Goal: Task Accomplishment & Management: Manage account settings

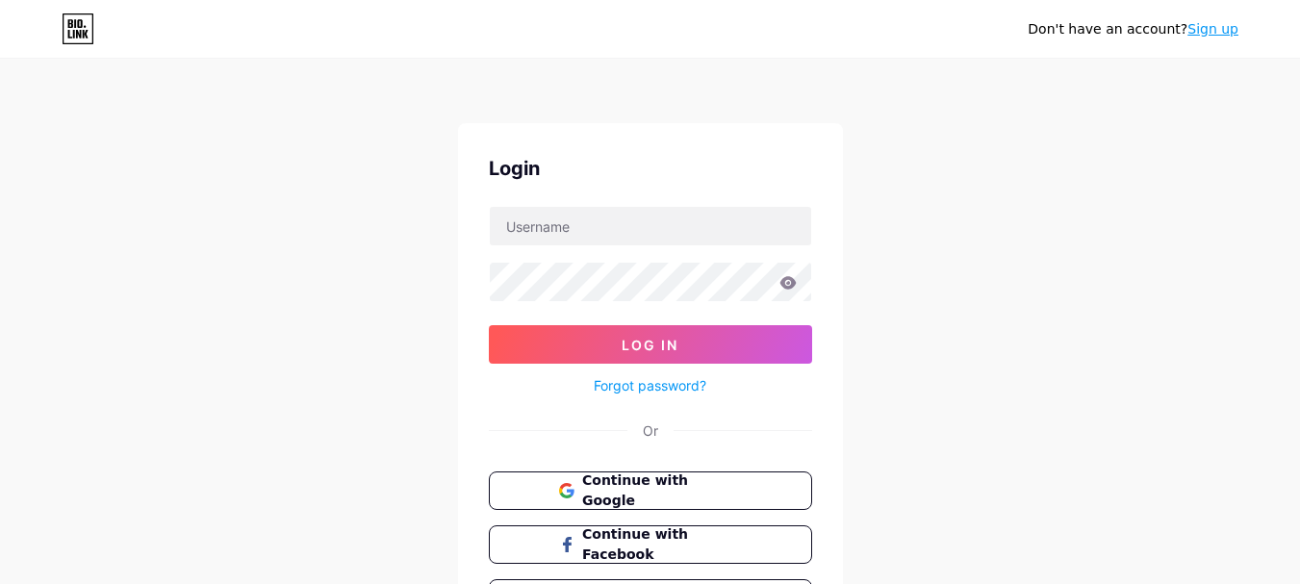
scroll to position [123, 0]
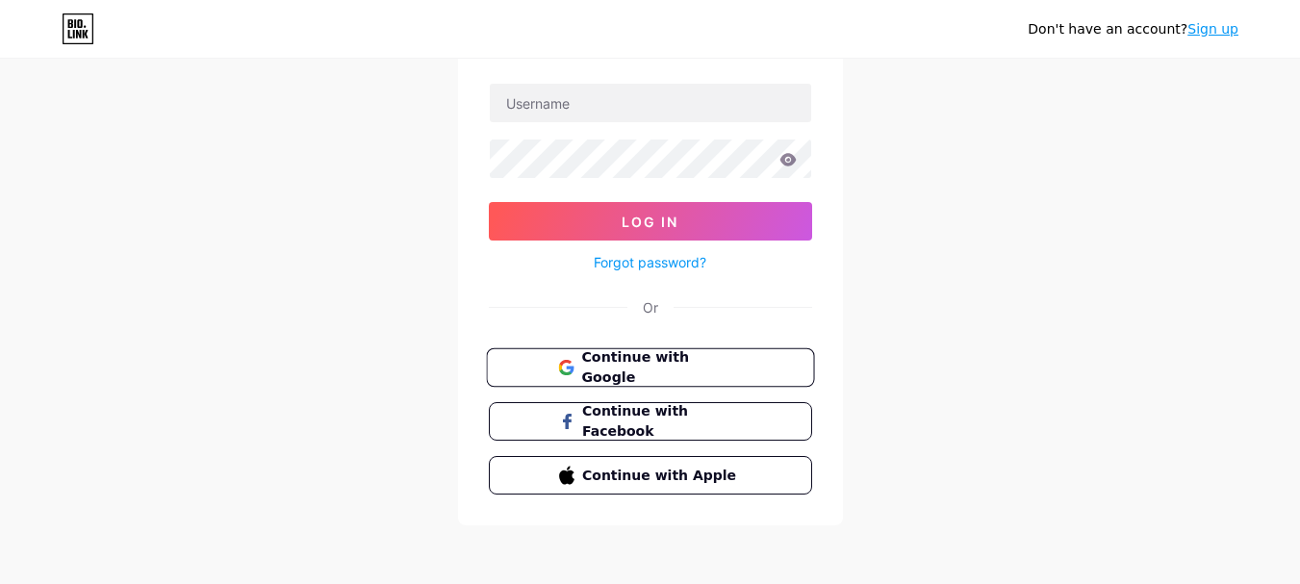
click at [695, 364] on span "Continue with Google" at bounding box center [661, 367] width 161 height 41
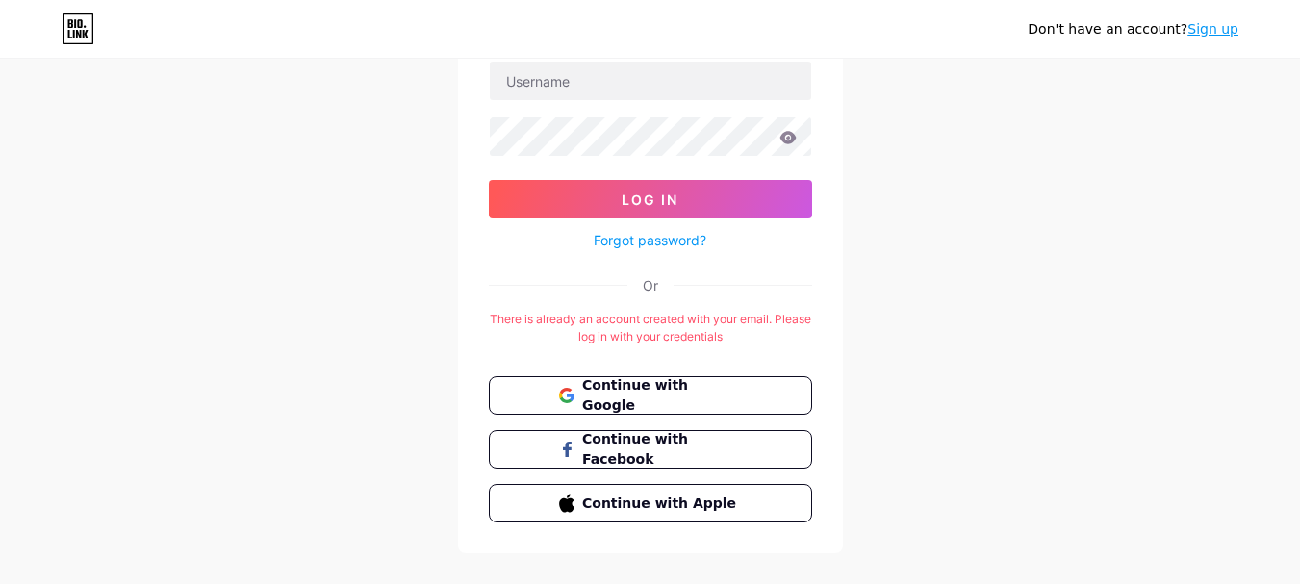
scroll to position [175, 0]
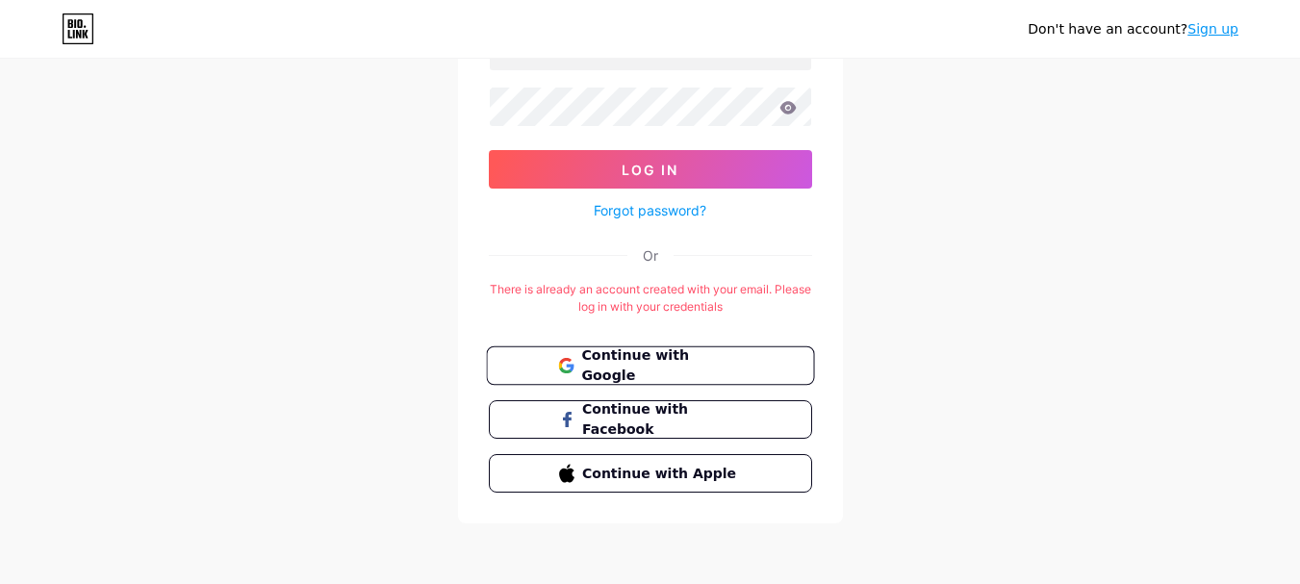
click at [711, 371] on span "Continue with Google" at bounding box center [661, 365] width 161 height 41
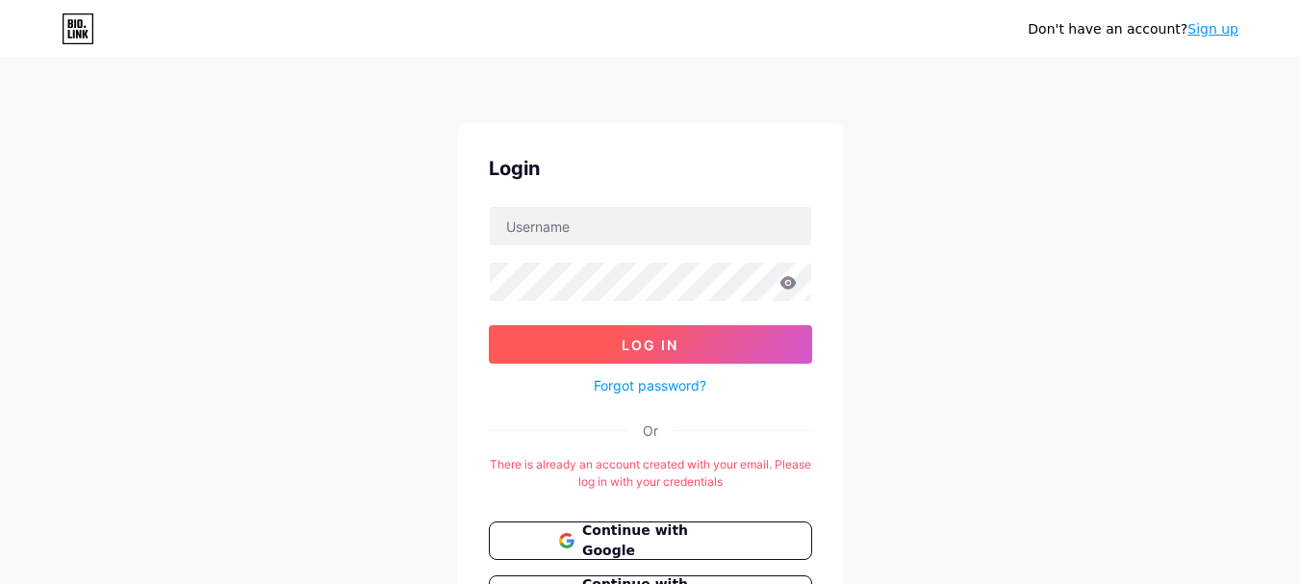
click at [608, 348] on button "Log In" at bounding box center [650, 344] width 323 height 38
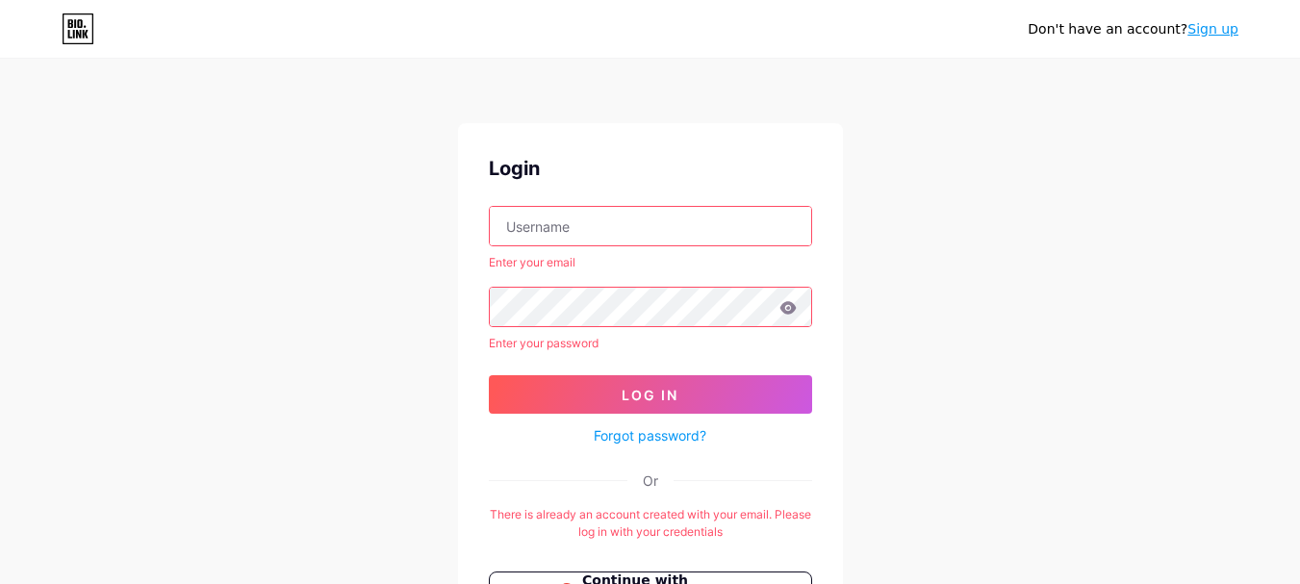
click at [549, 228] on input "text" at bounding box center [650, 226] width 321 height 38
type input "[EMAIL_ADDRESS][DOMAIN_NAME]"
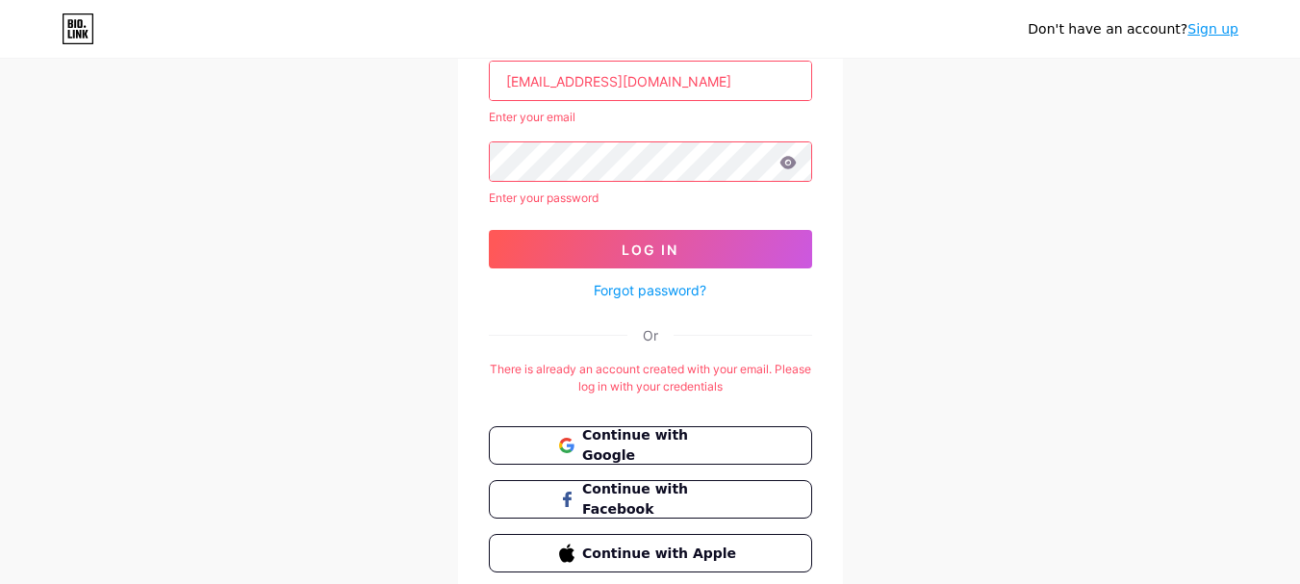
scroll to position [148, 0]
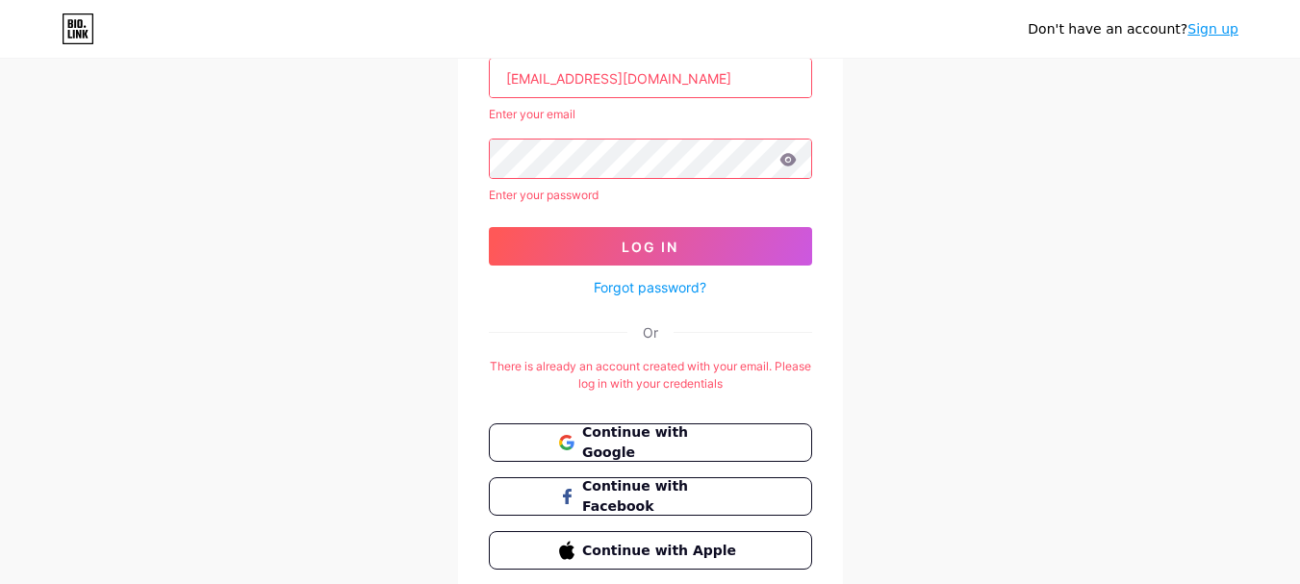
click at [864, 406] on div "Don't have an account? Sign up Login koglamping@gmail.com Enter your email Ente…" at bounding box center [650, 257] width 1300 height 810
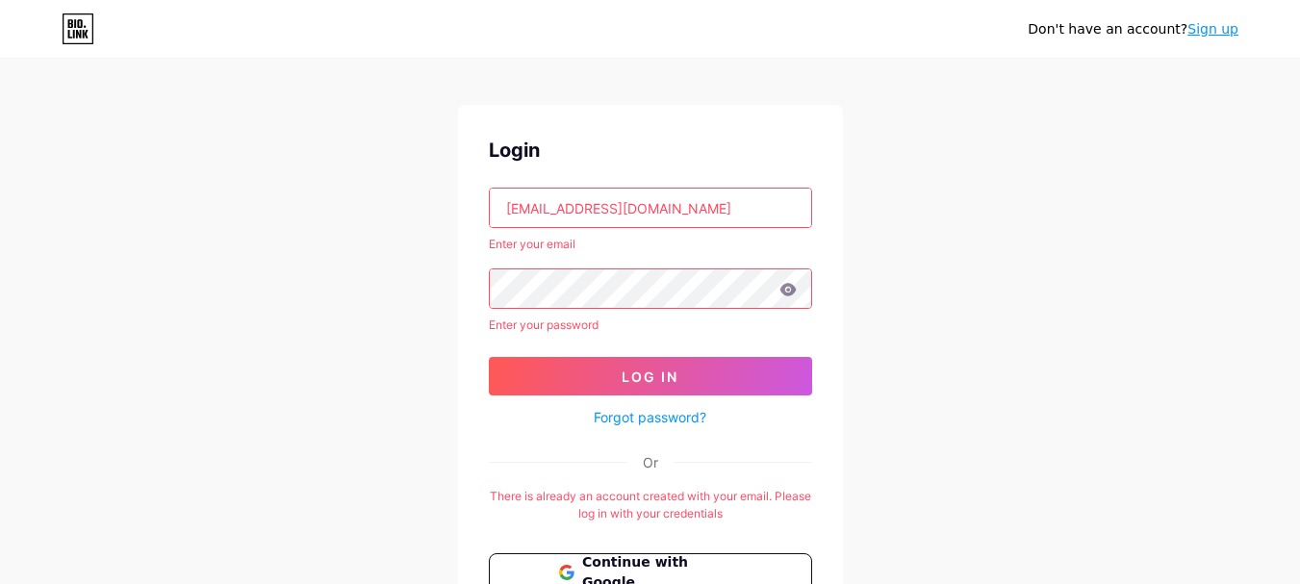
scroll to position [18, 0]
click at [676, 421] on link "Forgot password?" at bounding box center [650, 417] width 113 height 20
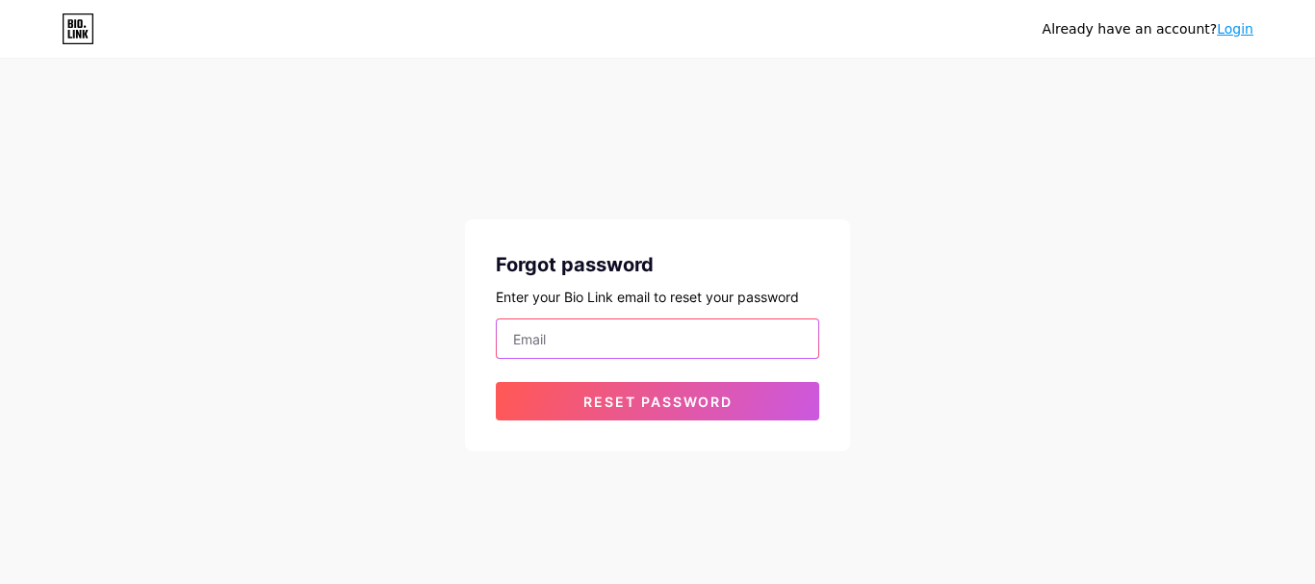
click at [650, 345] on input "email" at bounding box center [657, 339] width 321 height 38
type input "[EMAIL_ADDRESS][DOMAIN_NAME]"
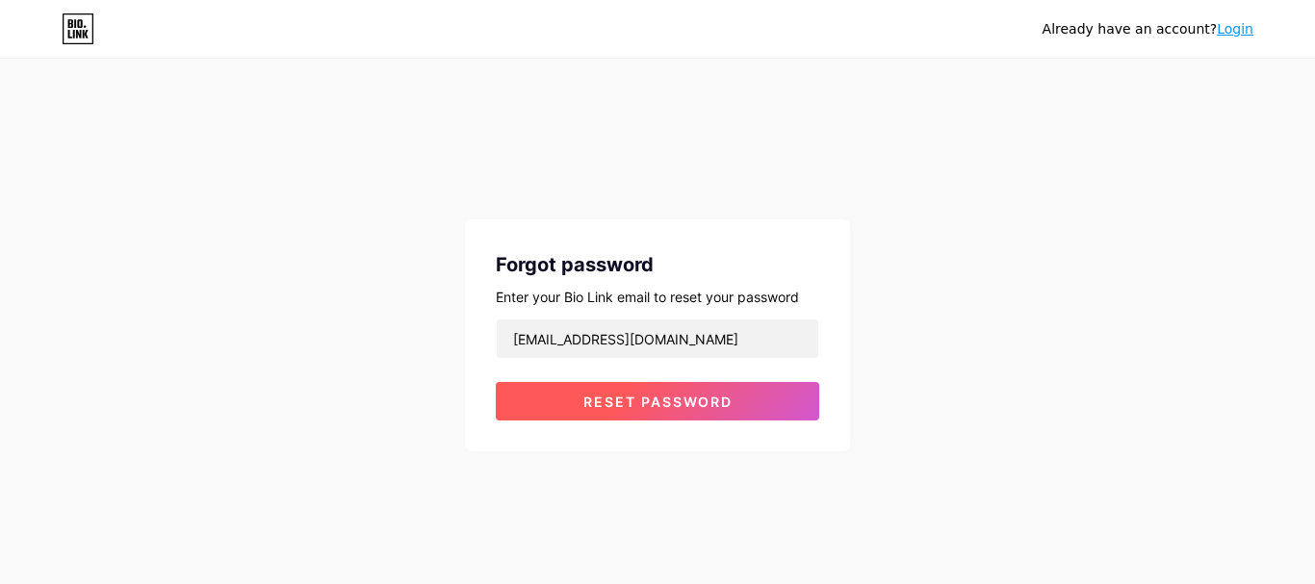
click at [672, 397] on span "Reset password" at bounding box center [657, 402] width 149 height 16
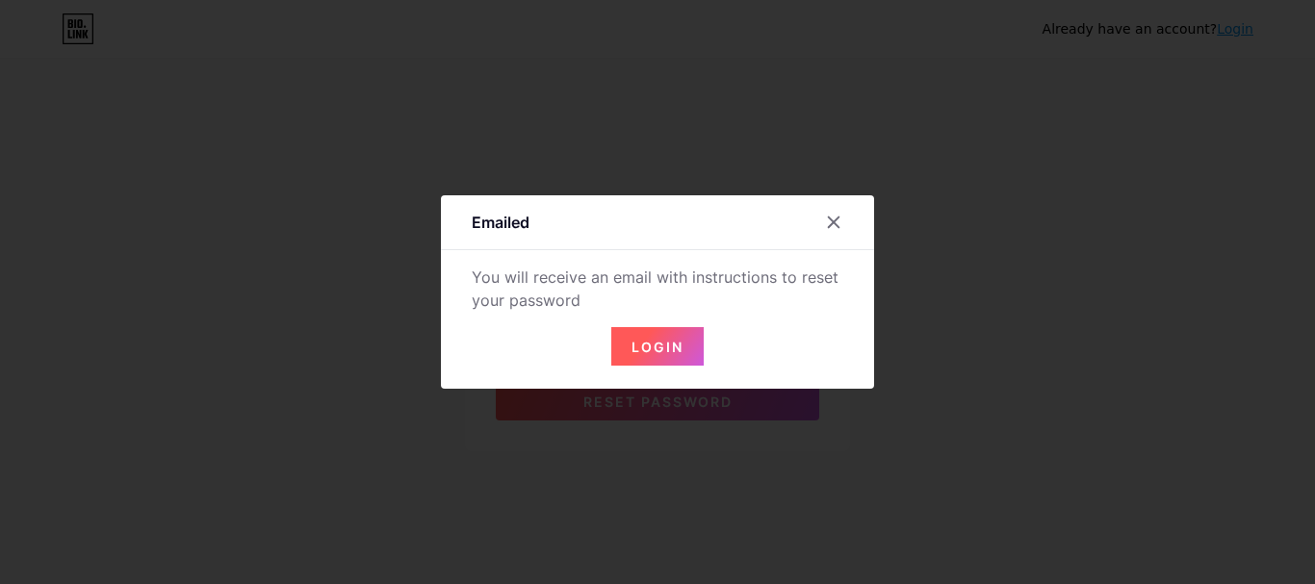
click at [664, 339] on span "Login" at bounding box center [657, 347] width 52 height 16
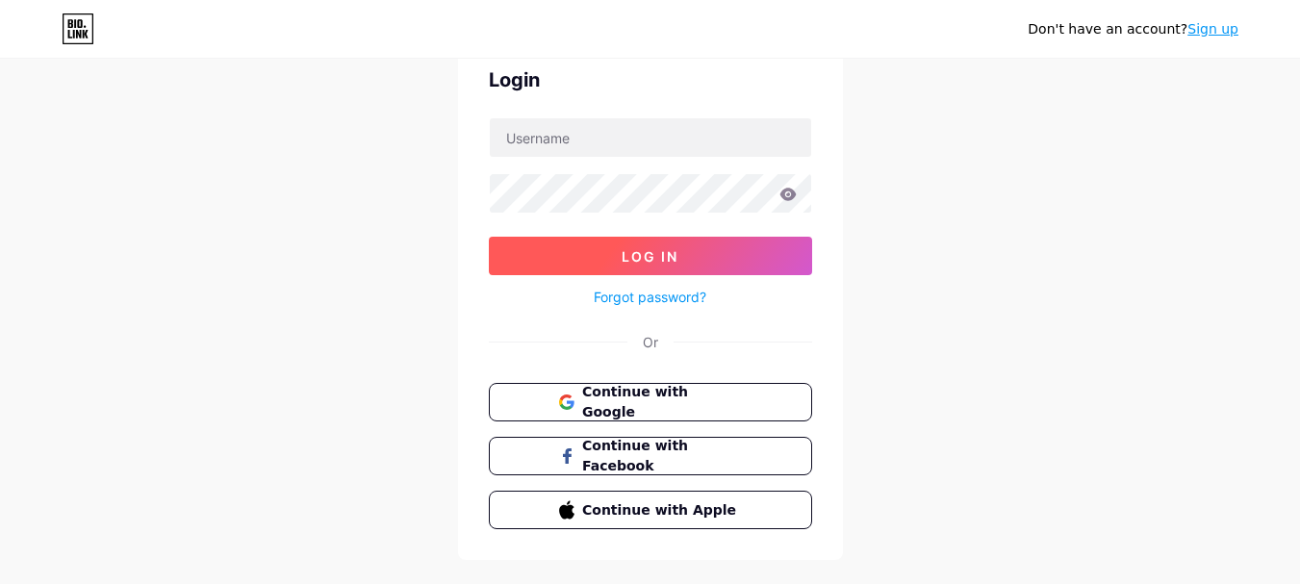
scroll to position [90, 0]
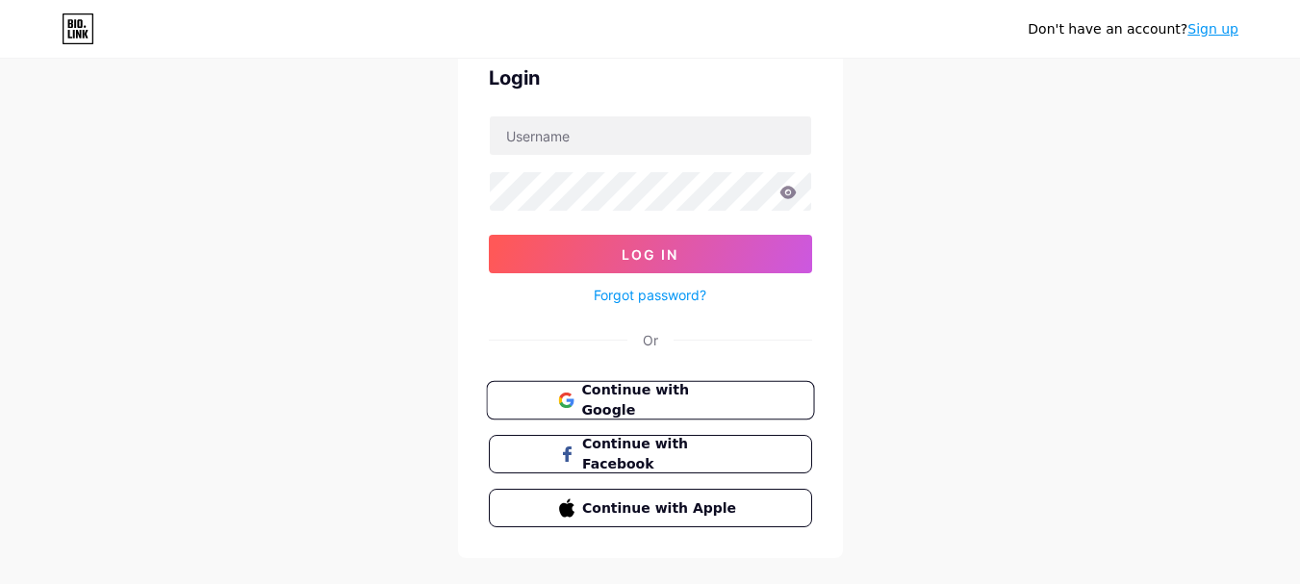
click at [691, 399] on span "Continue with Google" at bounding box center [661, 400] width 161 height 41
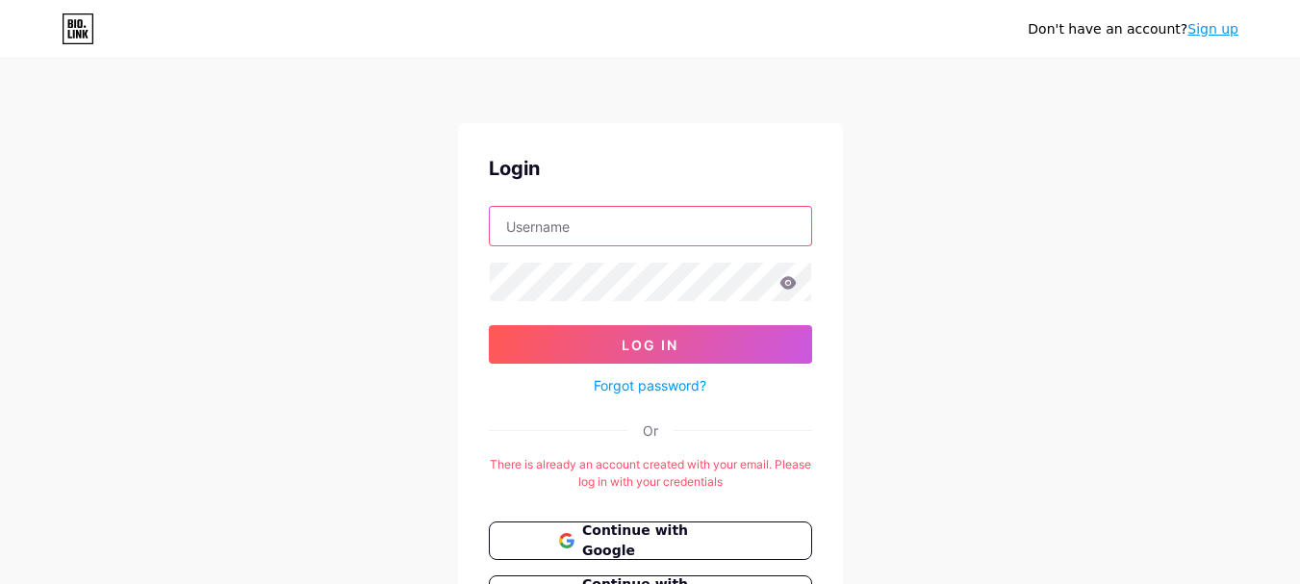
click at [550, 226] on input "text" at bounding box center [650, 226] width 321 height 38
type input "[EMAIL_ADDRESS][DOMAIN_NAME]"
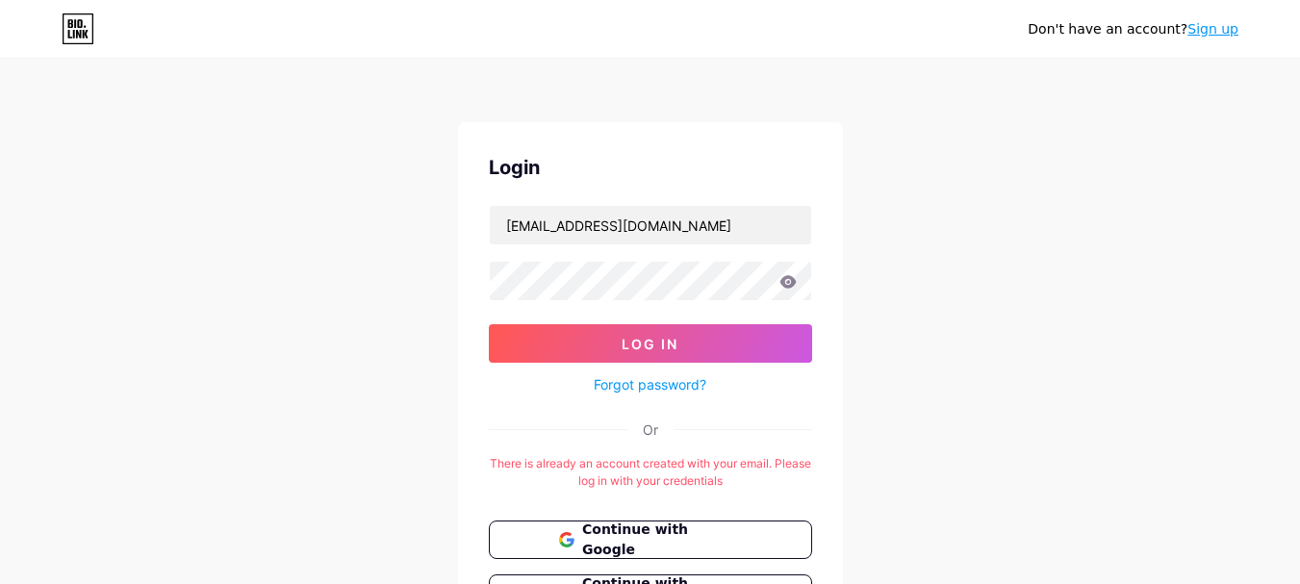
click at [662, 375] on link "Forgot password?" at bounding box center [650, 384] width 113 height 20
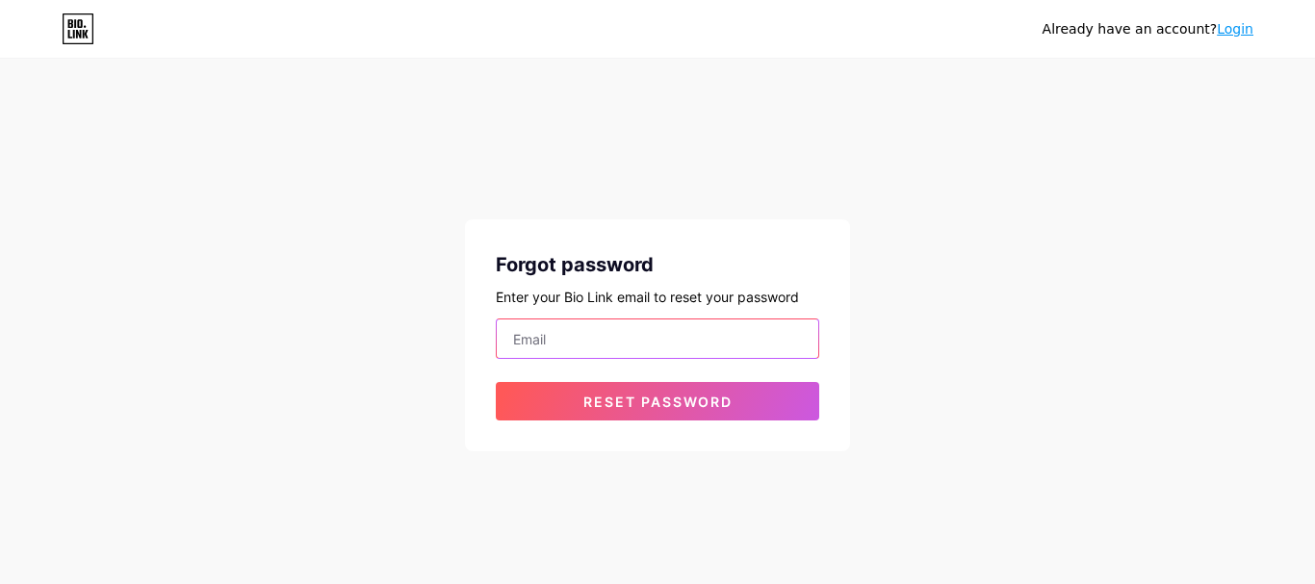
click at [639, 355] on input "email" at bounding box center [657, 339] width 321 height 38
type input "koglamping@gmail.com"
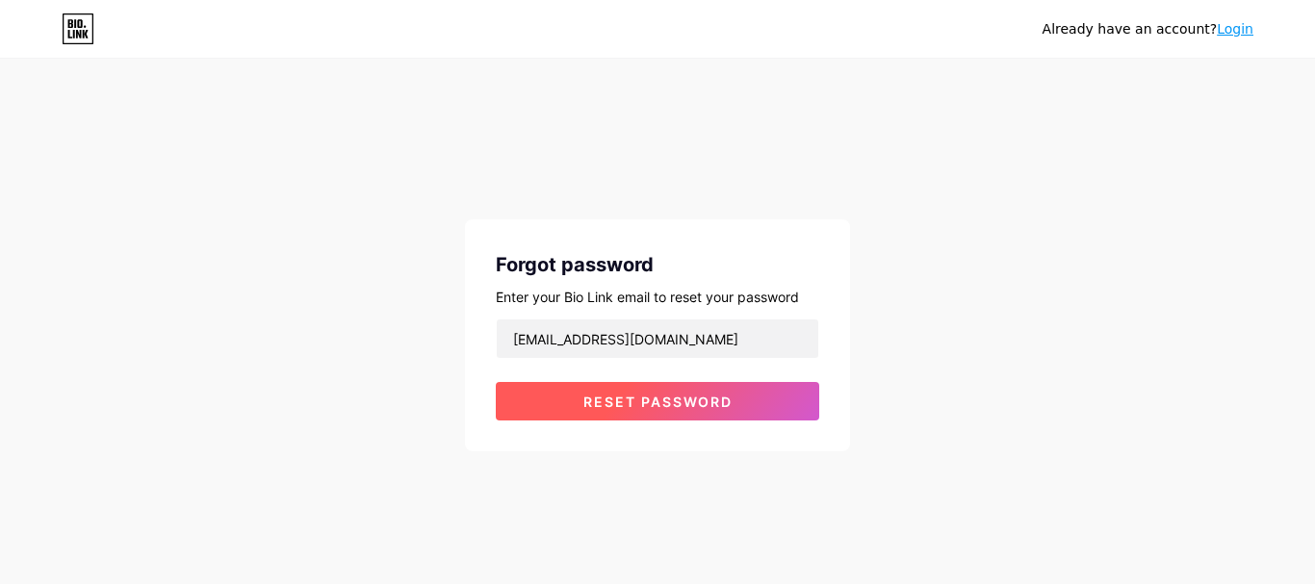
drag, startPoint x: 654, startPoint y: 398, endPoint x: 602, endPoint y: 404, distance: 52.3
click at [602, 404] on span "Reset password" at bounding box center [657, 402] width 149 height 16
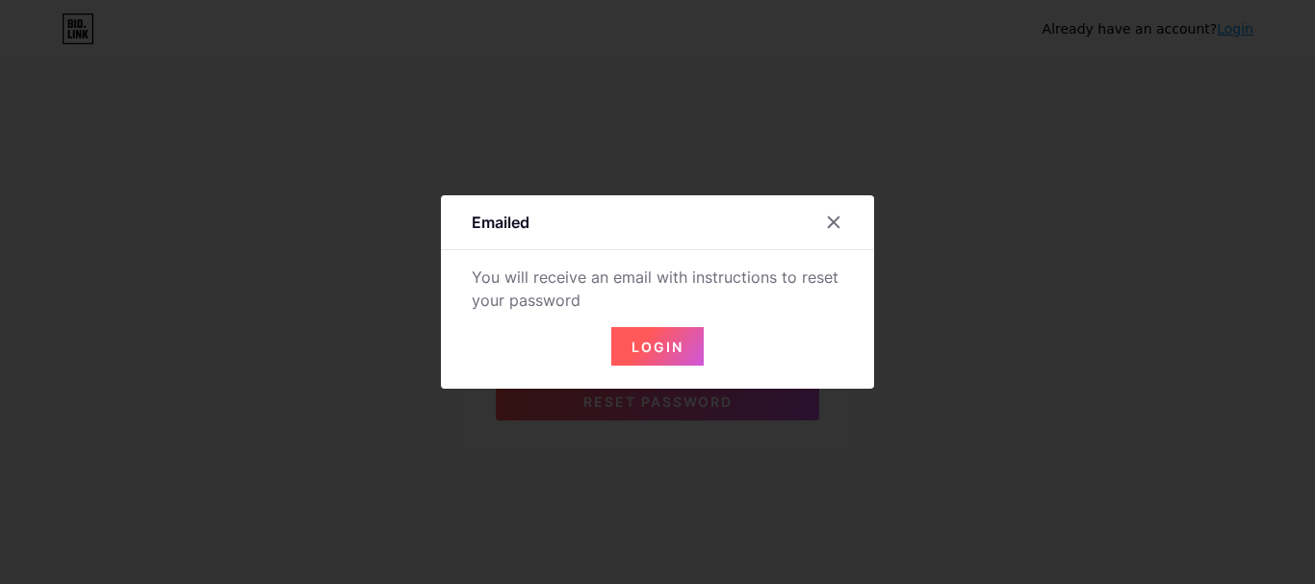
click at [656, 344] on span "Login" at bounding box center [657, 347] width 52 height 16
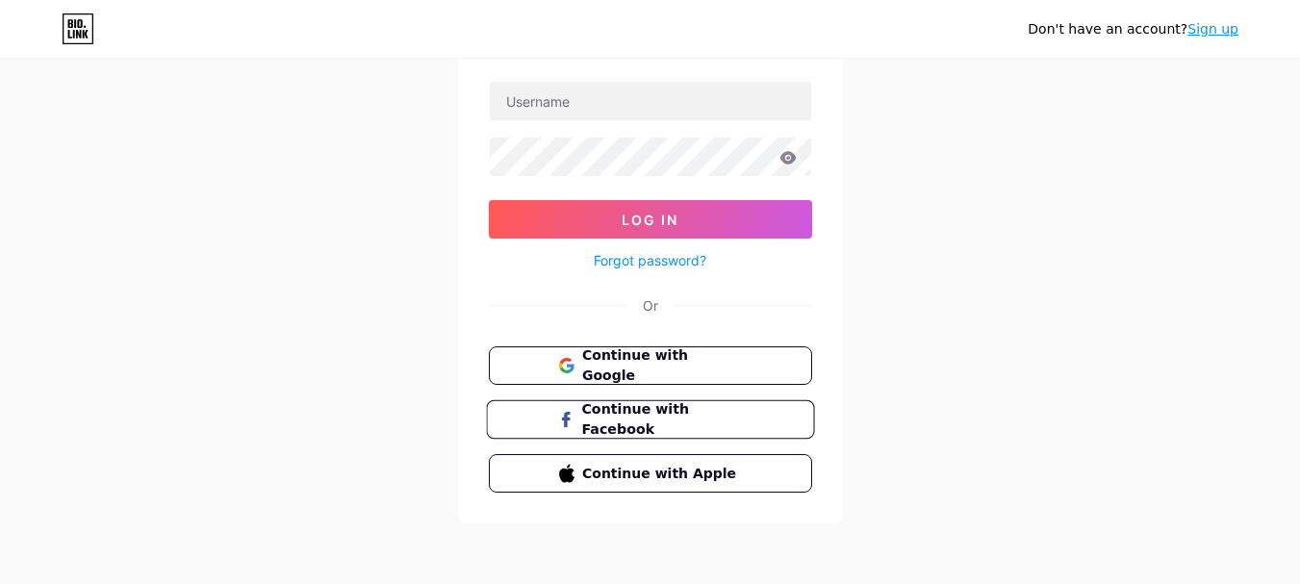
scroll to position [122, 0]
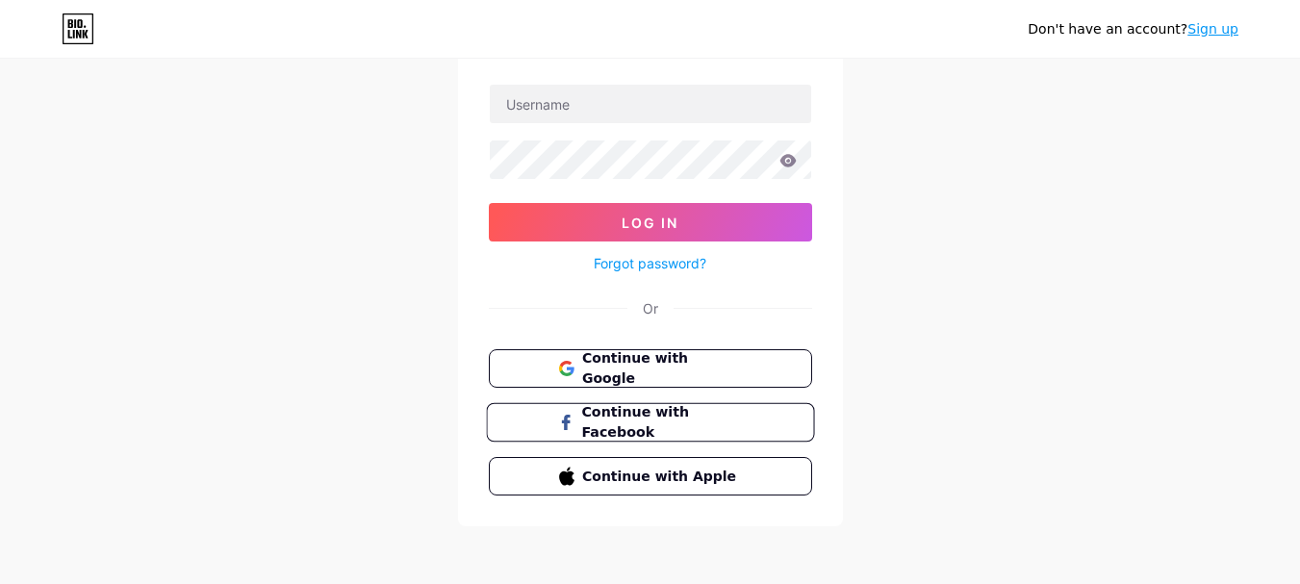
click at [707, 427] on span "Continue with Facebook" at bounding box center [661, 422] width 161 height 41
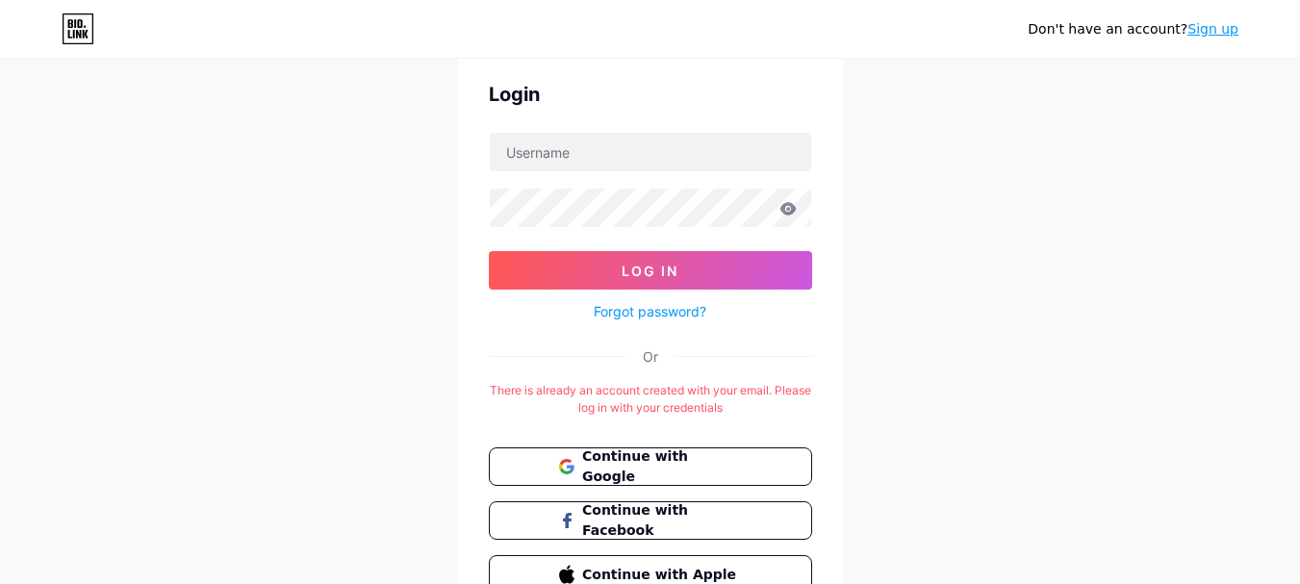
scroll to position [75, 0]
click at [654, 469] on span "Continue with Google" at bounding box center [661, 466] width 161 height 41
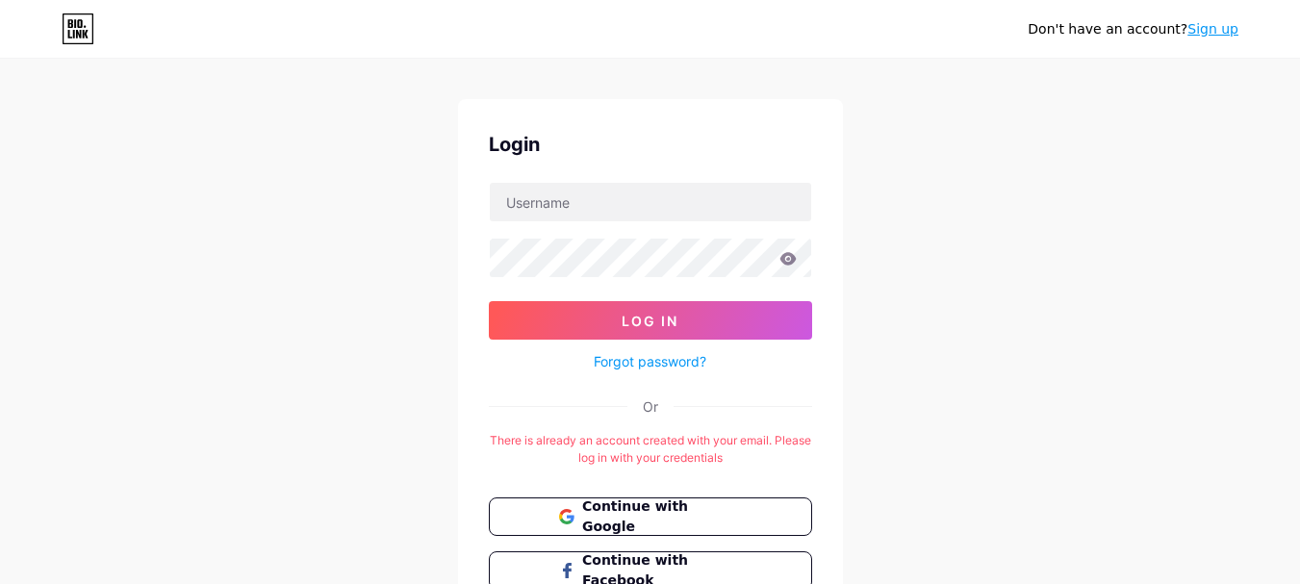
scroll to position [25, 0]
click at [575, 215] on input "text" at bounding box center [650, 201] width 321 height 38
type input "koglamping@gmail.com"
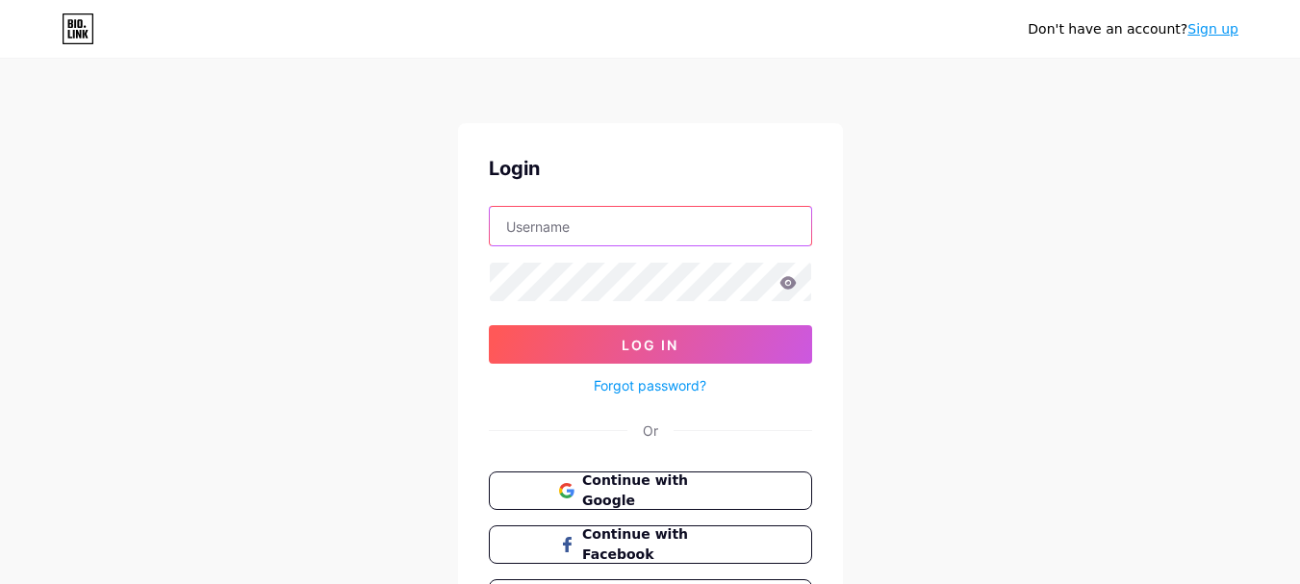
click at [600, 236] on input "text" at bounding box center [650, 226] width 321 height 38
type input "[EMAIL_ADDRESS][DOMAIN_NAME]"
drag, startPoint x: 719, startPoint y: 235, endPoint x: 424, endPoint y: 234, distance: 294.5
click at [423, 234] on div "Don't have an account? Sign up Login koglamping@gmail.com Log In Forgot passwor…" at bounding box center [650, 355] width 1300 height 710
click at [560, 225] on input "text" at bounding box center [650, 226] width 321 height 38
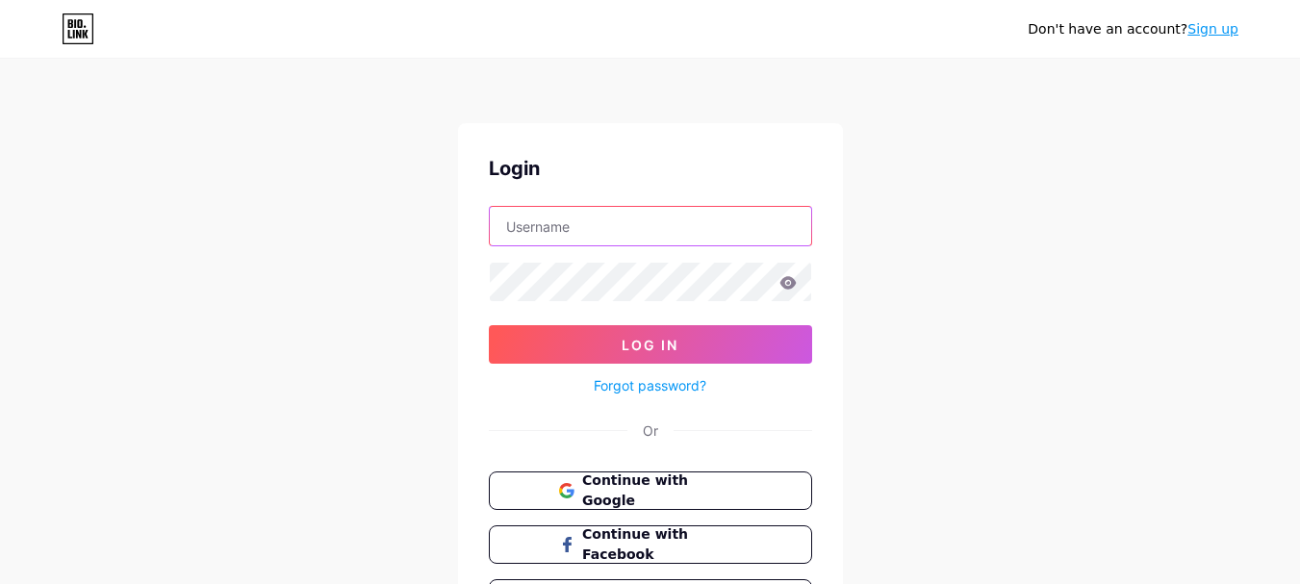
type input "Ko Glamping Ecoturismo"
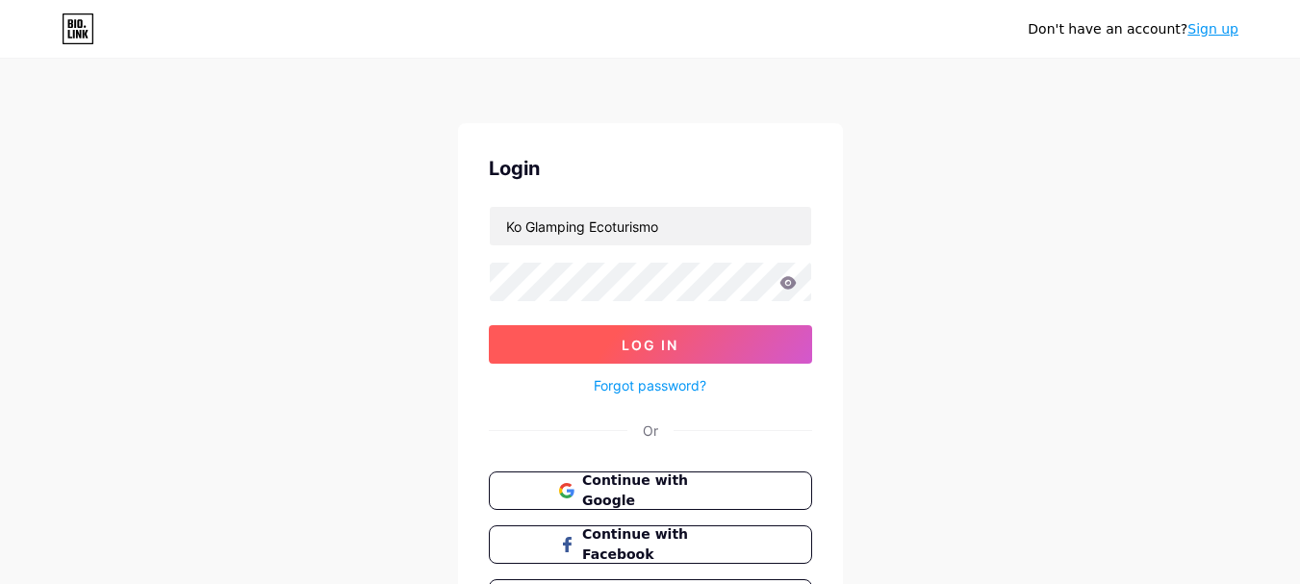
click at [661, 345] on span "Log In" at bounding box center [650, 345] width 57 height 16
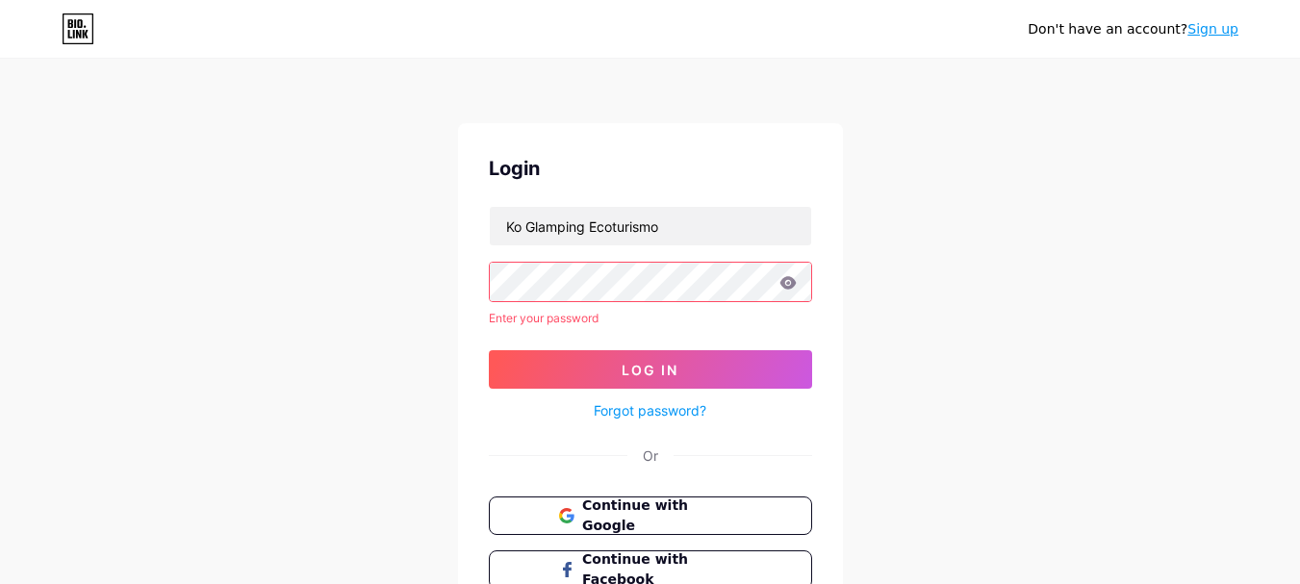
click at [659, 416] on link "Forgot password?" at bounding box center [650, 410] width 113 height 20
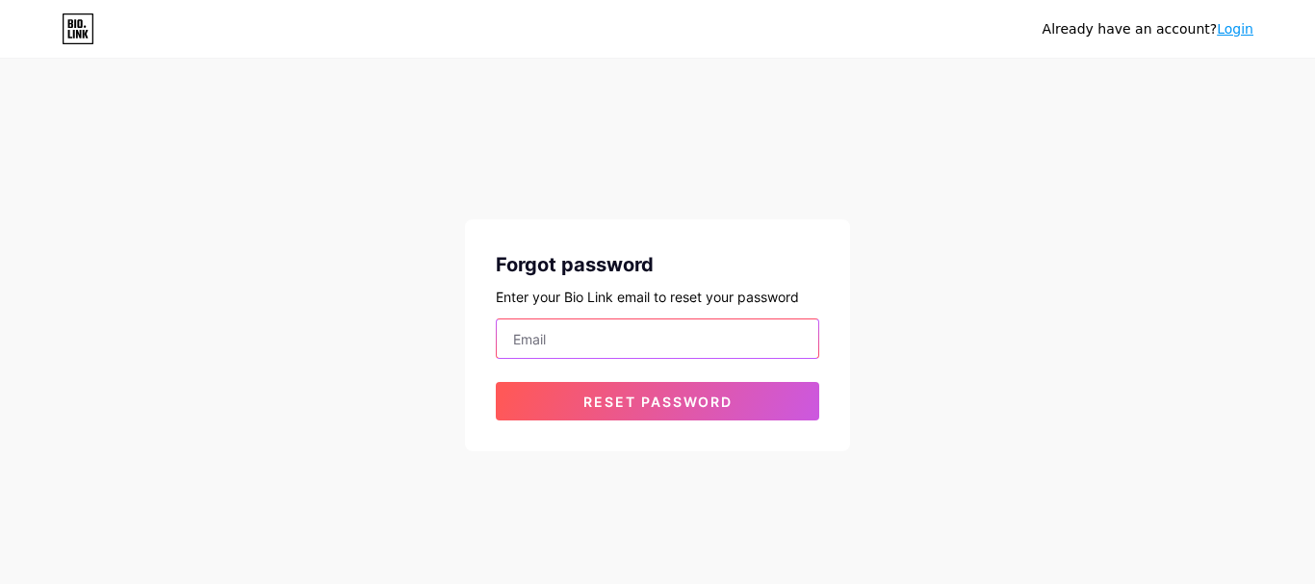
click at [578, 345] on input "email" at bounding box center [657, 339] width 321 height 38
type input "[EMAIL_ADDRESS][DOMAIN_NAME]"
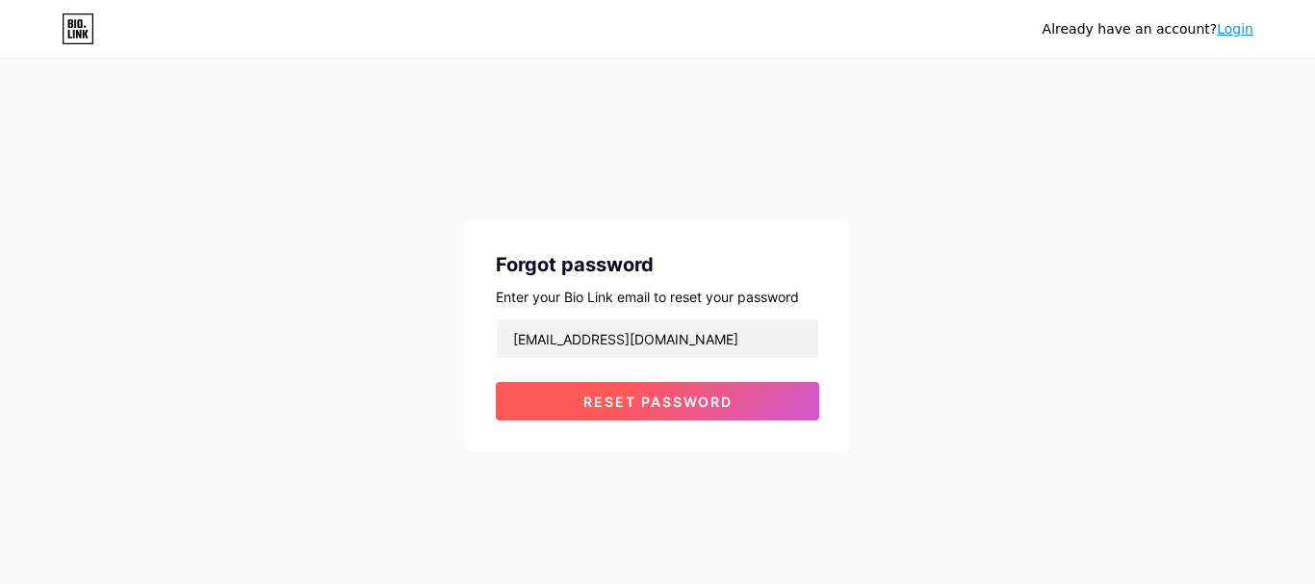
click at [639, 402] on span "Reset password" at bounding box center [657, 402] width 149 height 16
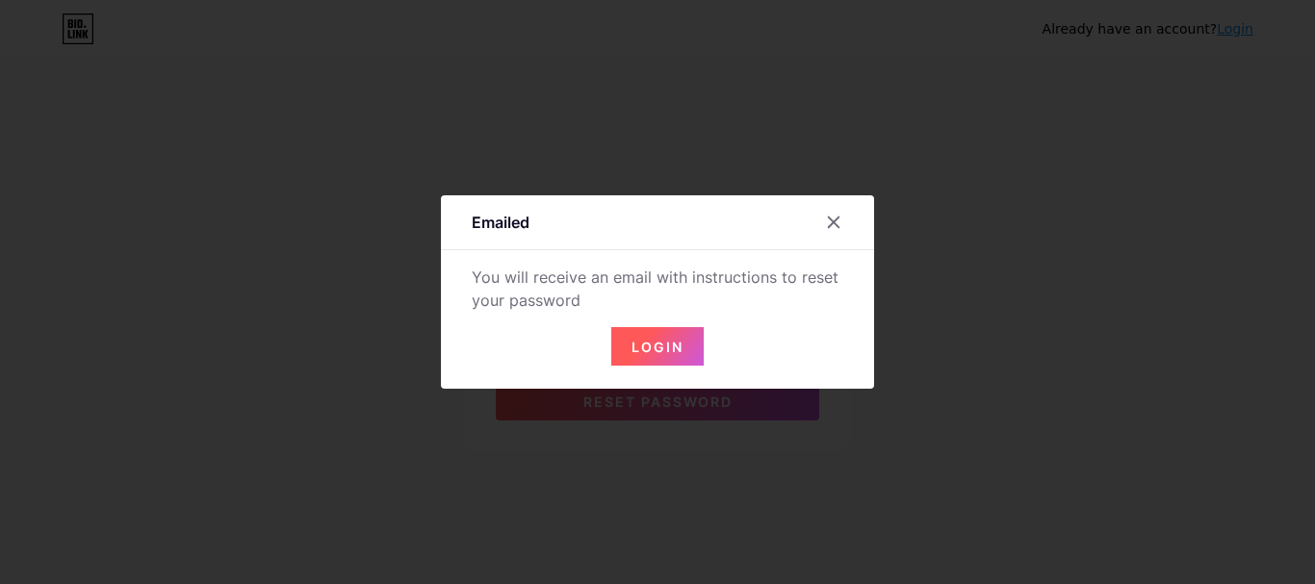
drag, startPoint x: 646, startPoint y: 360, endPoint x: 607, endPoint y: 291, distance: 79.3
click at [607, 291] on div "You will receive an email with instructions to reset your password" at bounding box center [657, 289] width 371 height 46
click at [677, 336] on button "Login" at bounding box center [657, 346] width 92 height 38
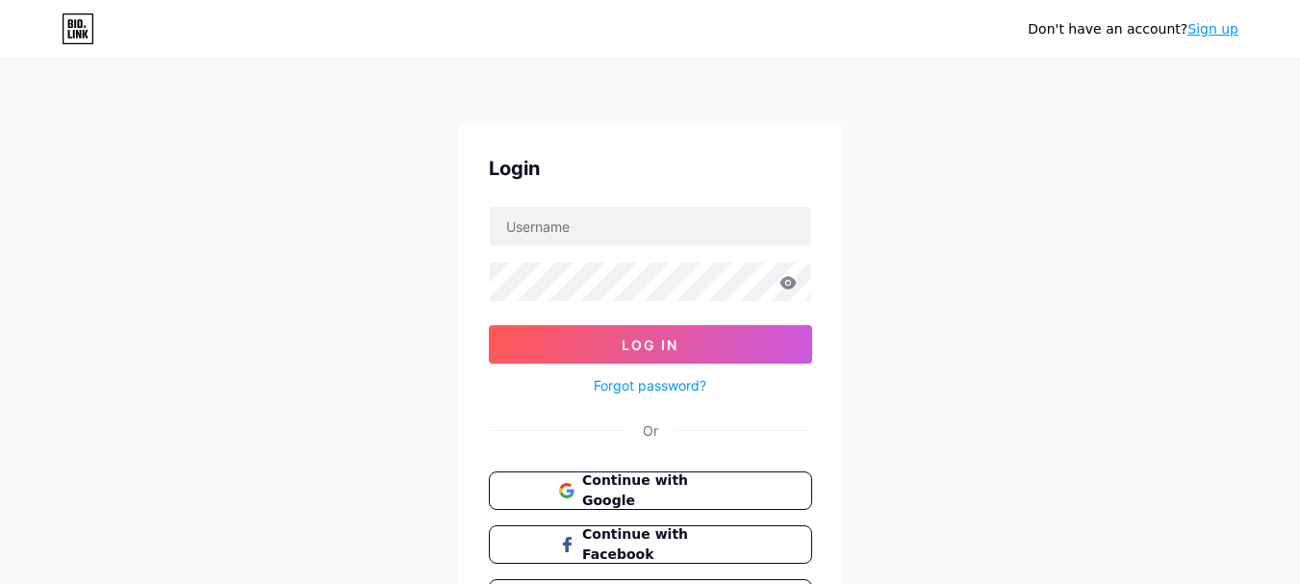
scroll to position [125, 0]
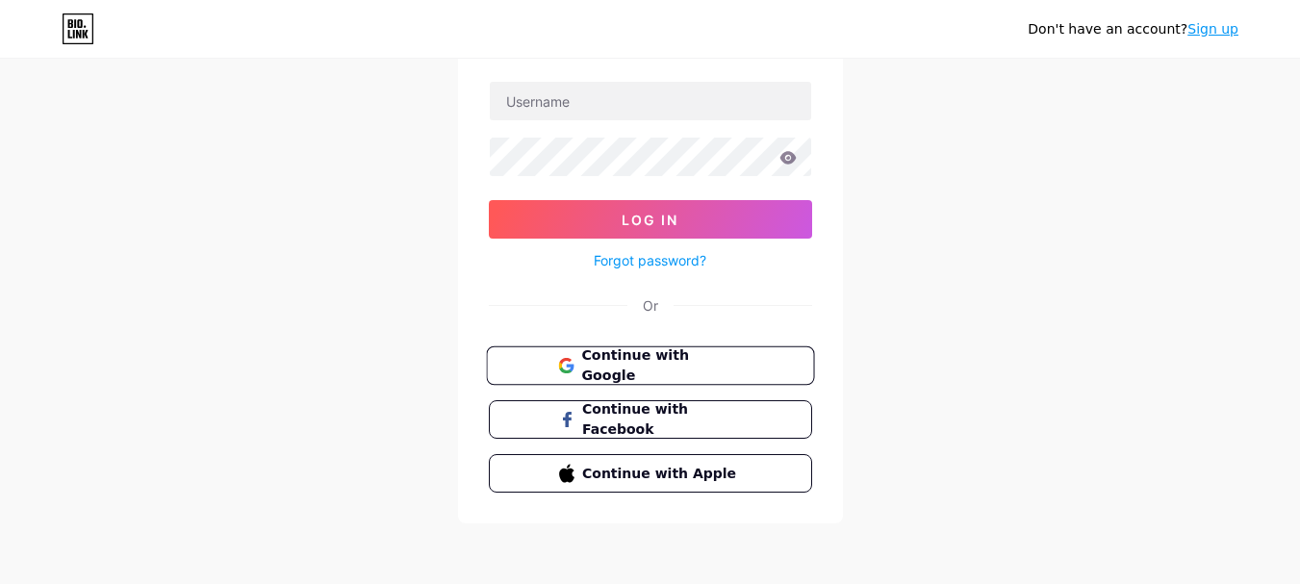
click at [688, 373] on span "Continue with Google" at bounding box center [661, 365] width 161 height 41
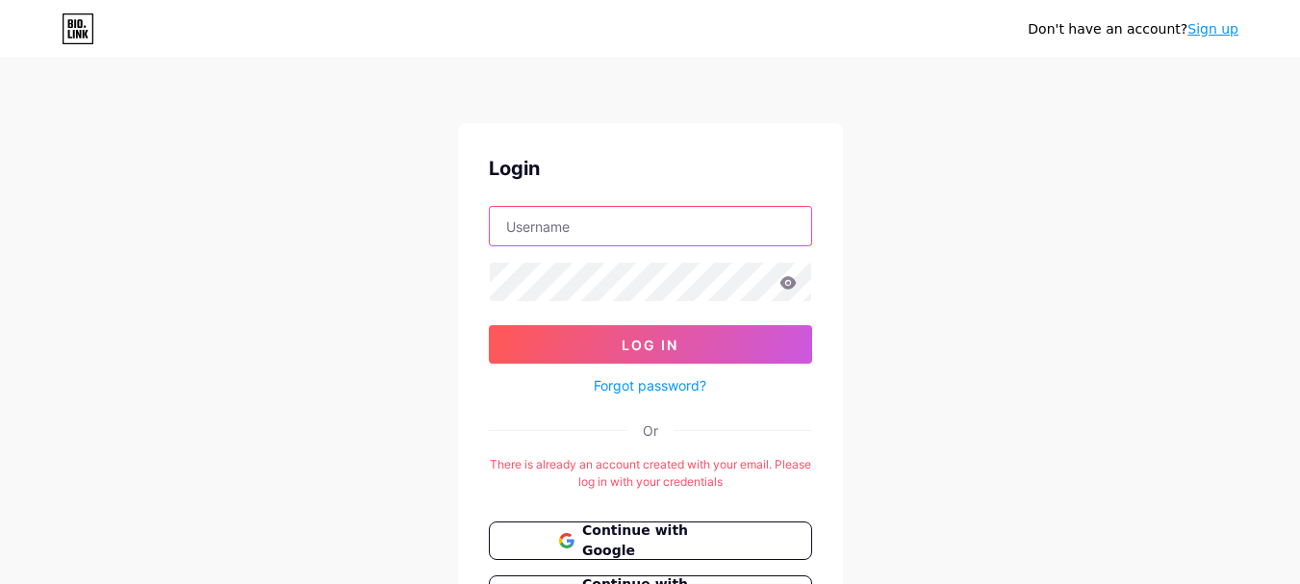
click at [652, 220] on input "text" at bounding box center [650, 226] width 321 height 38
type input "[EMAIL_ADDRESS][DOMAIN_NAME]"
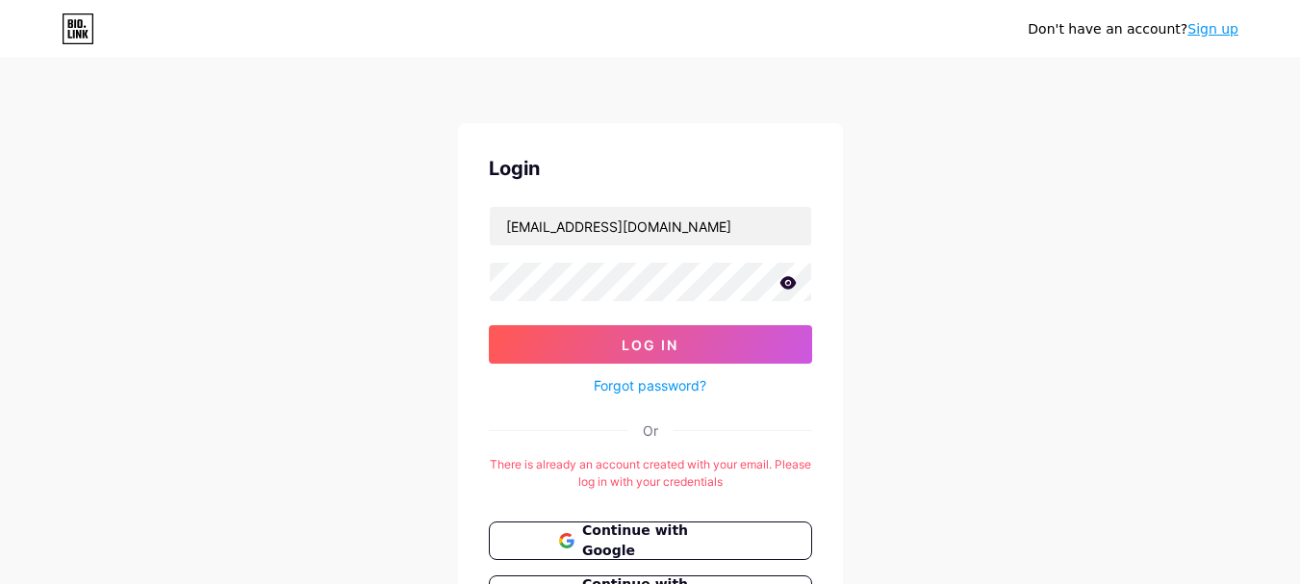
click at [791, 280] on icon at bounding box center [788, 282] width 16 height 13
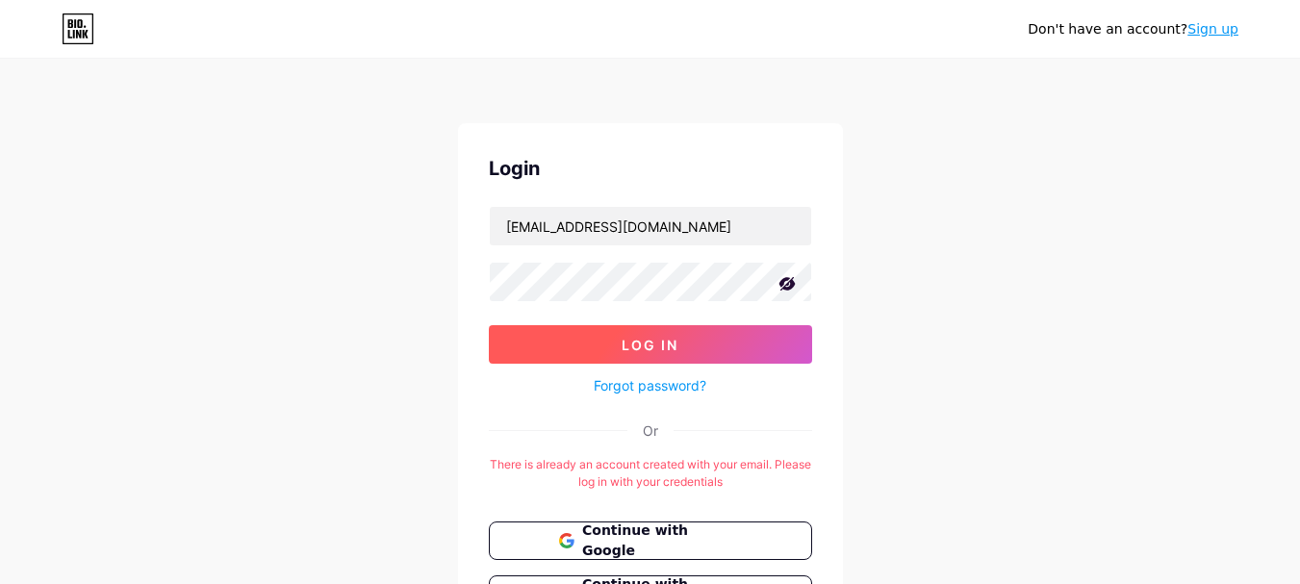
click at [697, 334] on button "Log In" at bounding box center [650, 344] width 323 height 38
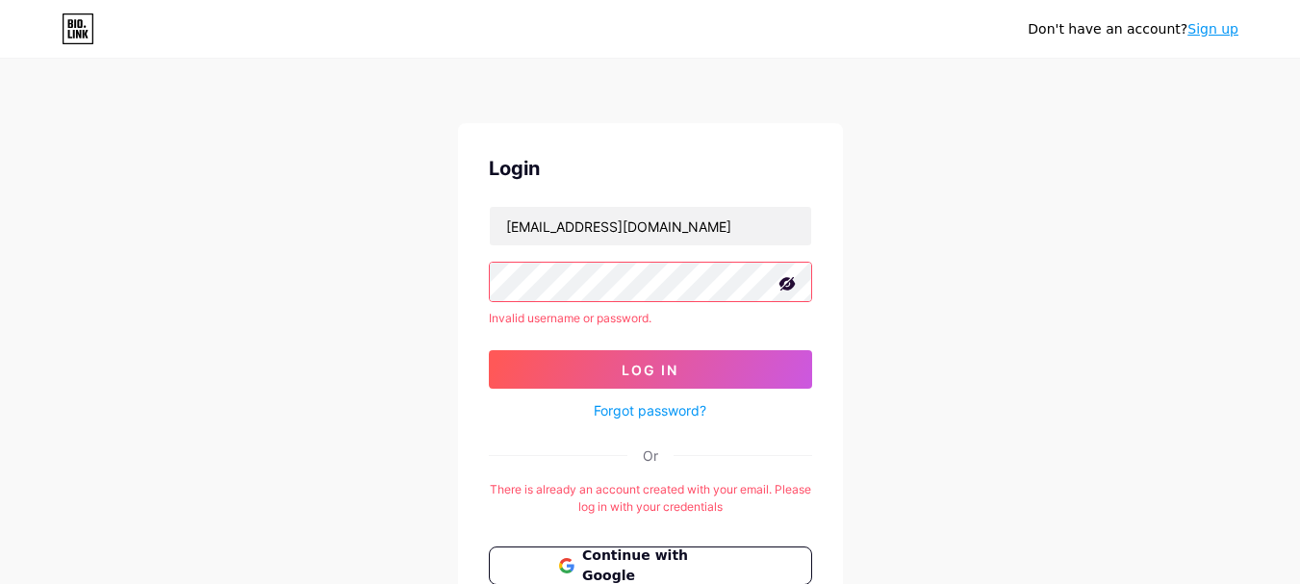
click at [1089, 223] on div "Don't have an account? Sign up Login koglamping@gmail.com Invalid username or p…" at bounding box center [650, 392] width 1300 height 785
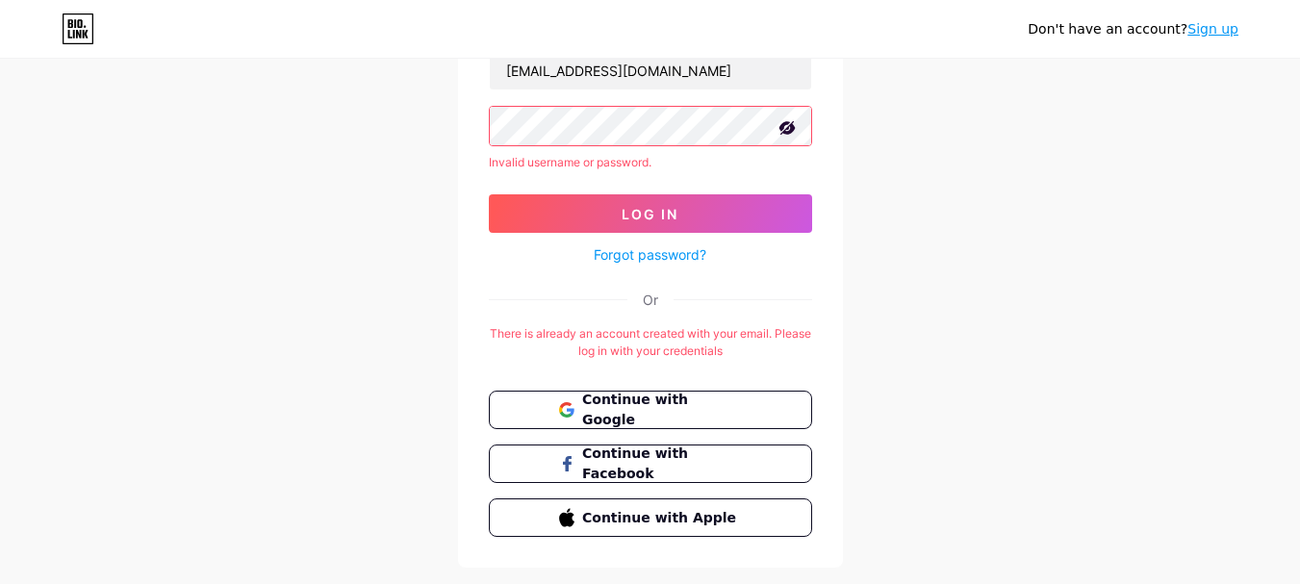
scroll to position [155, 0]
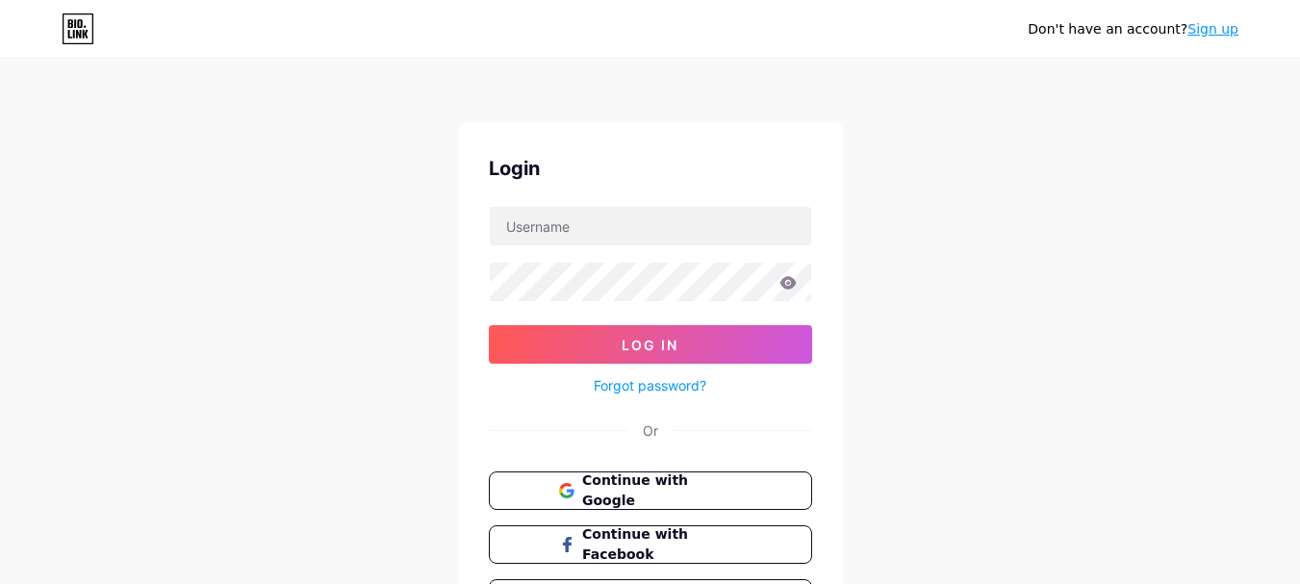
click at [520, 256] on form "Log In Forgot password?" at bounding box center [650, 302] width 323 height 192
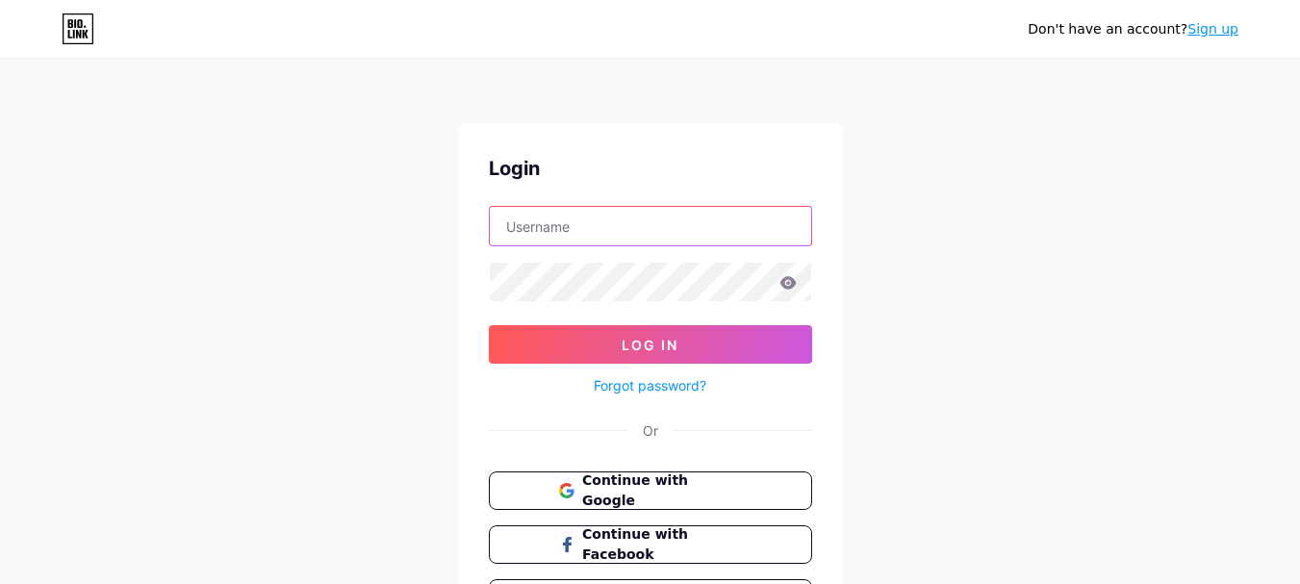
click at [521, 219] on input "text" at bounding box center [650, 226] width 321 height 38
type input "[EMAIL_ADDRESS][DOMAIN_NAME]"
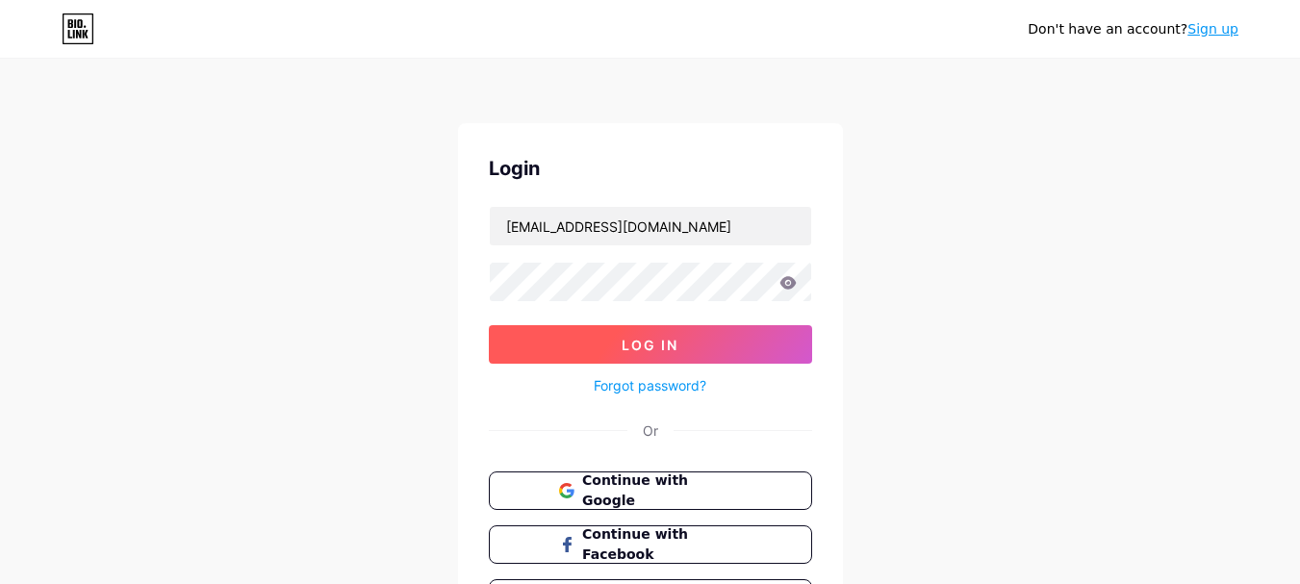
click at [599, 350] on button "Log In" at bounding box center [650, 344] width 323 height 38
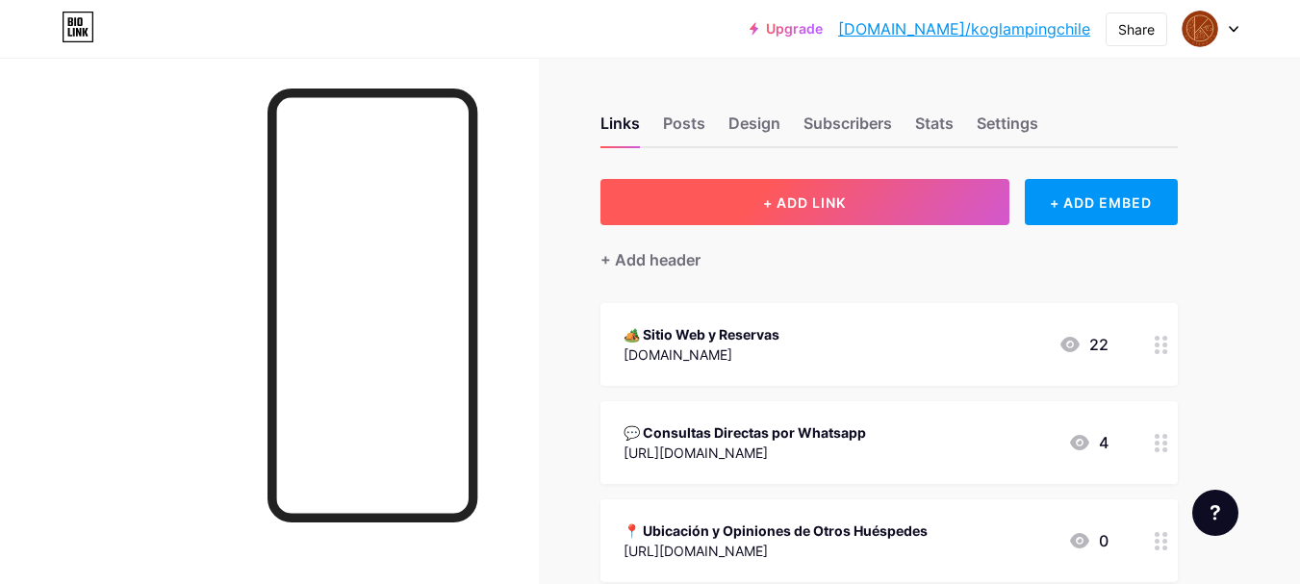
click at [882, 207] on button "+ ADD LINK" at bounding box center [805, 202] width 409 height 46
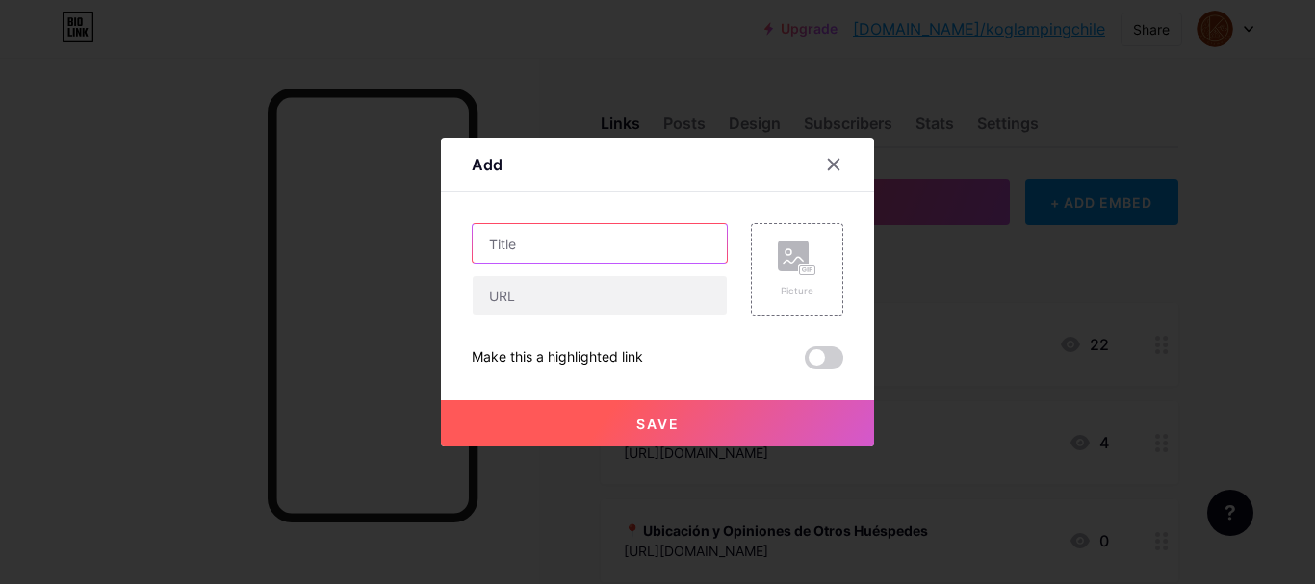
click at [541, 244] on input "text" at bounding box center [600, 243] width 254 height 38
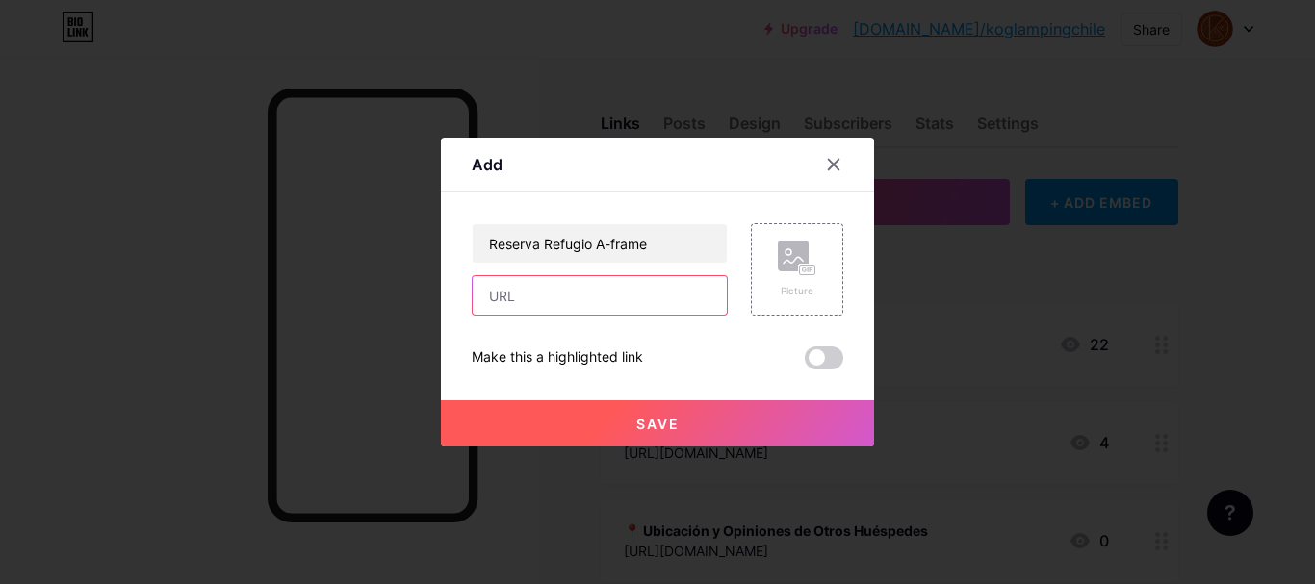
click at [669, 305] on input "text" at bounding box center [600, 295] width 254 height 38
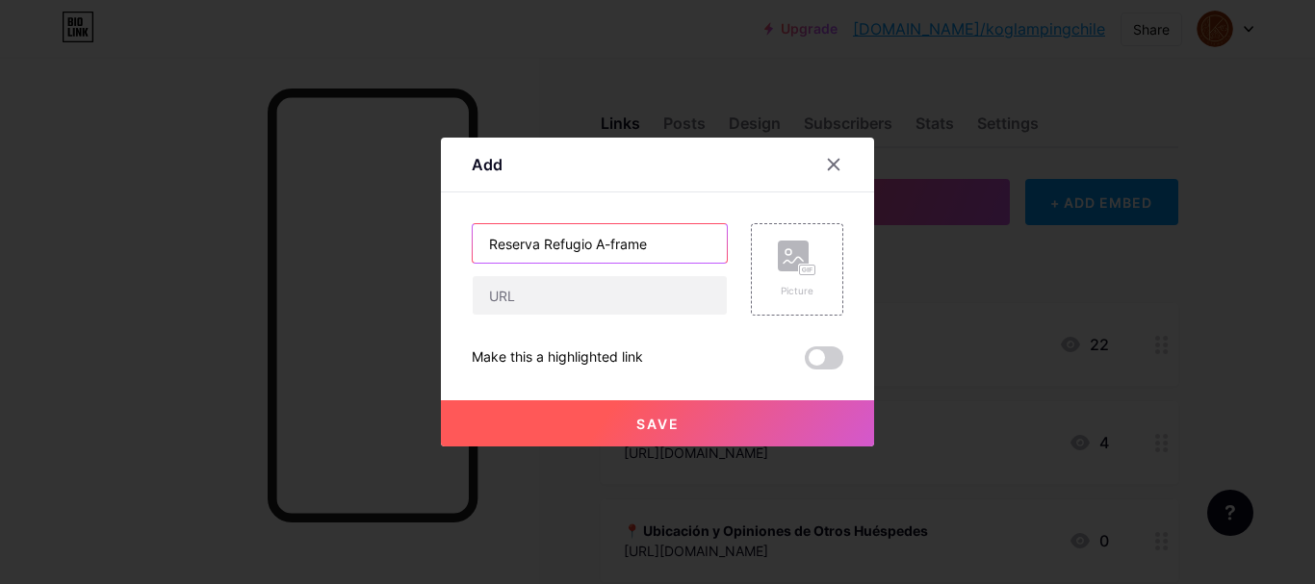
click at [665, 247] on input "Reserva Refugio A-frame" at bounding box center [600, 243] width 254 height 38
type input "Reserva Refugio A-frame"
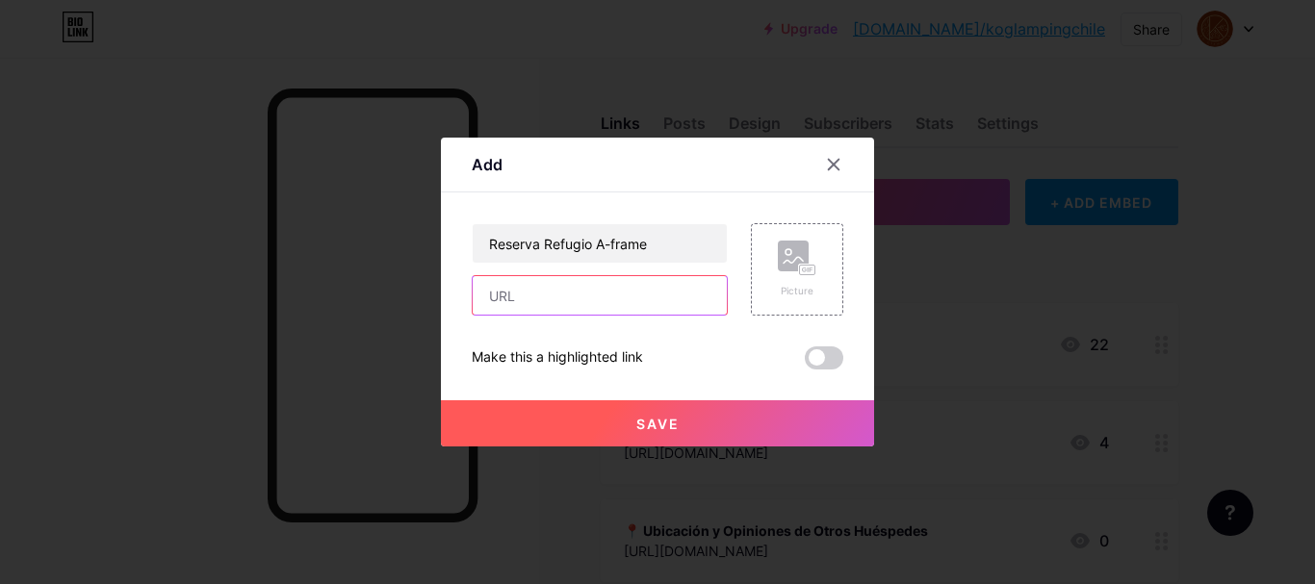
click at [619, 303] on input "text" at bounding box center [600, 295] width 254 height 38
paste input "[DOMAIN_NAME][URL]"
type input "[DOMAIN_NAME][URL]"
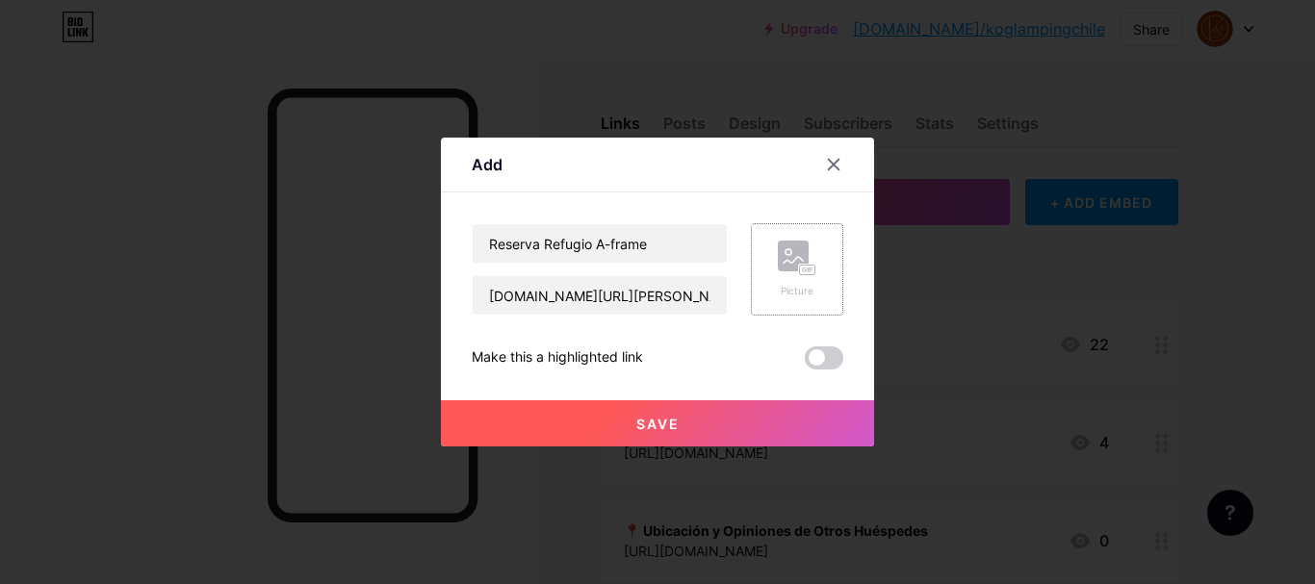
click at [784, 242] on rect at bounding box center [793, 256] width 31 height 31
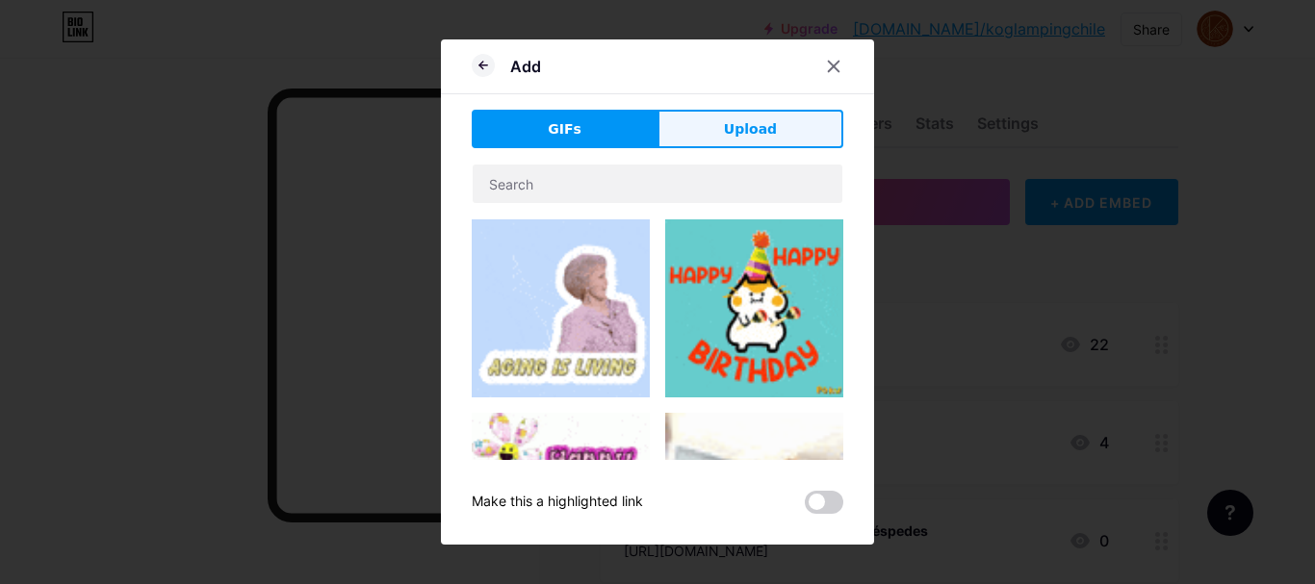
click at [770, 141] on button "Upload" at bounding box center [750, 129] width 186 height 38
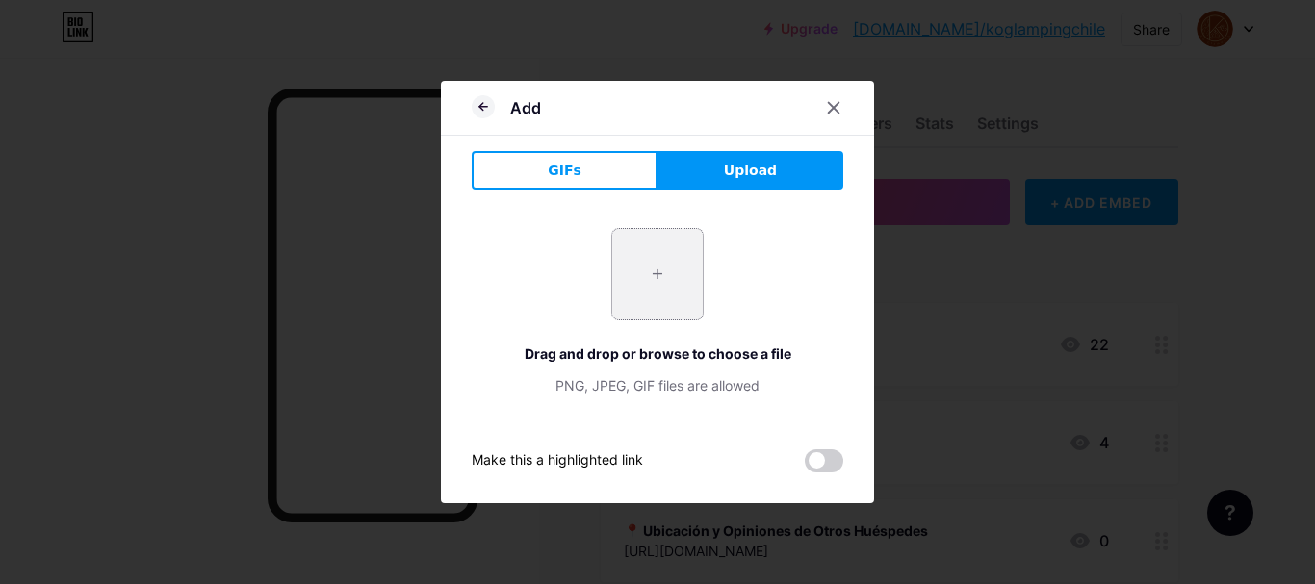
click at [652, 298] on input "file" at bounding box center [657, 274] width 90 height 90
click at [669, 255] on input "file" at bounding box center [657, 274] width 90 height 90
type input "C:\fakepath\refugio.jpg"
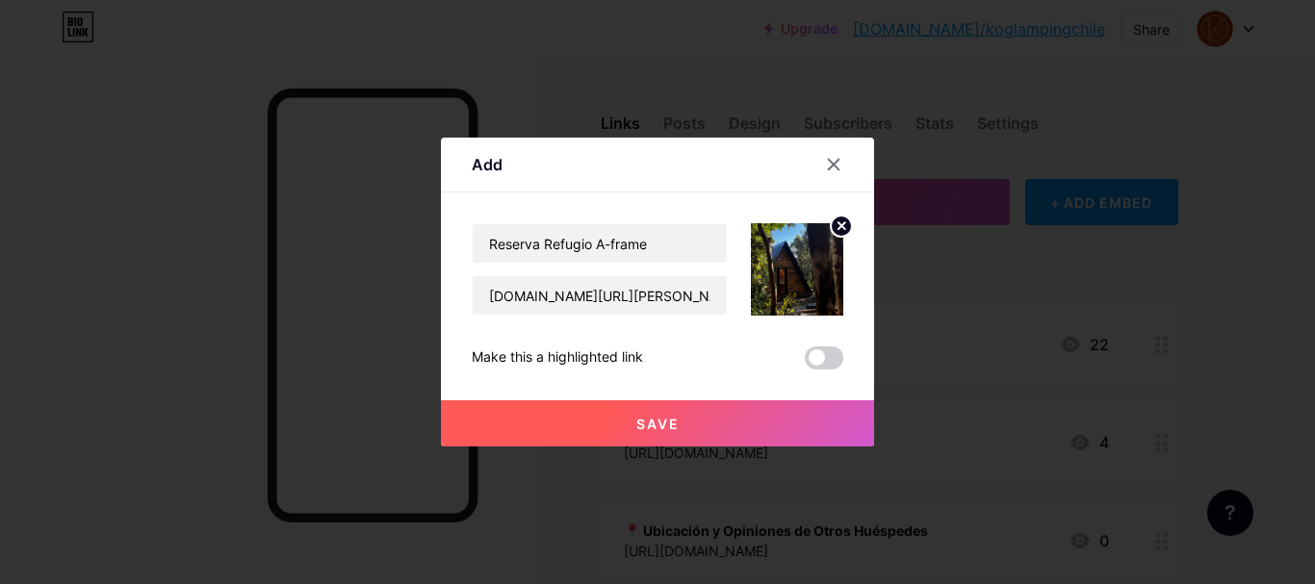
click at [652, 419] on span "Save" at bounding box center [657, 424] width 43 height 16
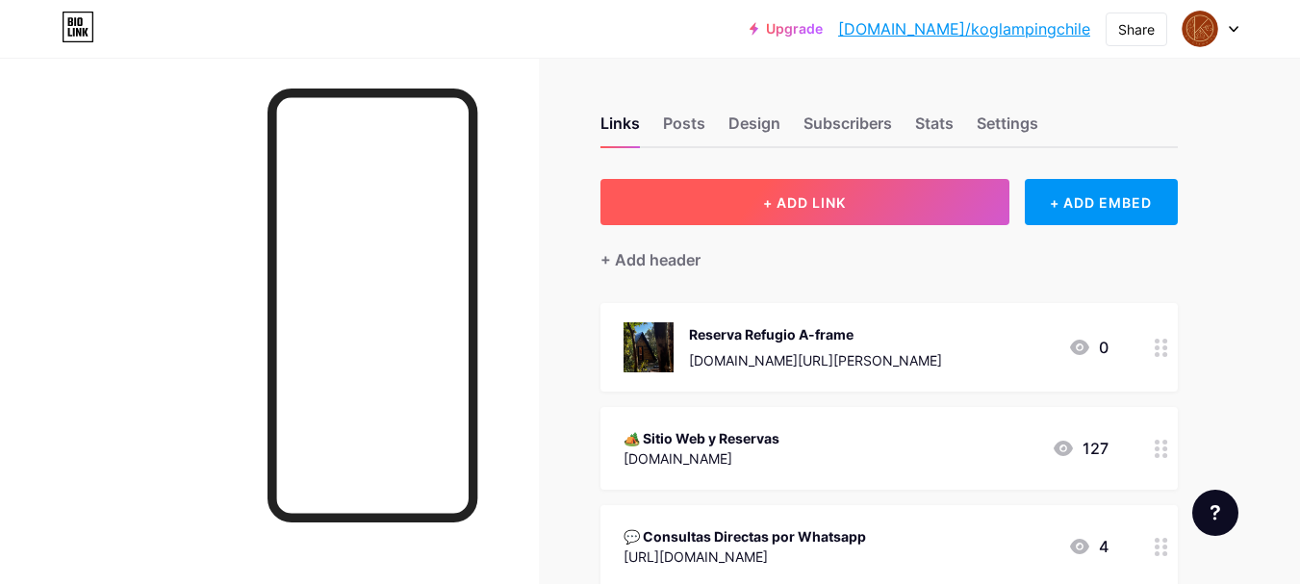
click at [859, 211] on button "+ ADD LINK" at bounding box center [805, 202] width 409 height 46
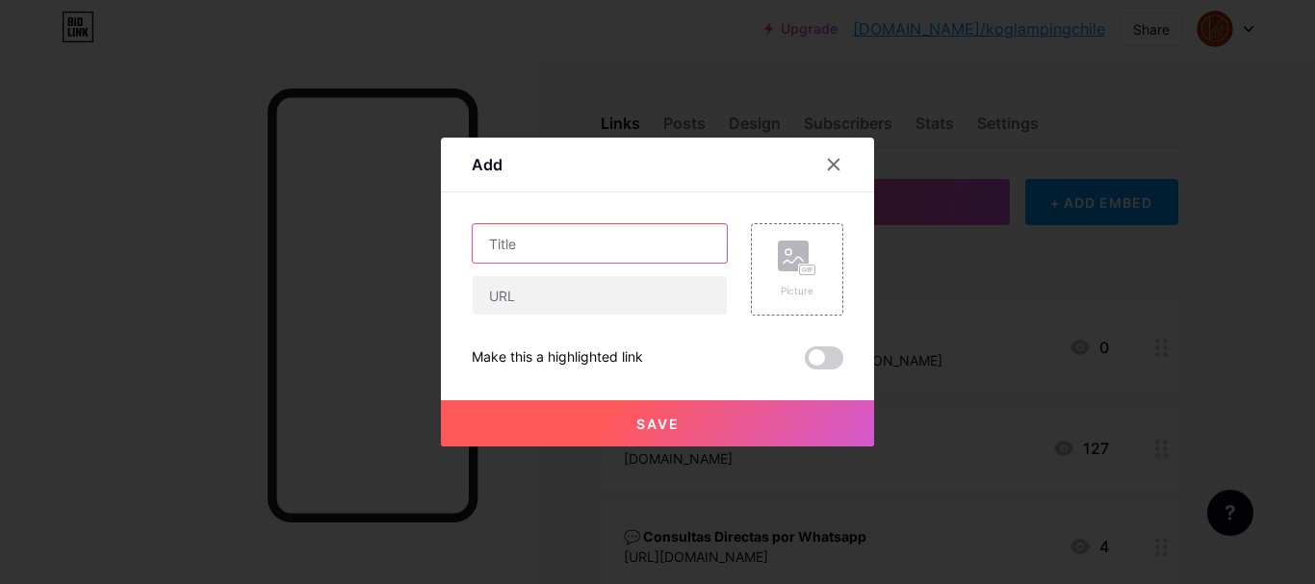
click at [554, 247] on input "text" at bounding box center [600, 243] width 254 height 38
click at [663, 246] on input "Reserva Carpa Equipada (2-3p)" at bounding box center [600, 243] width 254 height 38
click at [652, 243] on input "Reserva Carpa Equipada (-3p)" at bounding box center [600, 243] width 254 height 38
type input "Reserva Carpa Equipada (1-3p)"
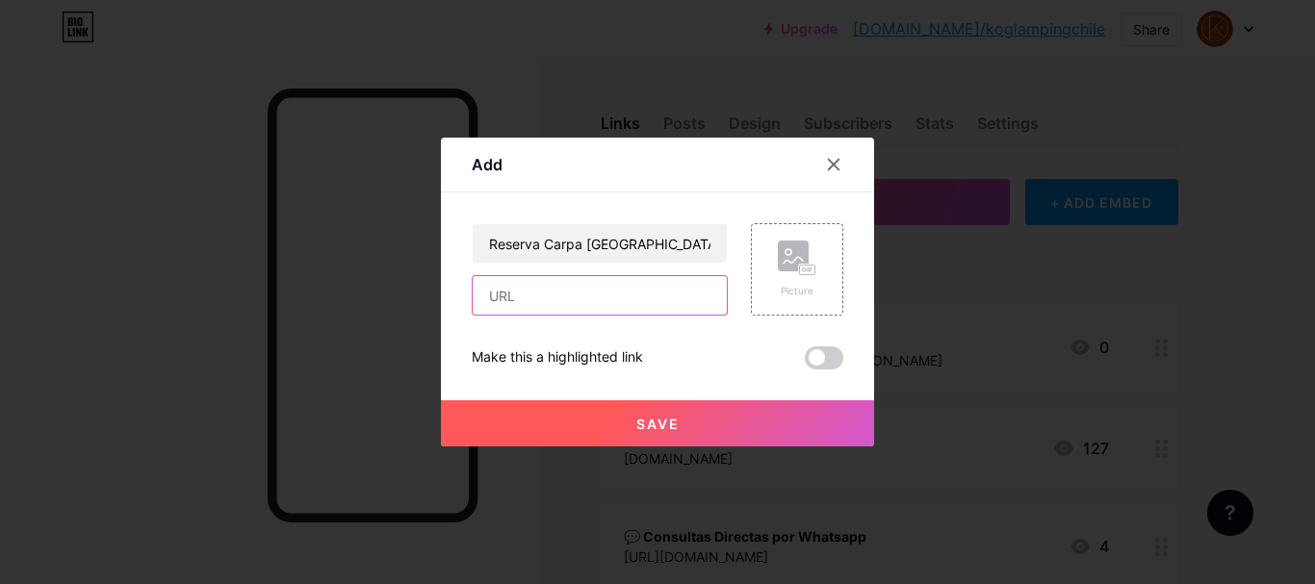
click at [635, 300] on input "text" at bounding box center [600, 295] width 254 height 38
paste input "[DOMAIN_NAME][URL]"
type input "[DOMAIN_NAME][URL]"
drag, startPoint x: 715, startPoint y: 292, endPoint x: 237, endPoint y: 282, distance: 478.4
click at [237, 282] on div "Add Content YouTube Play YouTube video without leaving your page. ADD Vimeo Pla…" at bounding box center [657, 292] width 1315 height 584
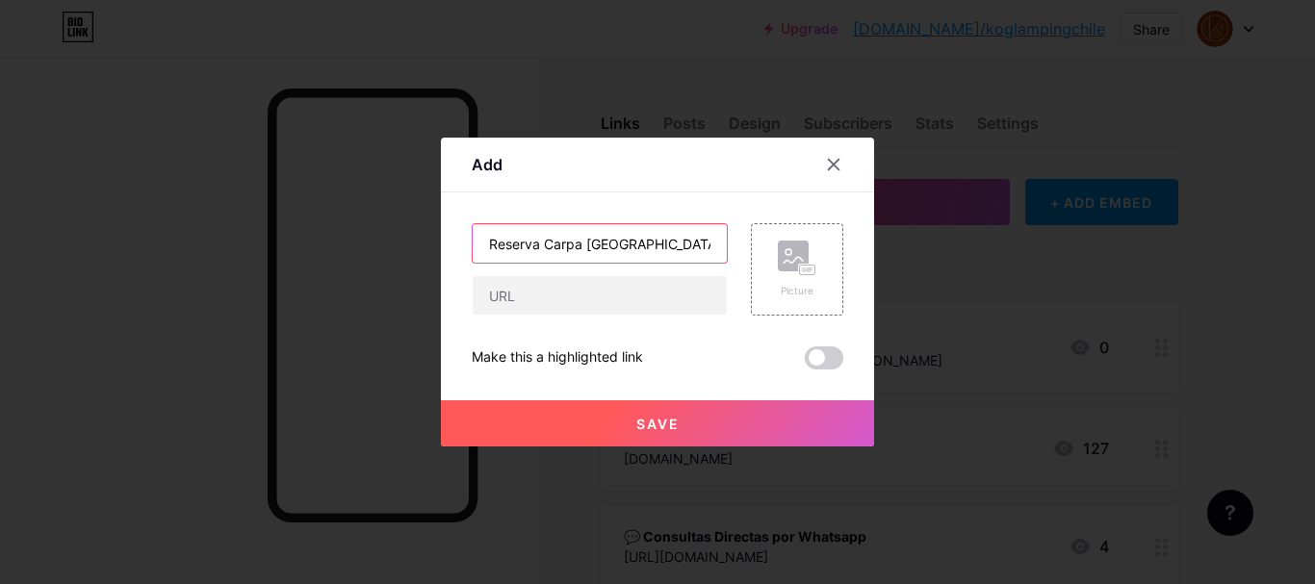
click at [672, 241] on input "Reserva Carpa Equipada (1-3p)" at bounding box center [600, 243] width 254 height 38
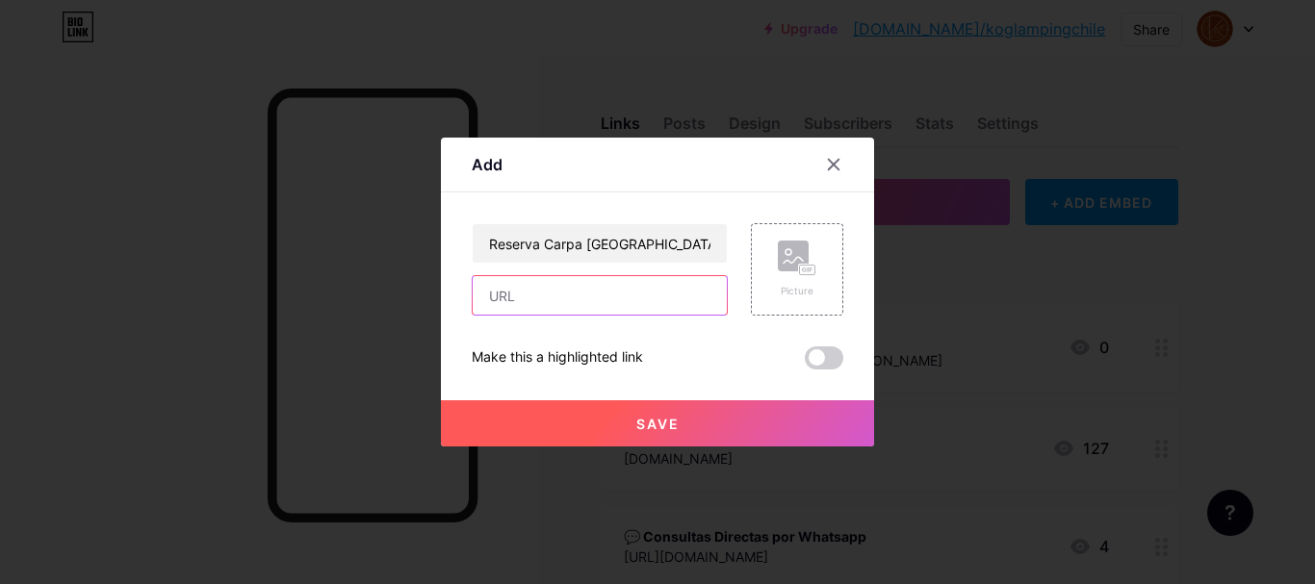
click at [601, 300] on input "text" at bounding box center [600, 295] width 254 height 38
paste input "[DOMAIN_NAME][URL]"
type input "[DOMAIN_NAME][URL]"
click at [780, 262] on rect at bounding box center [793, 256] width 31 height 31
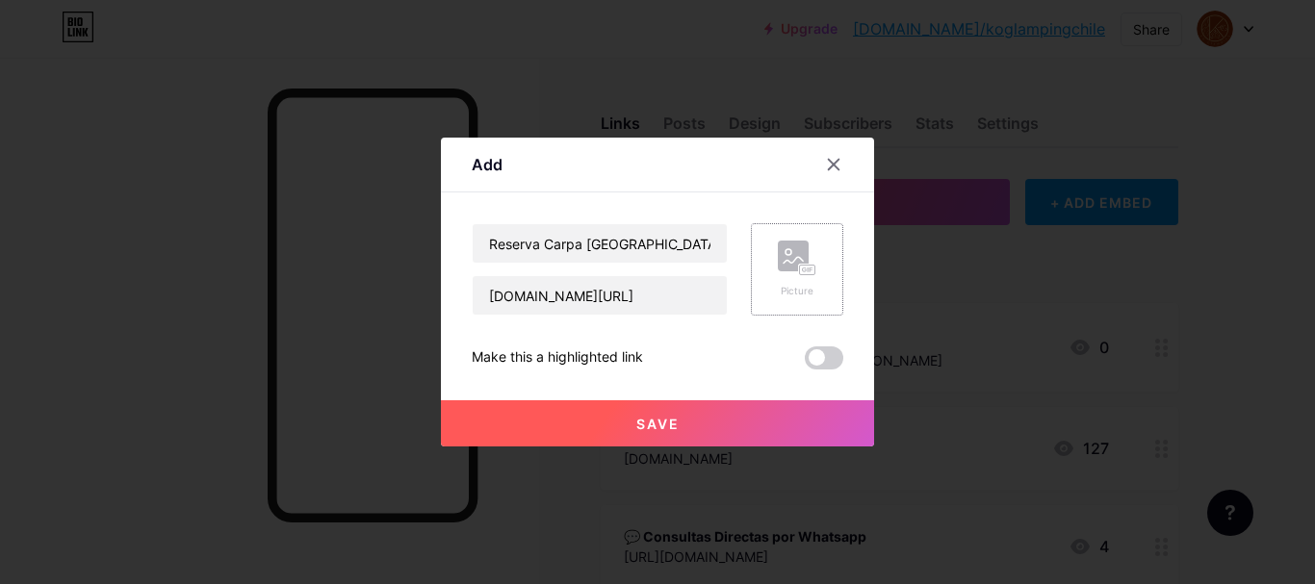
scroll to position [0, 0]
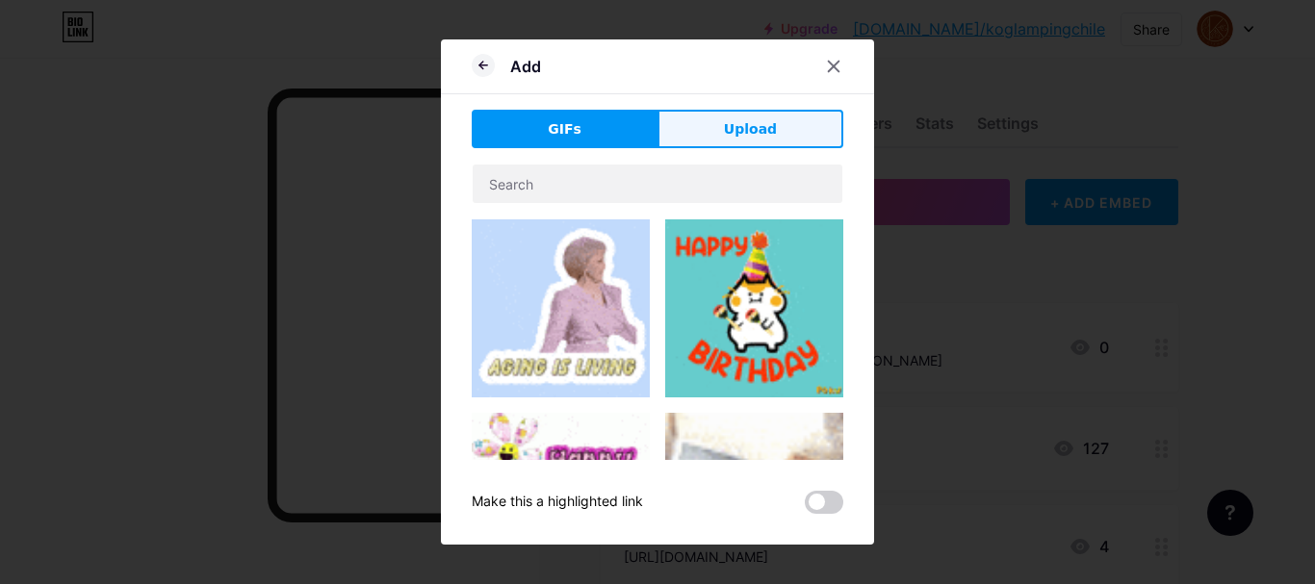
click at [775, 140] on button "Upload" at bounding box center [750, 129] width 186 height 38
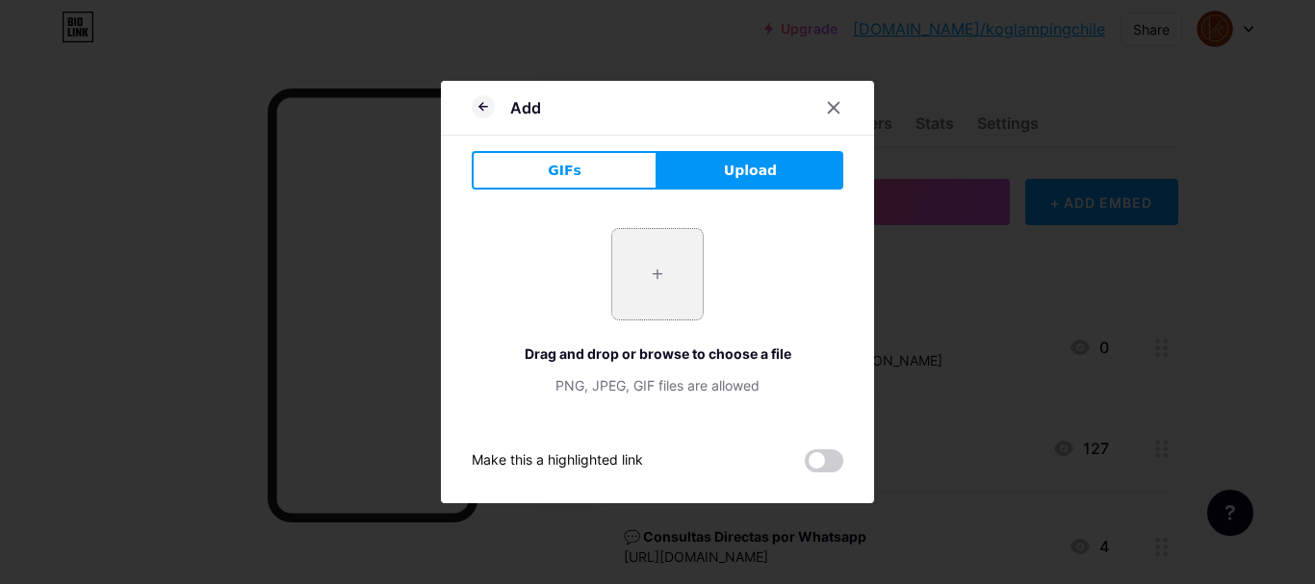
click at [681, 272] on input "file" at bounding box center [657, 274] width 90 height 90
type input "C:\fakepath\Dolomites.avif"
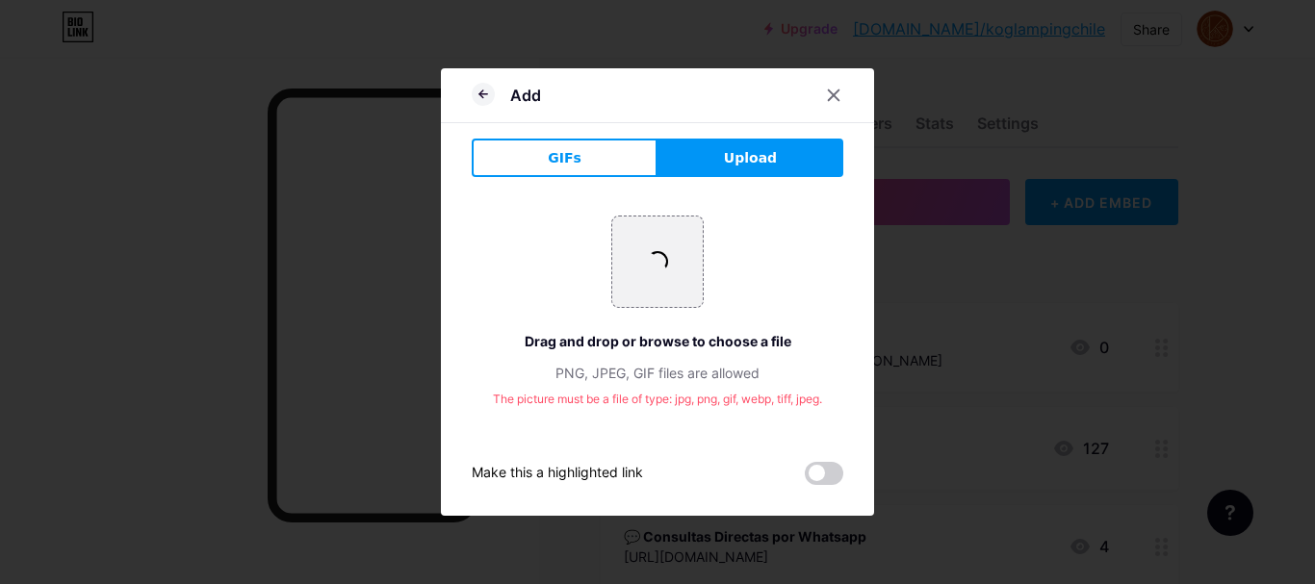
click at [729, 347] on div "Drag and drop or browse to choose a file" at bounding box center [657, 341] width 371 height 20
click at [730, 138] on div "Add GIFs Upload Content YouTube Play YouTube video without leaving your page. A…" at bounding box center [657, 292] width 433 height 448
click at [731, 154] on span "Upload" at bounding box center [750, 158] width 53 height 20
click at [828, 92] on icon at bounding box center [833, 95] width 15 height 15
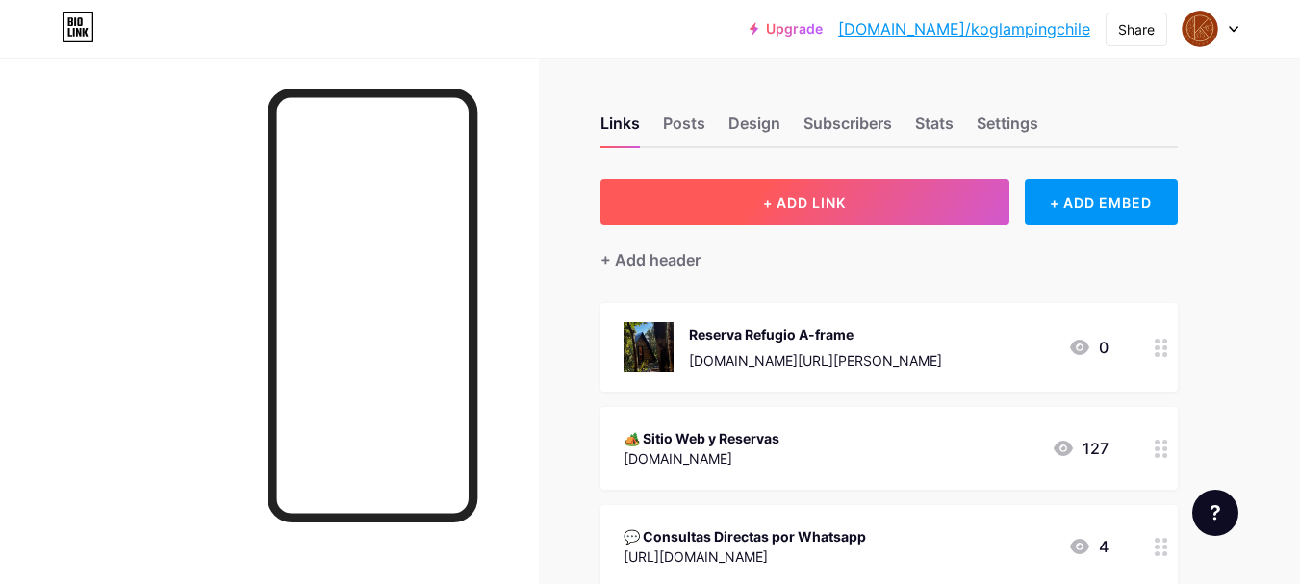
click at [797, 210] on span "+ ADD LINK" at bounding box center [804, 202] width 83 height 16
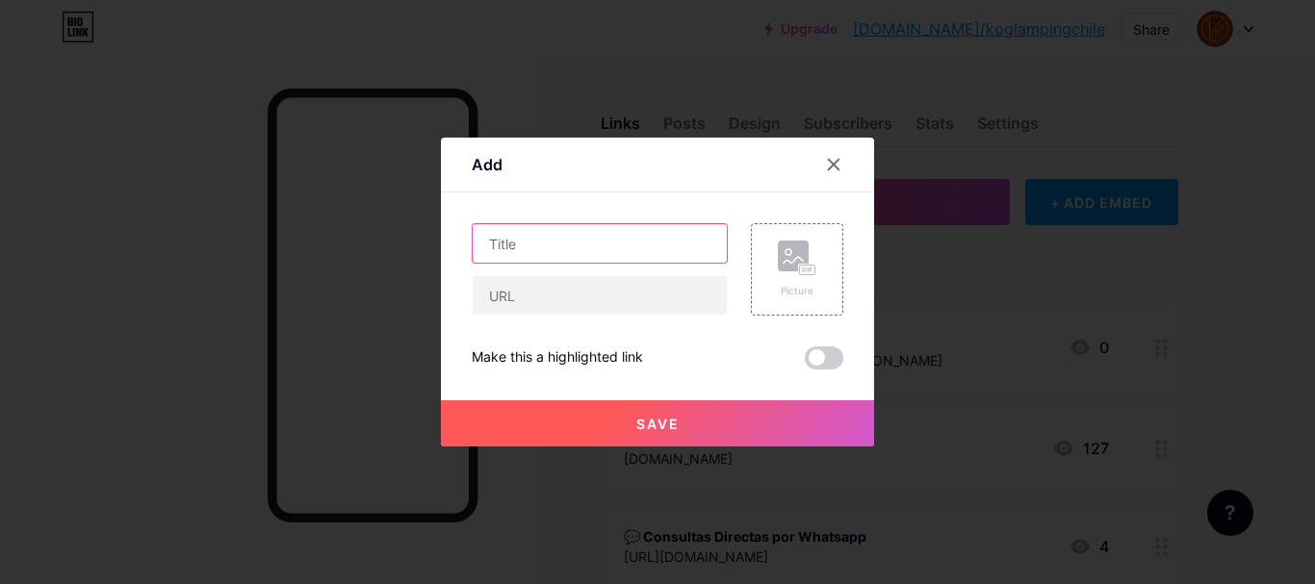
click at [562, 249] on input "text" at bounding box center [600, 243] width 254 height 38
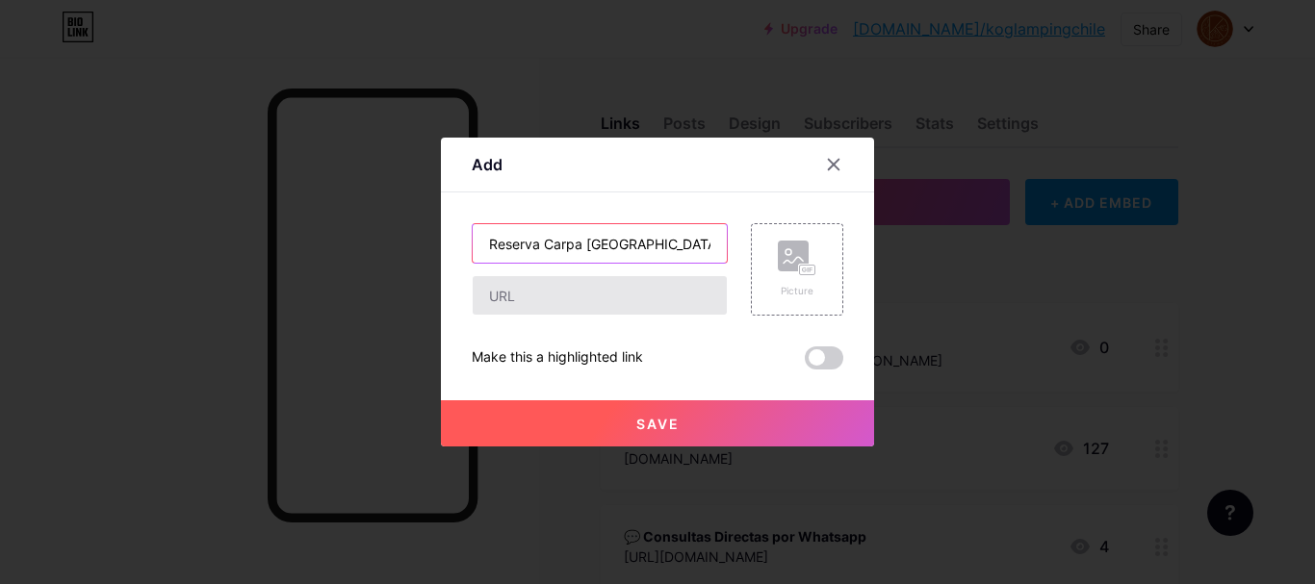
type input "Reserva Carpa Equipada"
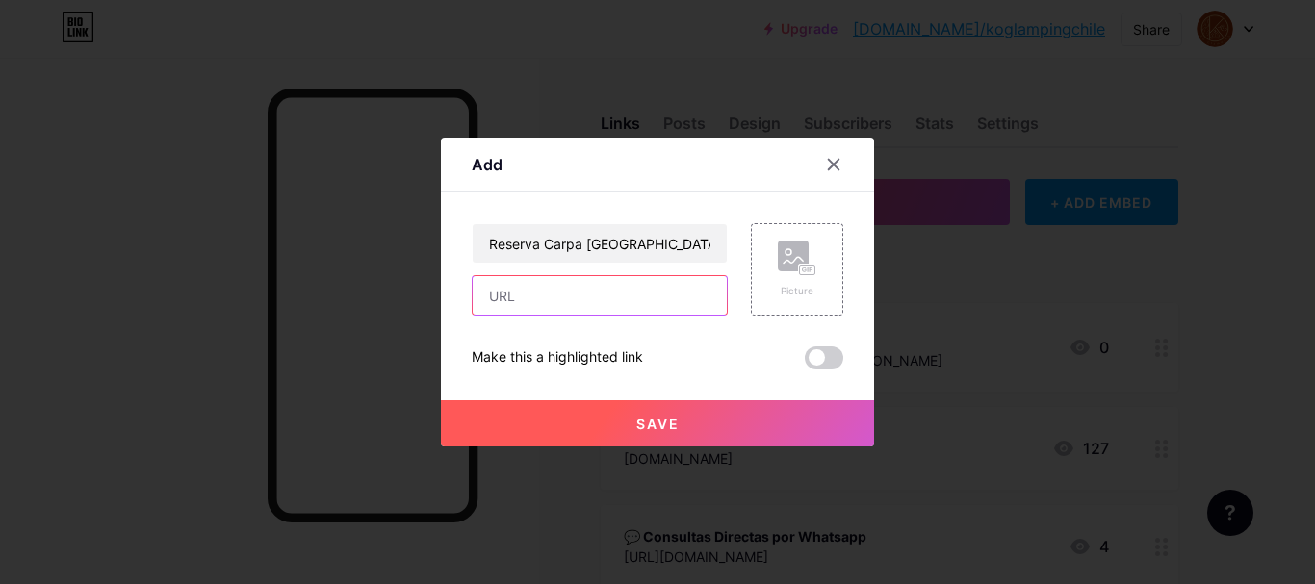
click at [533, 293] on input "text" at bounding box center [600, 295] width 254 height 38
paste input "[DOMAIN_NAME][URL]"
type input "[DOMAIN_NAME][URL]"
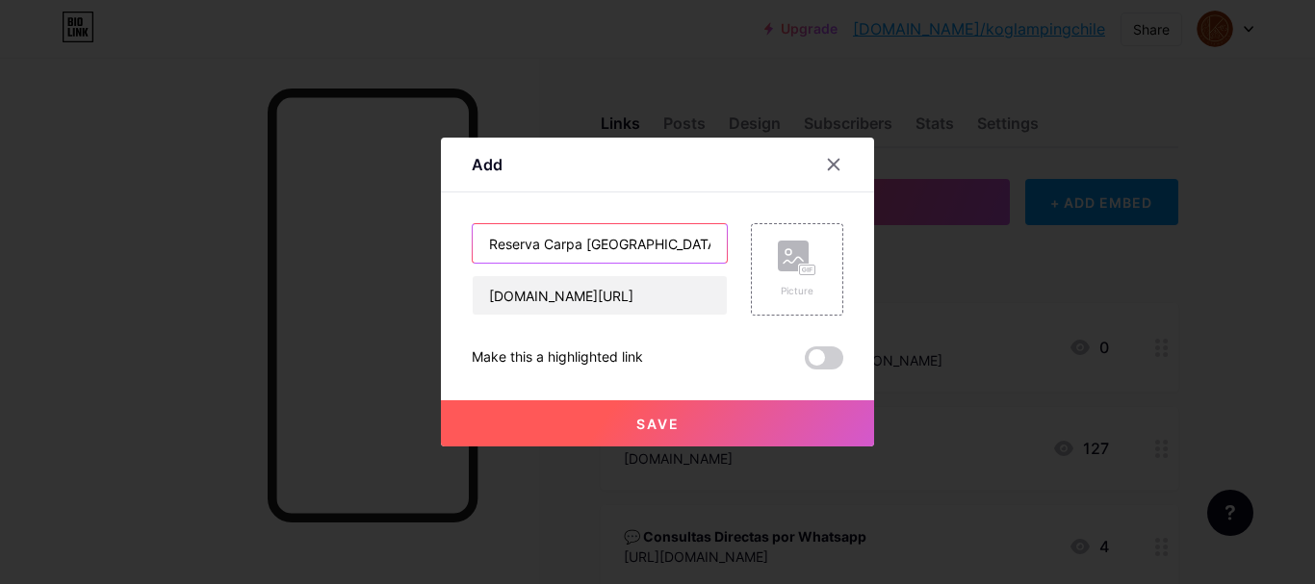
click at [663, 249] on input "Reserva Carpa Equipada" at bounding box center [600, 243] width 254 height 38
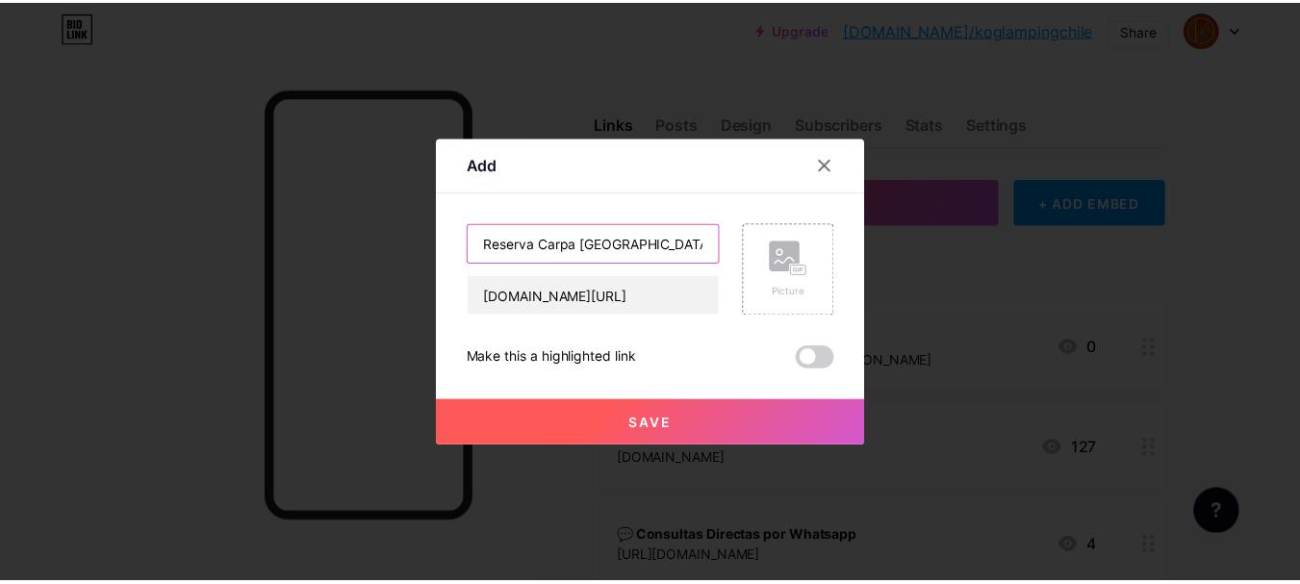
scroll to position [0, 0]
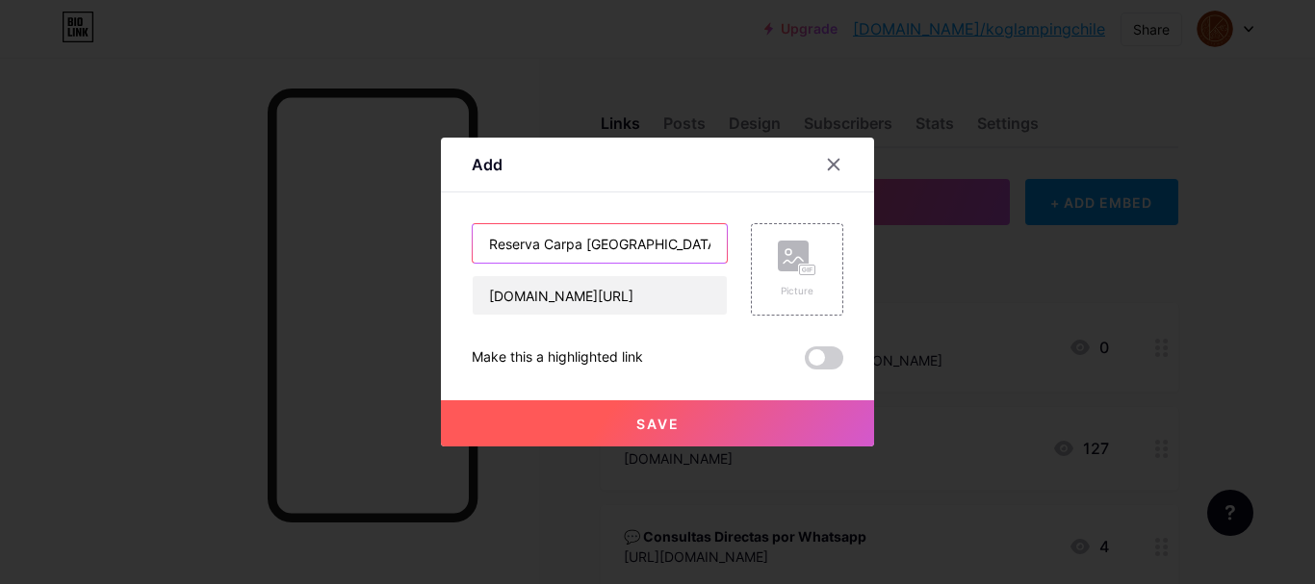
click at [663, 246] on input "Reserva Carpa Equipada (1-3p)" at bounding box center [600, 243] width 254 height 38
click at [668, 245] on input "Reserva Carpa Equipada (1-3p)" at bounding box center [600, 243] width 254 height 38
drag, startPoint x: 660, startPoint y: 238, endPoint x: 635, endPoint y: 254, distance: 29.9
click at [635, 254] on input "Reserva Carpa Equipada (1a3p)" at bounding box center [600, 243] width 254 height 38
click at [657, 241] on input "Reserva Carpa Equipada (1a3p)" at bounding box center [600, 243] width 254 height 38
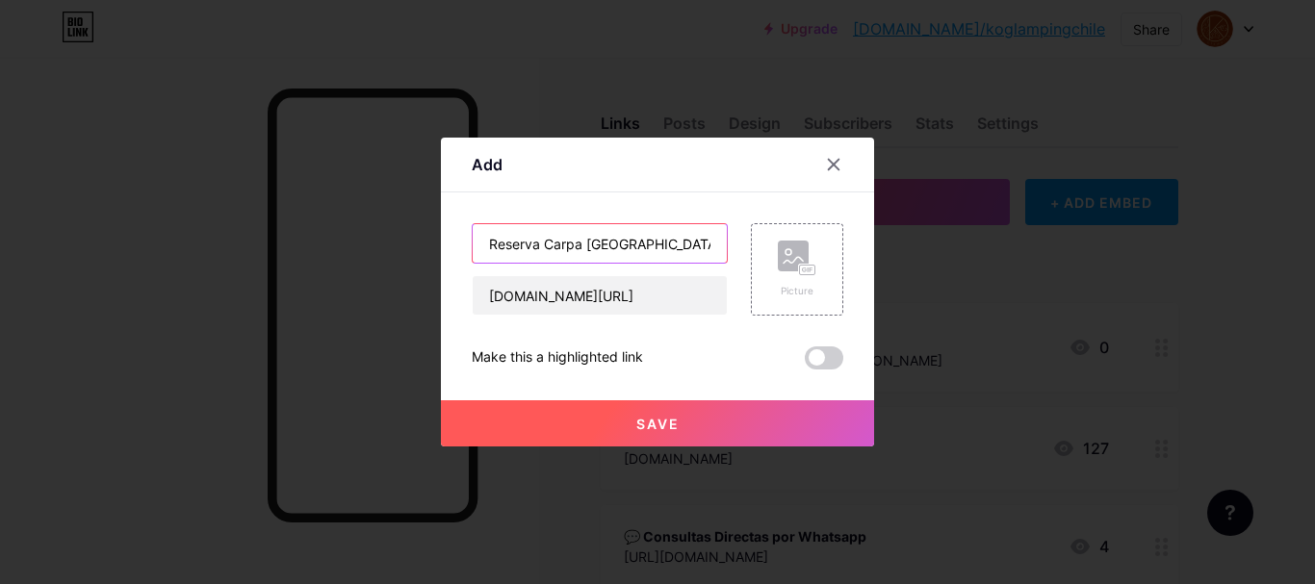
click at [669, 242] on input "Reserva Carpa Equipada (1 a3p)" at bounding box center [600, 243] width 254 height 38
type input "Reserva Carpa Equipada (1 a 3p)"
click at [785, 243] on rect at bounding box center [793, 256] width 31 height 31
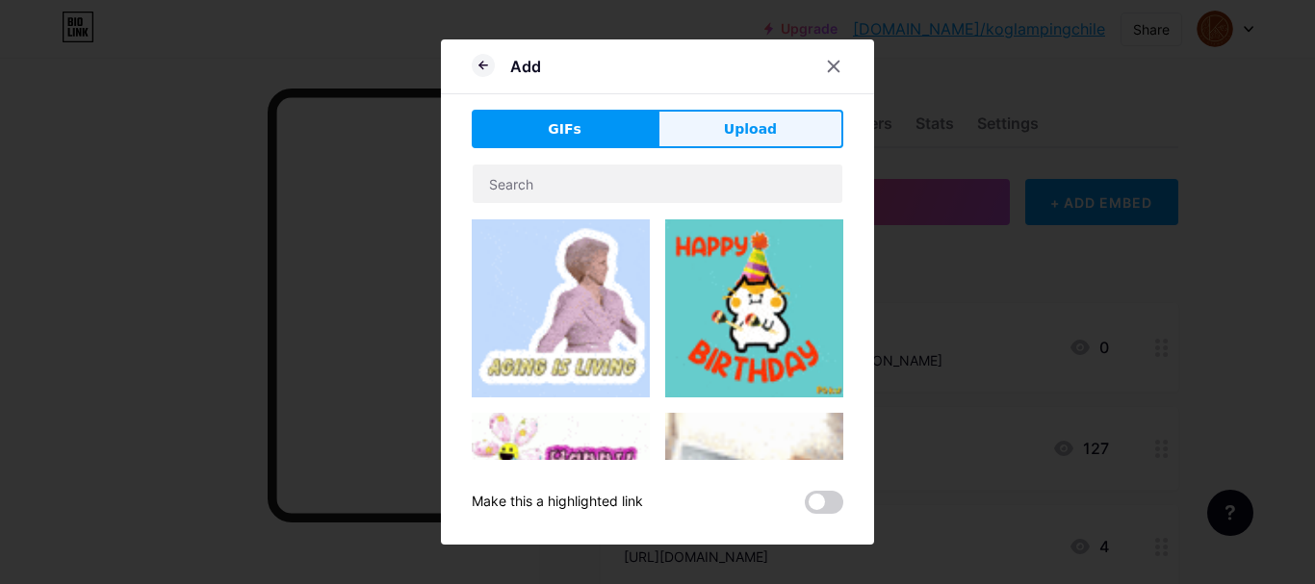
click at [760, 122] on span "Upload" at bounding box center [750, 129] width 53 height 20
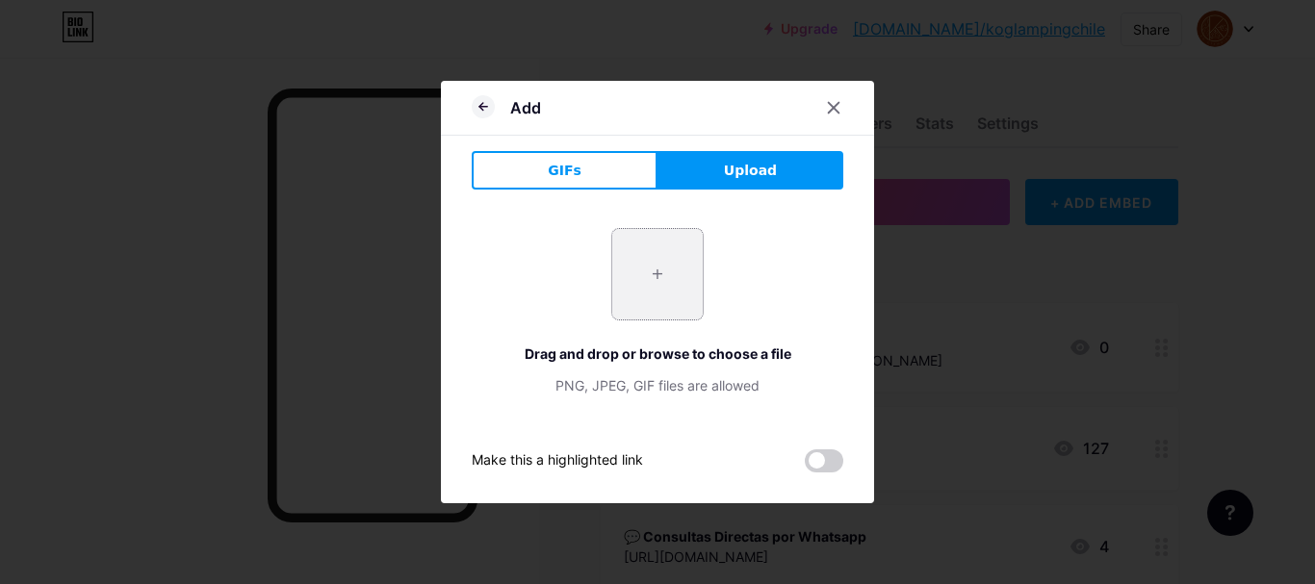
click at [631, 292] on input "file" at bounding box center [657, 274] width 90 height 90
type input "C:\fakepath\Dolomites.jpg"
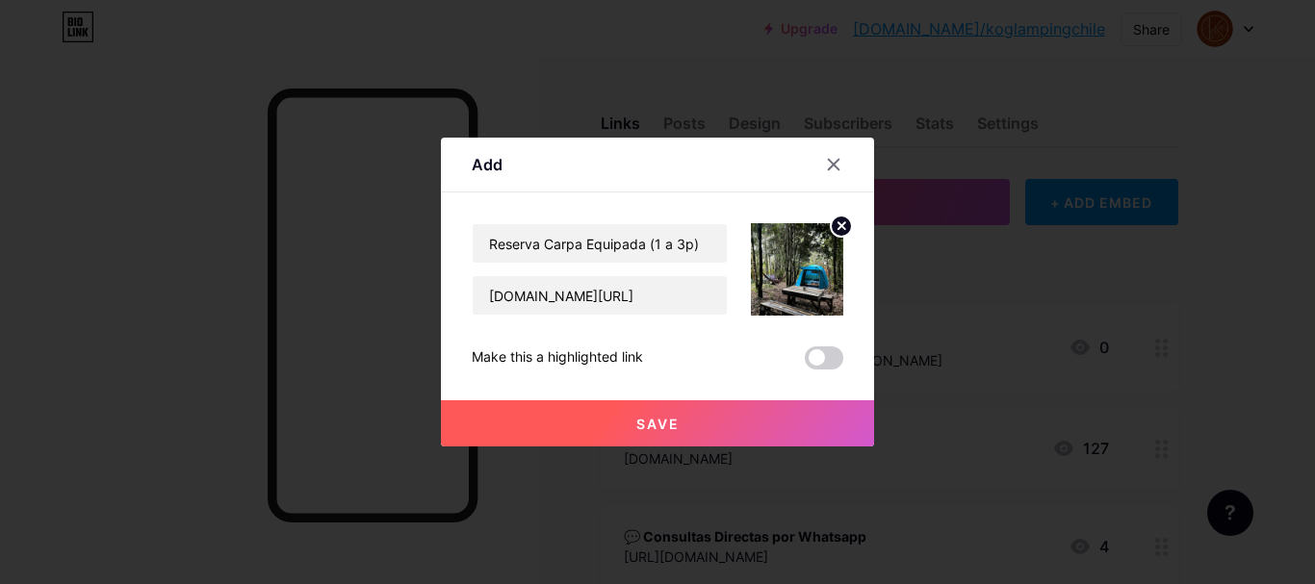
click at [709, 416] on button "Save" at bounding box center [657, 423] width 433 height 46
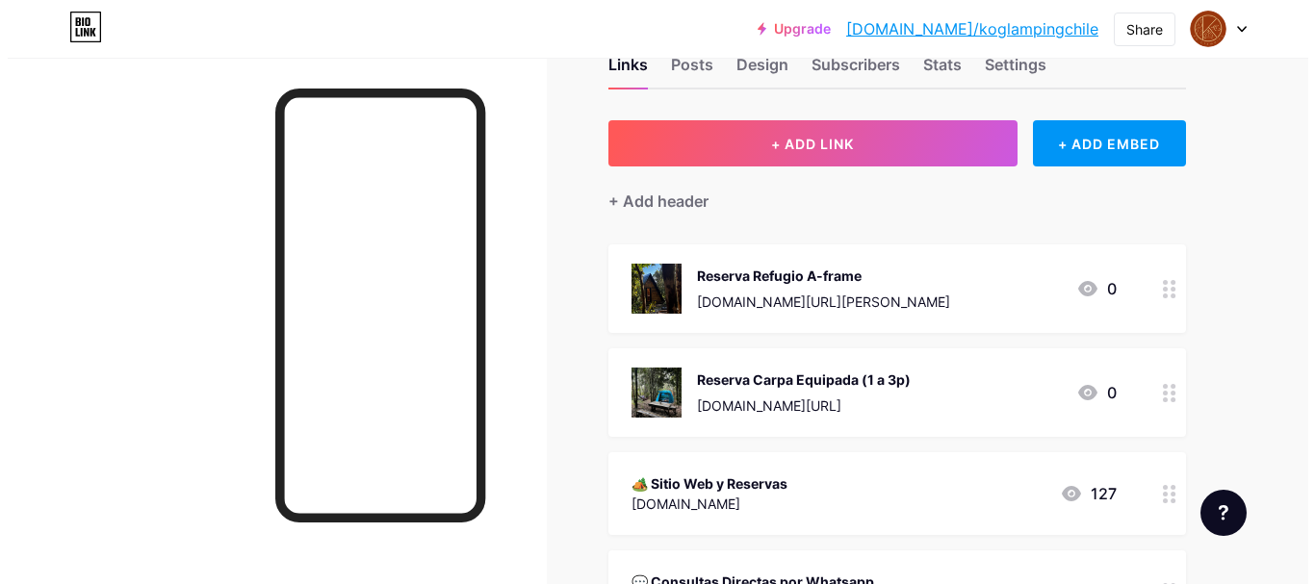
scroll to position [60, 0]
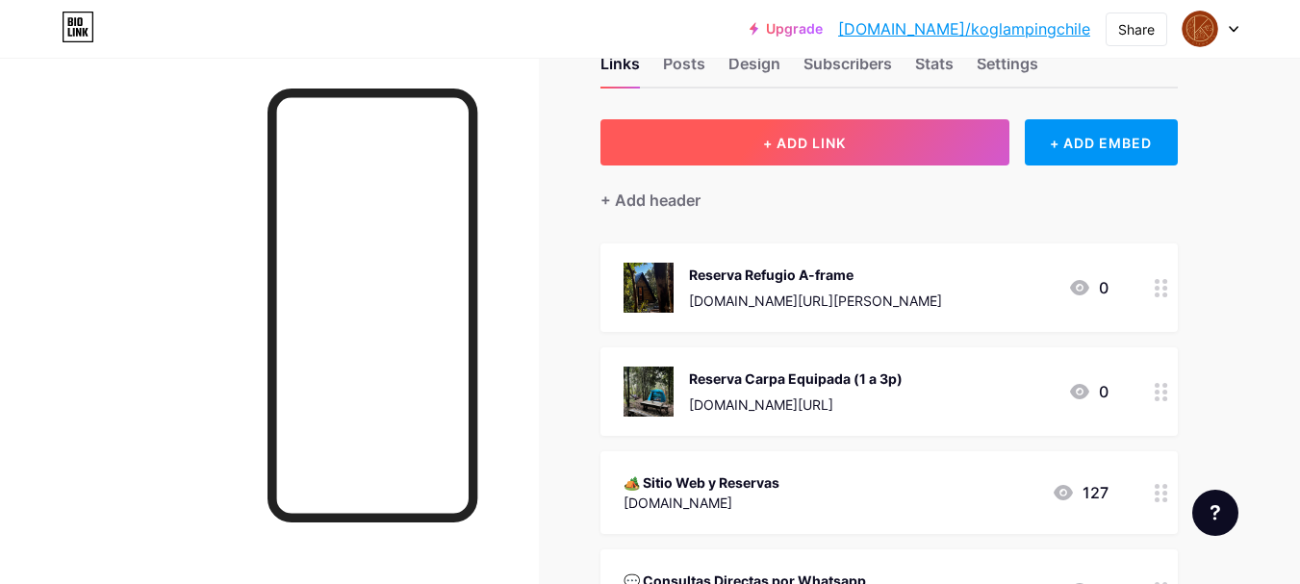
click at [777, 137] on span "+ ADD LINK" at bounding box center [804, 143] width 83 height 16
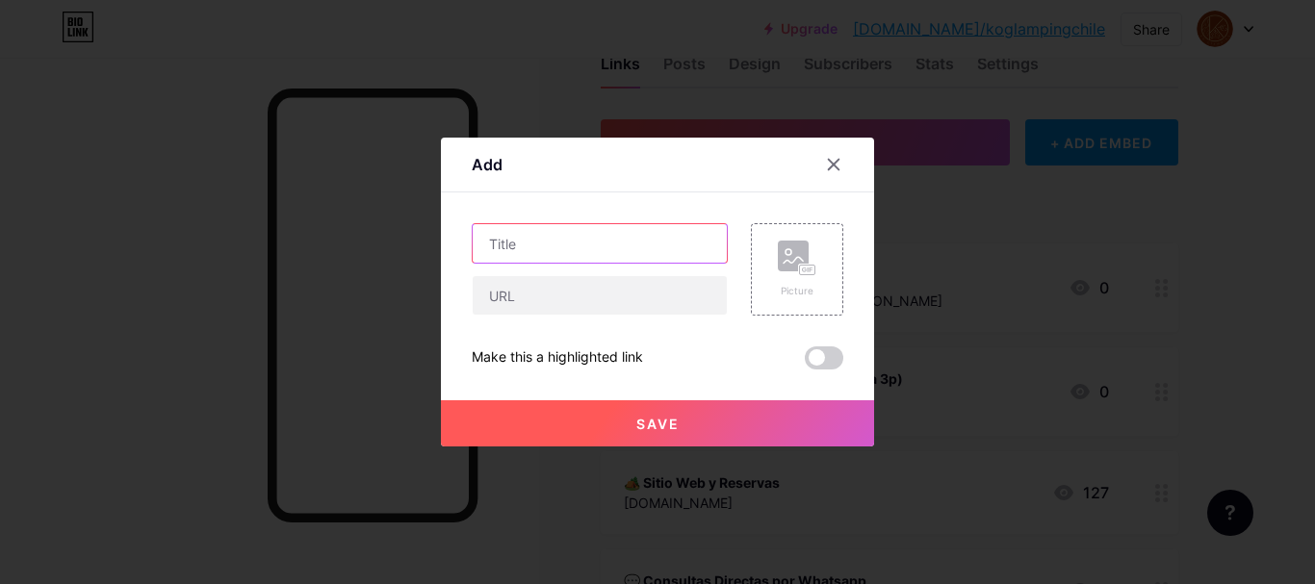
click at [521, 238] on input "text" at bounding box center [600, 243] width 254 height 38
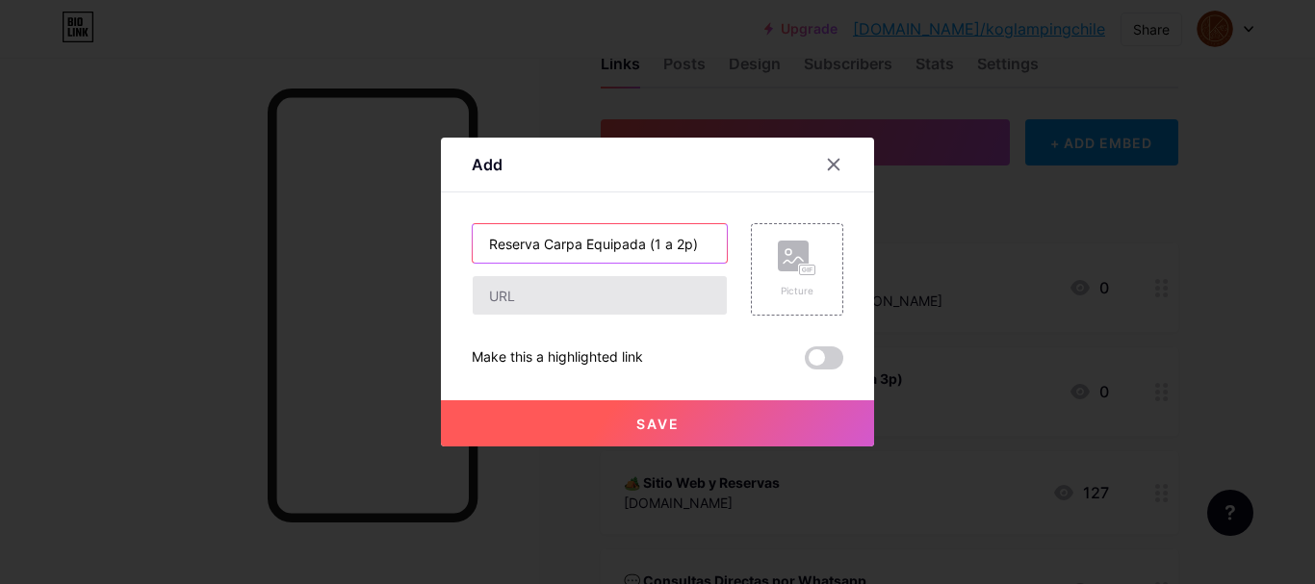
type input "Reserva Carpa Equipada (1 a 2p)"
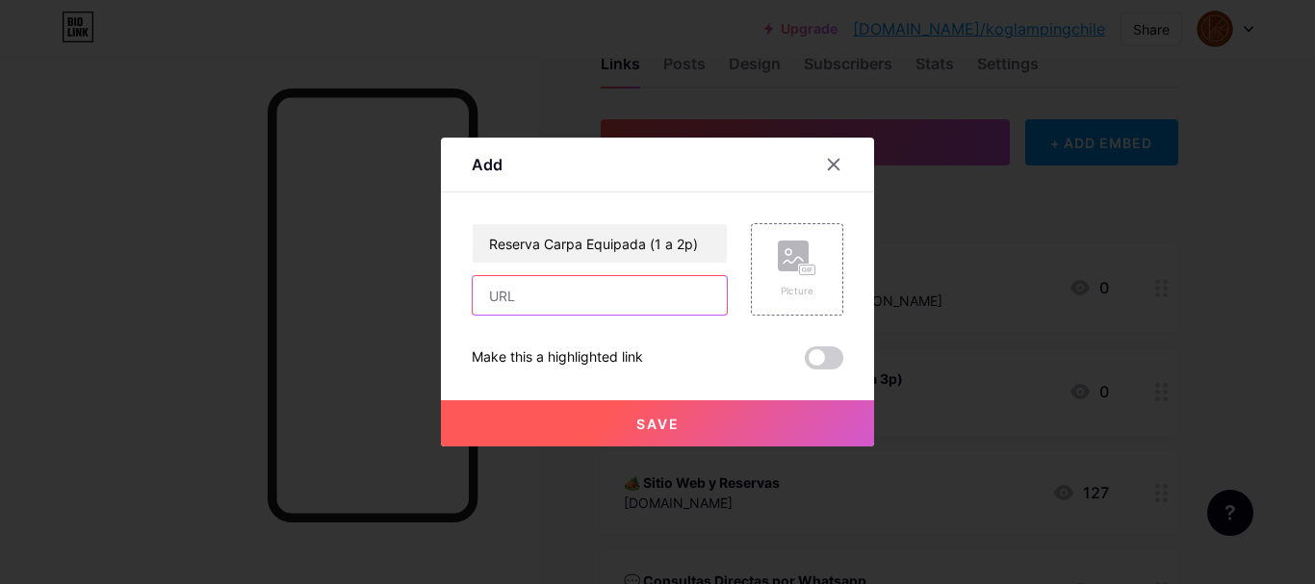
click at [640, 301] on input "text" at bounding box center [600, 295] width 254 height 38
paste input "[DOMAIN_NAME][URL]"
type input "[DOMAIN_NAME][URL]"
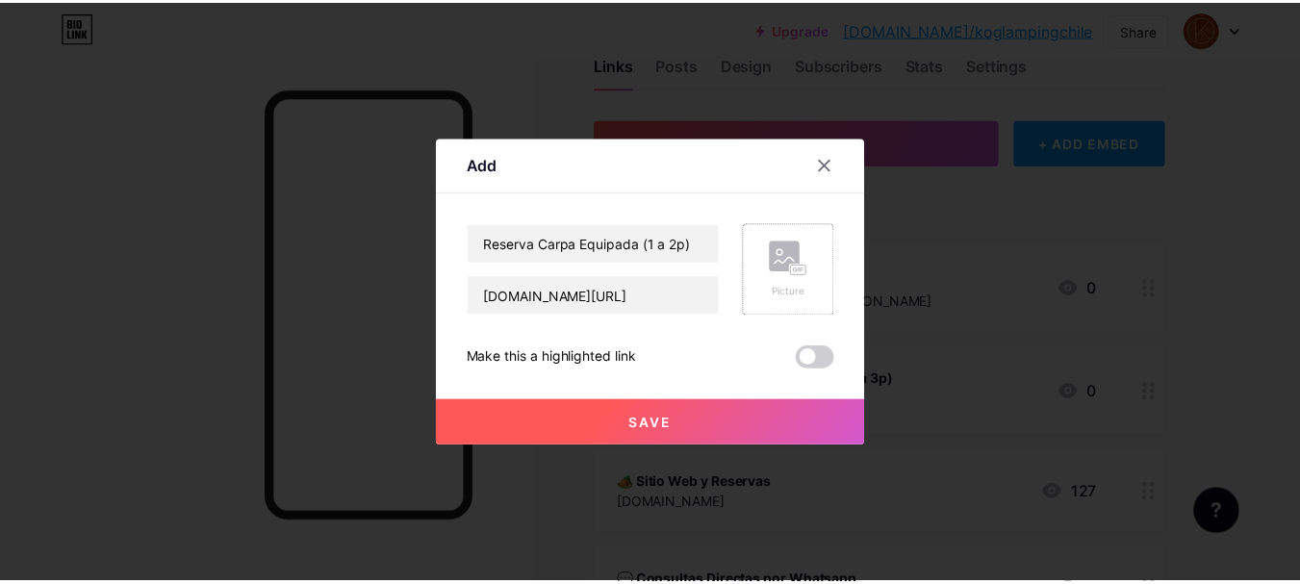
scroll to position [0, 0]
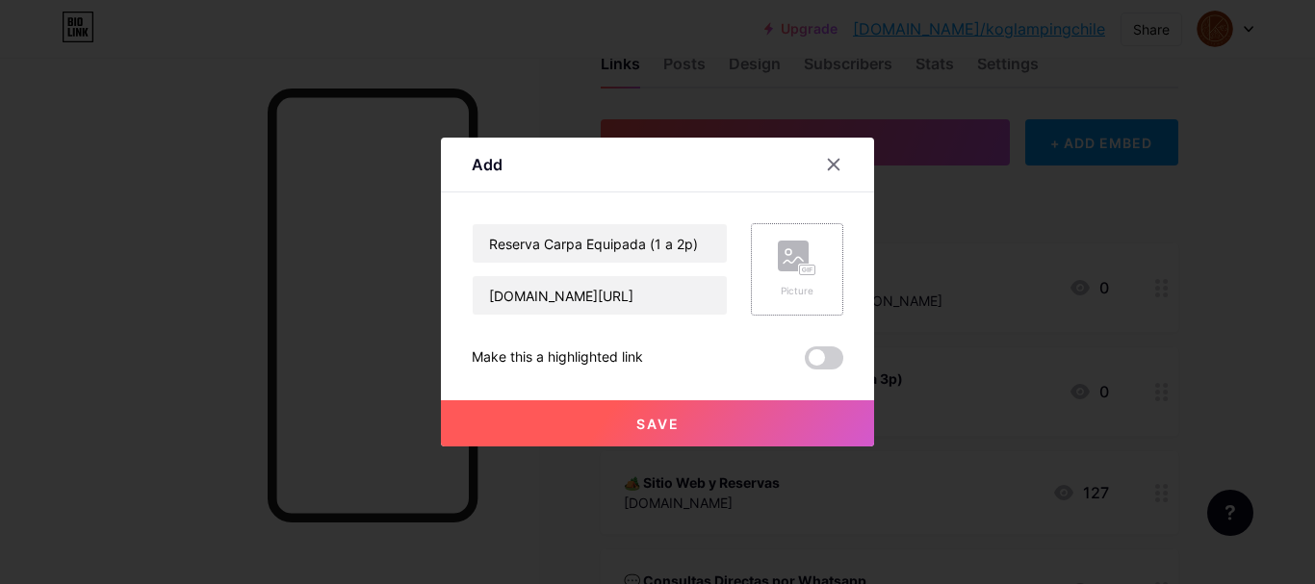
click at [777, 275] on div "Picture" at bounding box center [797, 269] width 92 height 92
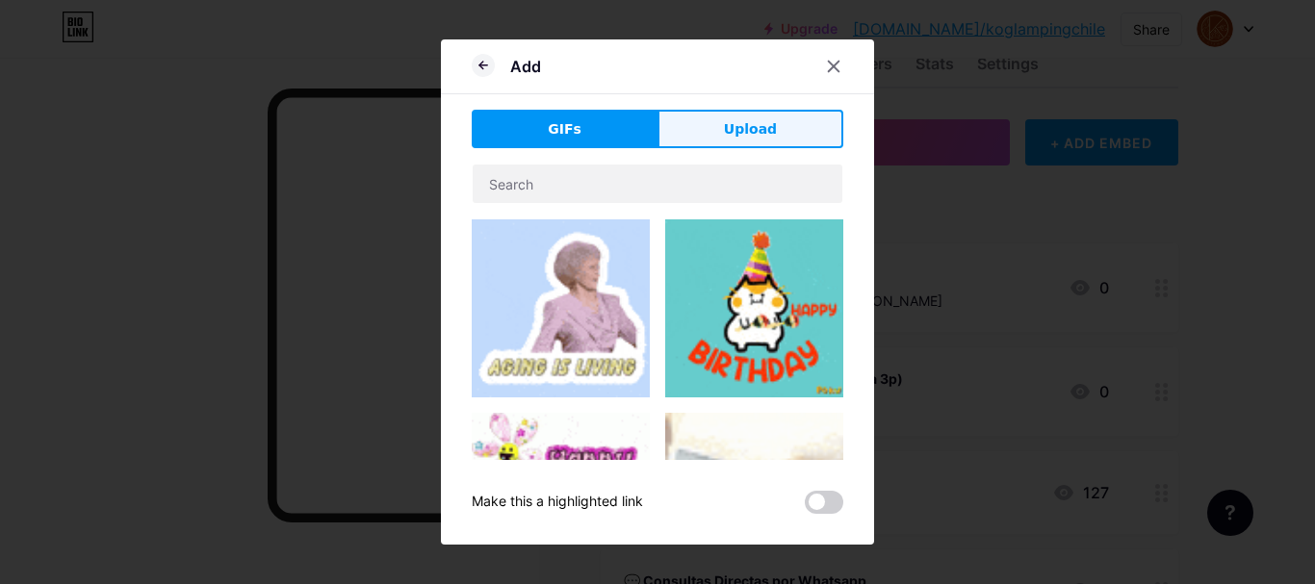
click at [736, 131] on span "Upload" at bounding box center [750, 129] width 53 height 20
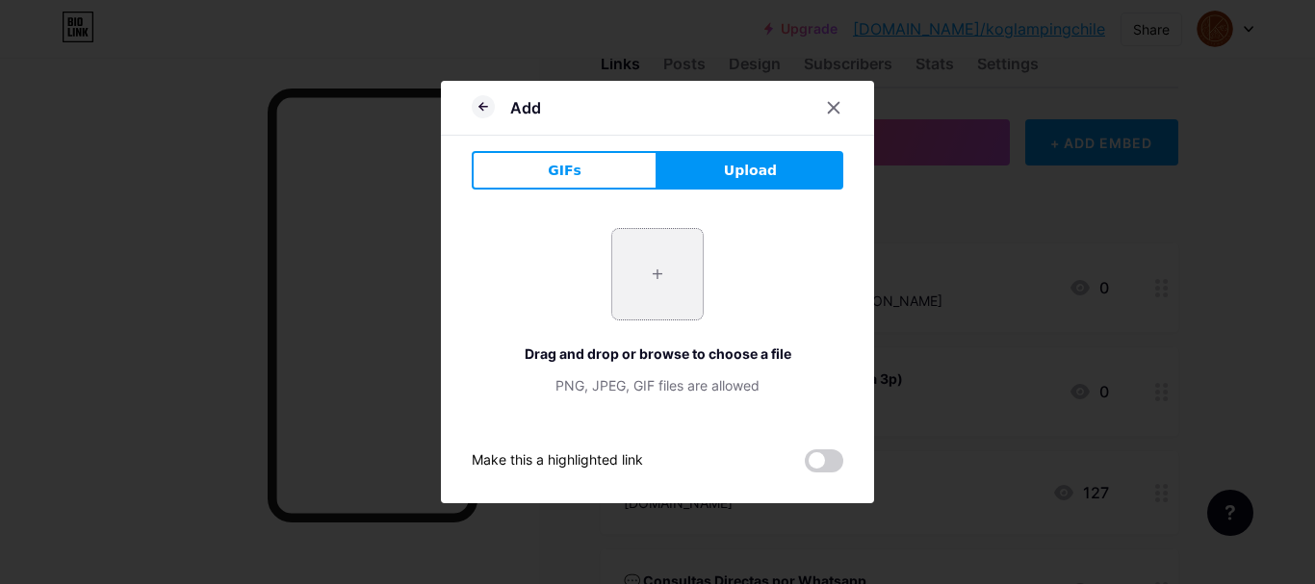
click at [650, 267] on input "file" at bounding box center [657, 274] width 90 height 90
type input "C:\fakepath\Rockport.jpg"
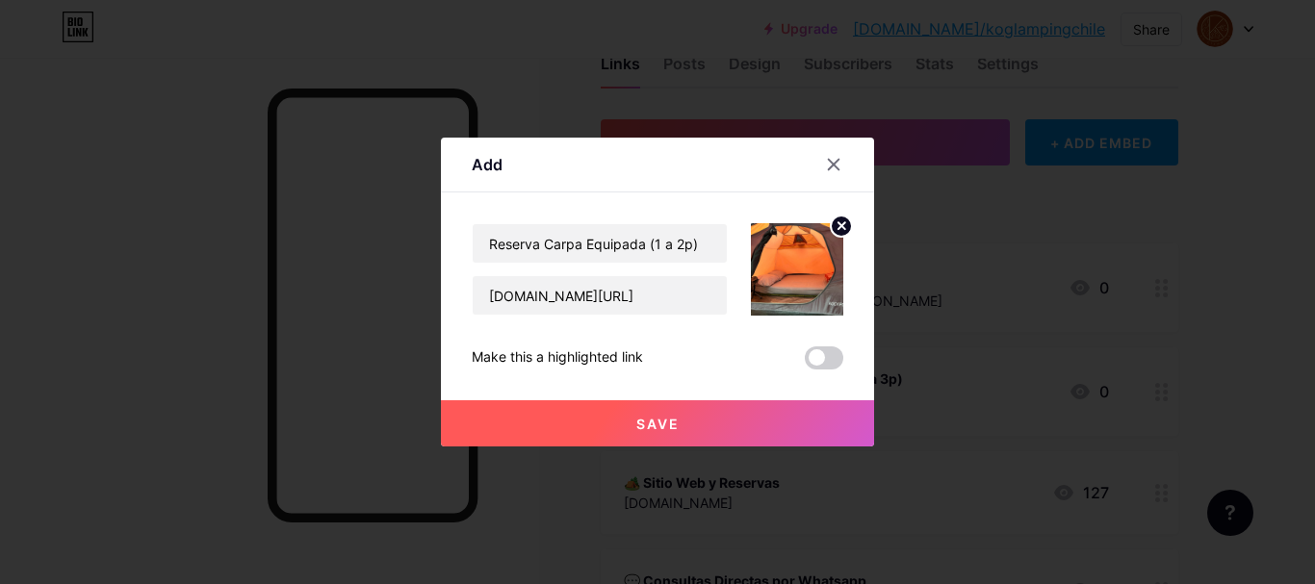
click at [662, 428] on span "Save" at bounding box center [657, 424] width 43 height 16
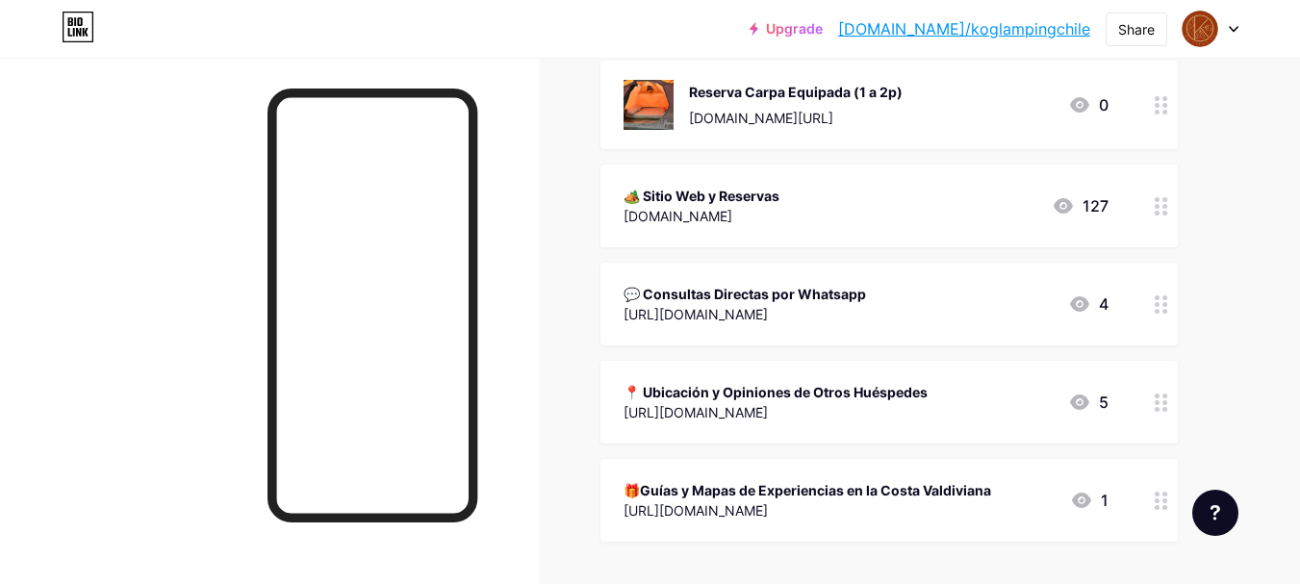
scroll to position [425, 0]
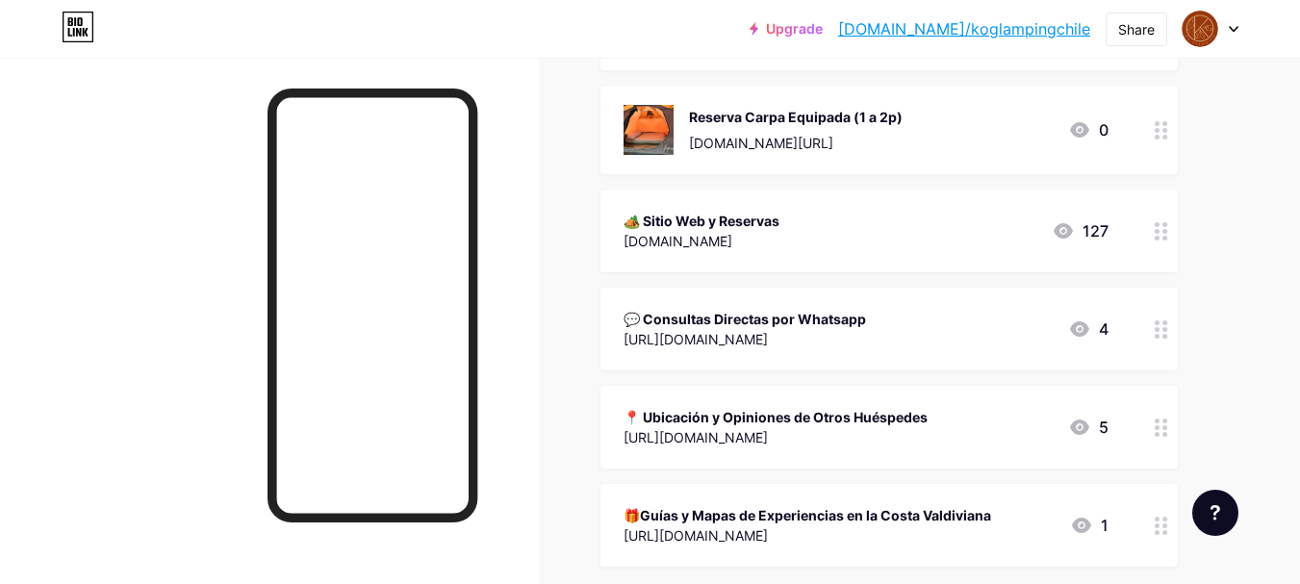
drag, startPoint x: 1164, startPoint y: 230, endPoint x: 749, endPoint y: 208, distance: 416.3
click at [749, 209] on div "🏕️ Sitio Web y Reservas www.koglamping.cl" at bounding box center [702, 231] width 156 height 44
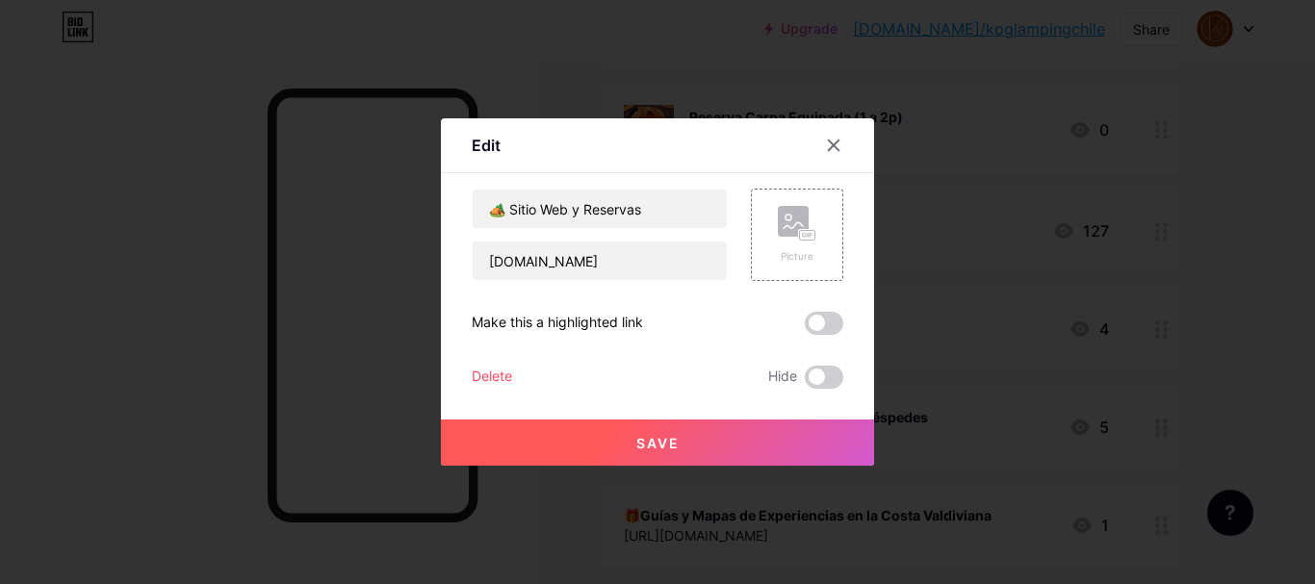
drag, startPoint x: 820, startPoint y: 377, endPoint x: 700, endPoint y: 377, distance: 120.3
click at [700, 377] on div "Delete Hide" at bounding box center [657, 377] width 371 height 23
click at [828, 329] on span at bounding box center [824, 323] width 38 height 23
click at [805, 328] on input "checkbox" at bounding box center [805, 328] width 0 height 0
click at [683, 428] on button "Save" at bounding box center [657, 443] width 433 height 46
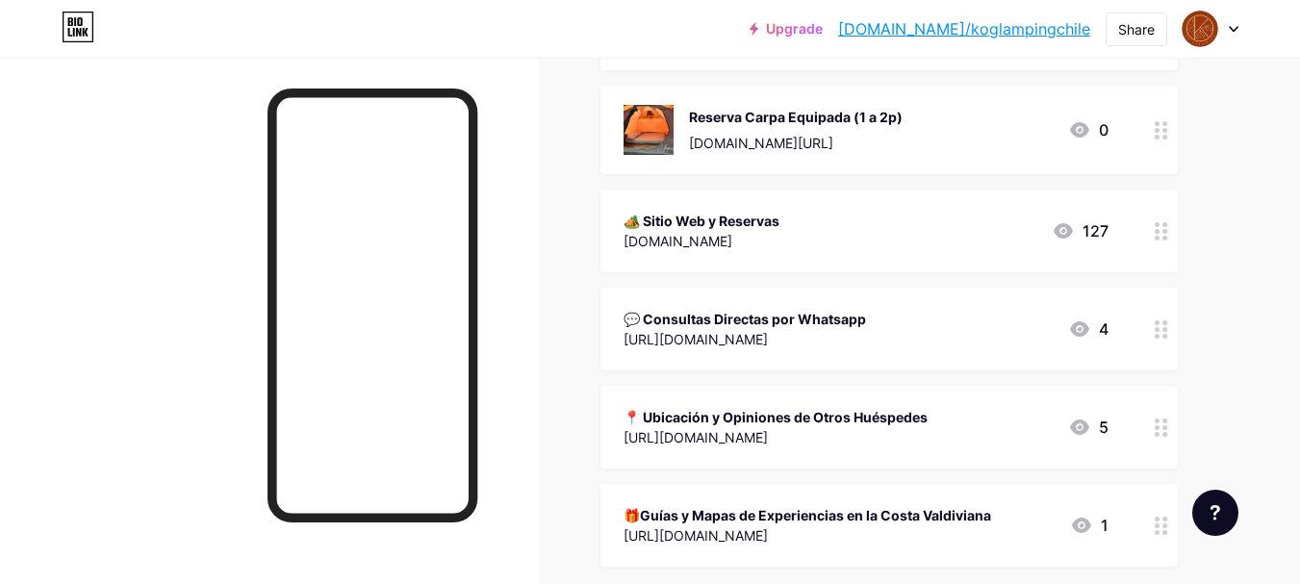
click at [1163, 234] on icon at bounding box center [1161, 231] width 13 height 18
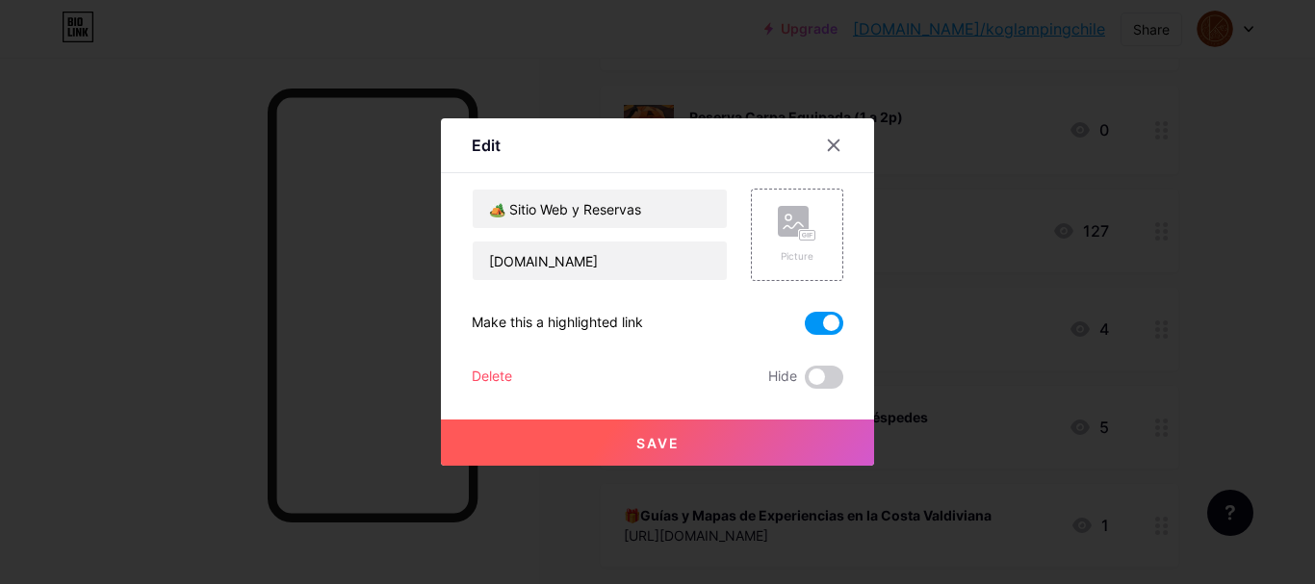
click at [826, 323] on span at bounding box center [824, 323] width 38 height 23
click at [805, 328] on input "checkbox" at bounding box center [805, 328] width 0 height 0
click at [825, 379] on span at bounding box center [824, 377] width 38 height 23
click at [805, 382] on input "checkbox" at bounding box center [805, 382] width 0 height 0
click at [755, 446] on button "Save" at bounding box center [657, 443] width 433 height 46
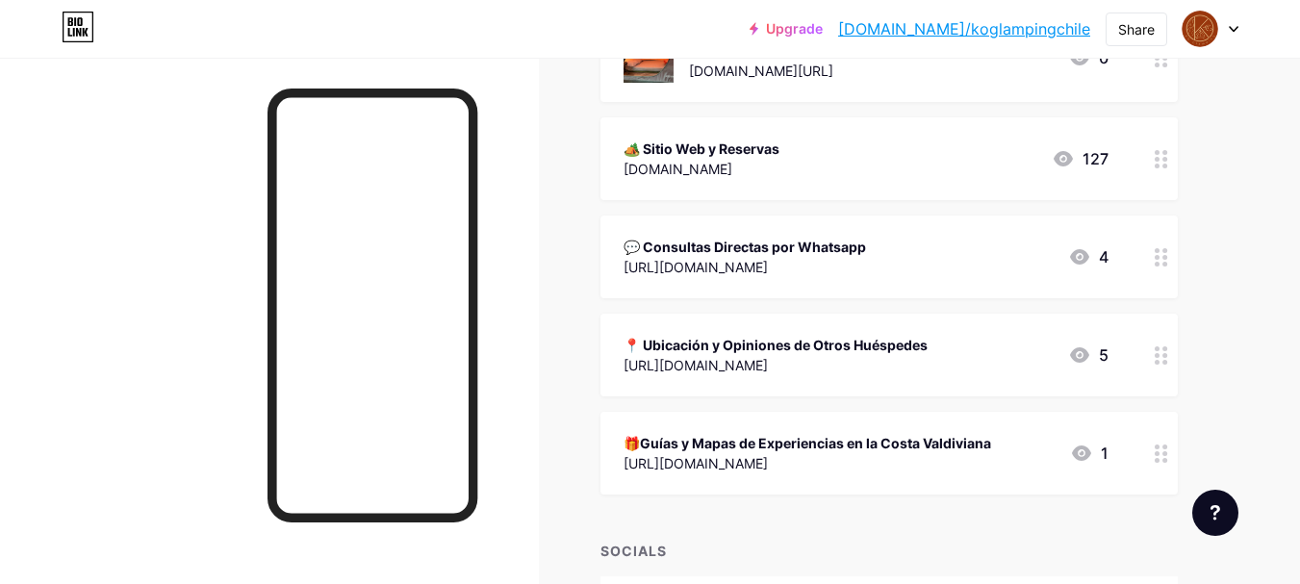
scroll to position [488, 0]
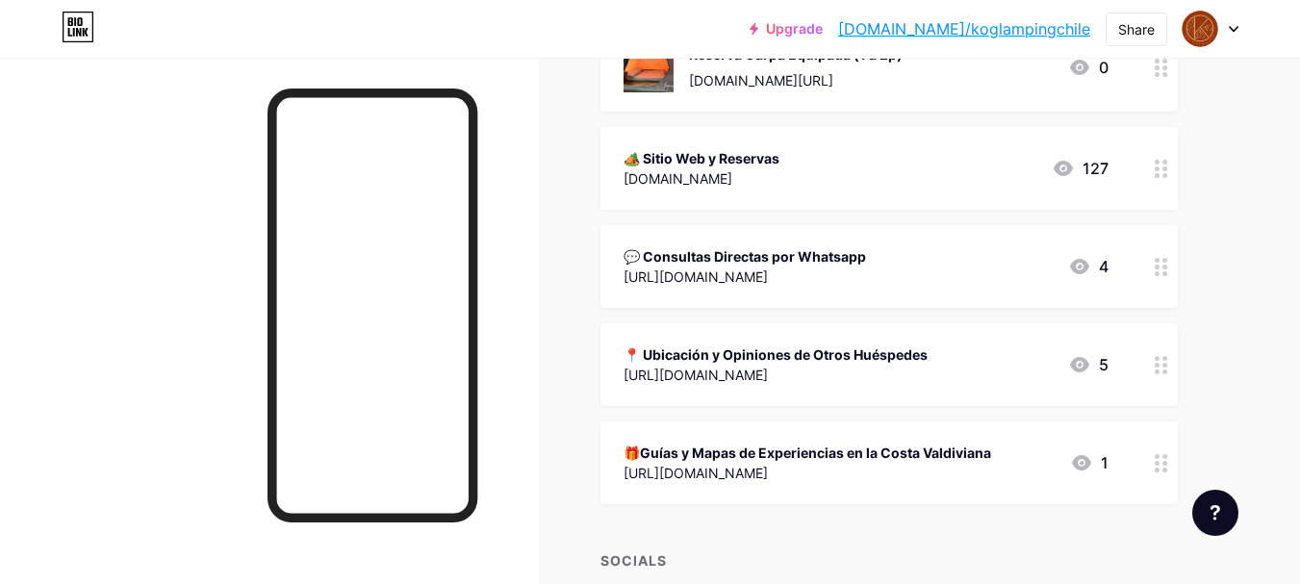
click at [1162, 274] on icon at bounding box center [1161, 267] width 13 height 18
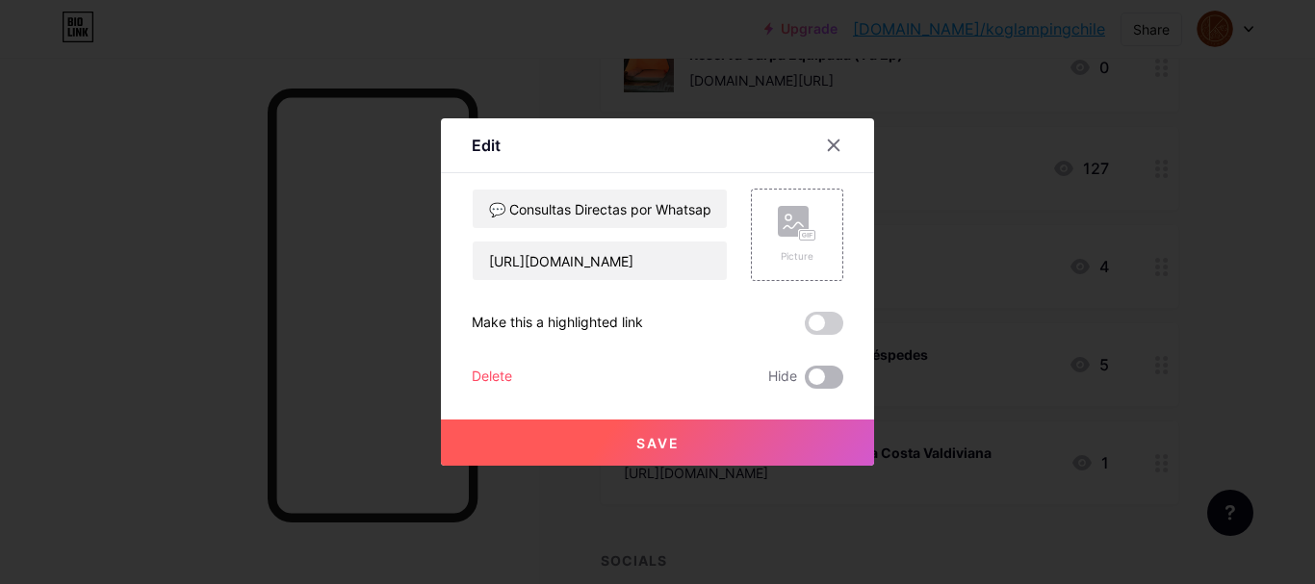
click at [827, 369] on span at bounding box center [824, 377] width 38 height 23
click at [805, 382] on input "checkbox" at bounding box center [805, 382] width 0 height 0
click at [767, 444] on button "Save" at bounding box center [657, 443] width 433 height 46
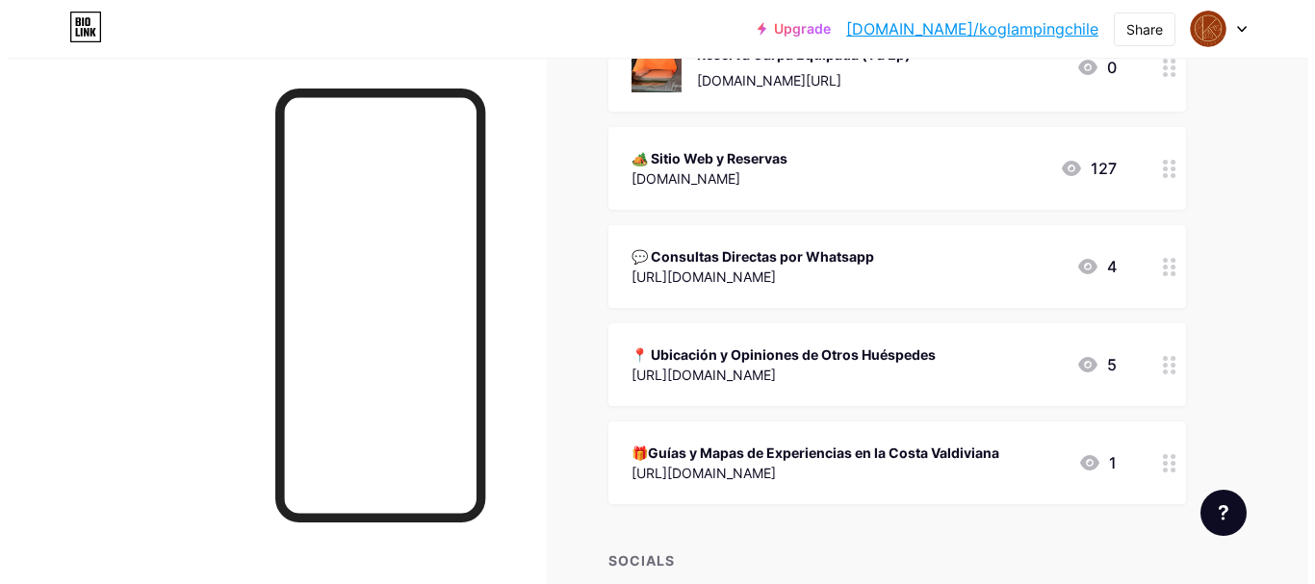
scroll to position [485, 0]
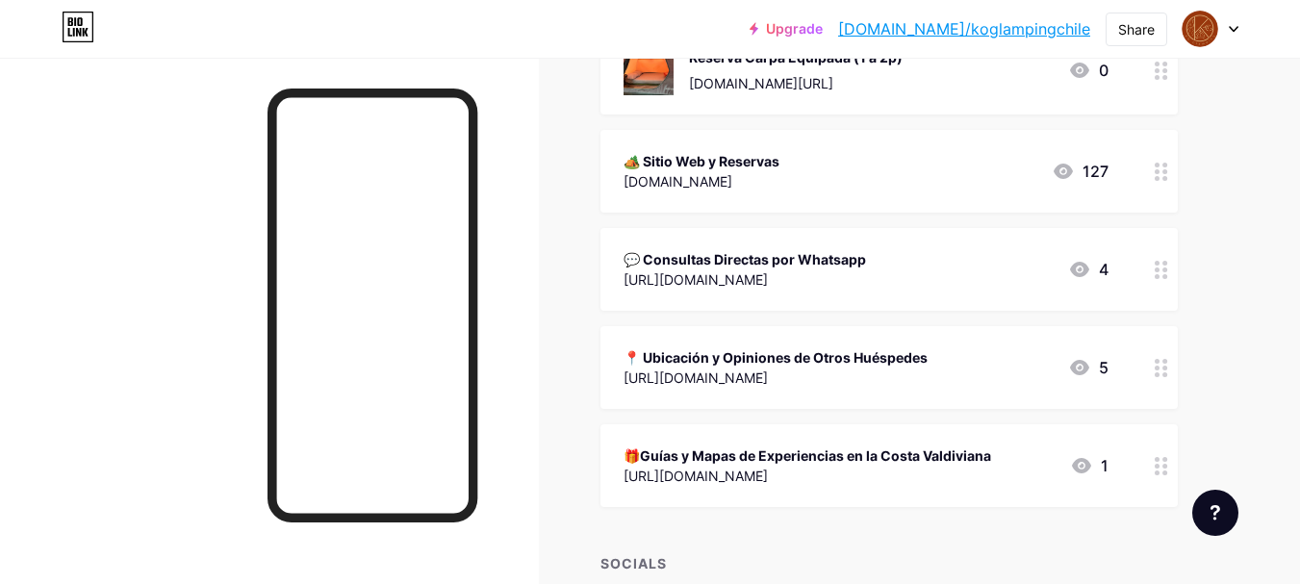
click at [838, 347] on div "📍 Ubicación y Opiniones de Otros Huéspedes" at bounding box center [776, 357] width 304 height 20
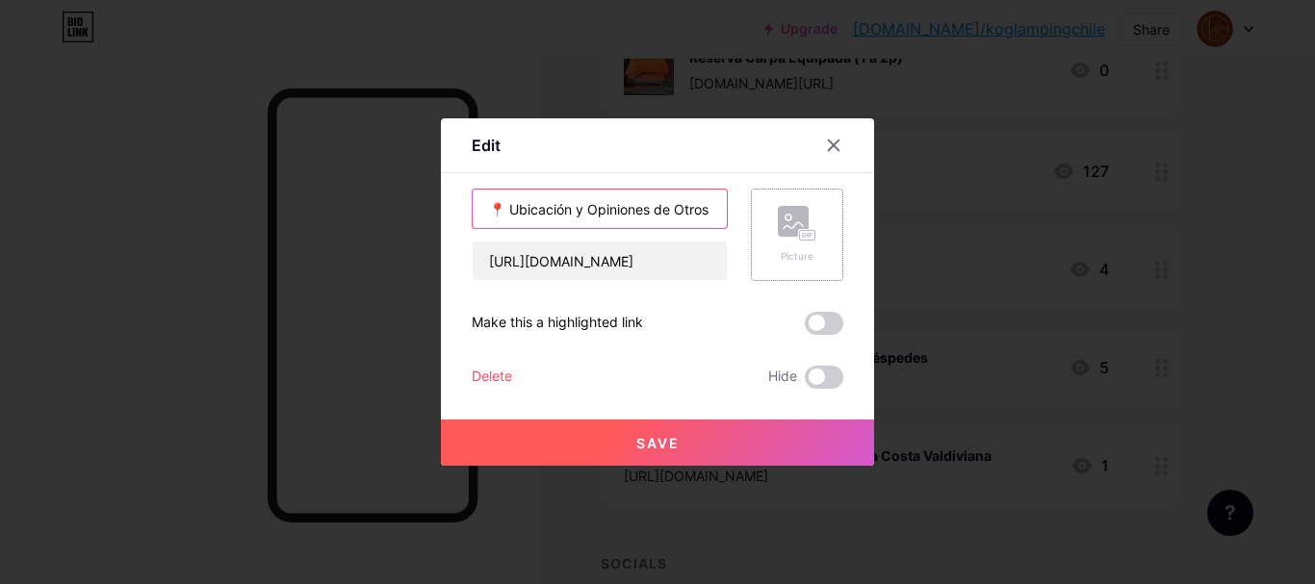
drag, startPoint x: 650, startPoint y: 208, endPoint x: 764, endPoint y: 215, distance: 114.7
drag, startPoint x: 764, startPoint y: 215, endPoint x: 643, endPoint y: 203, distance: 121.8
click at [643, 203] on input "📍 Ubicación y Opiniones de Otros Huéspedes" at bounding box center [600, 209] width 254 height 38
drag, startPoint x: 643, startPoint y: 213, endPoint x: 760, endPoint y: 224, distance: 118.0
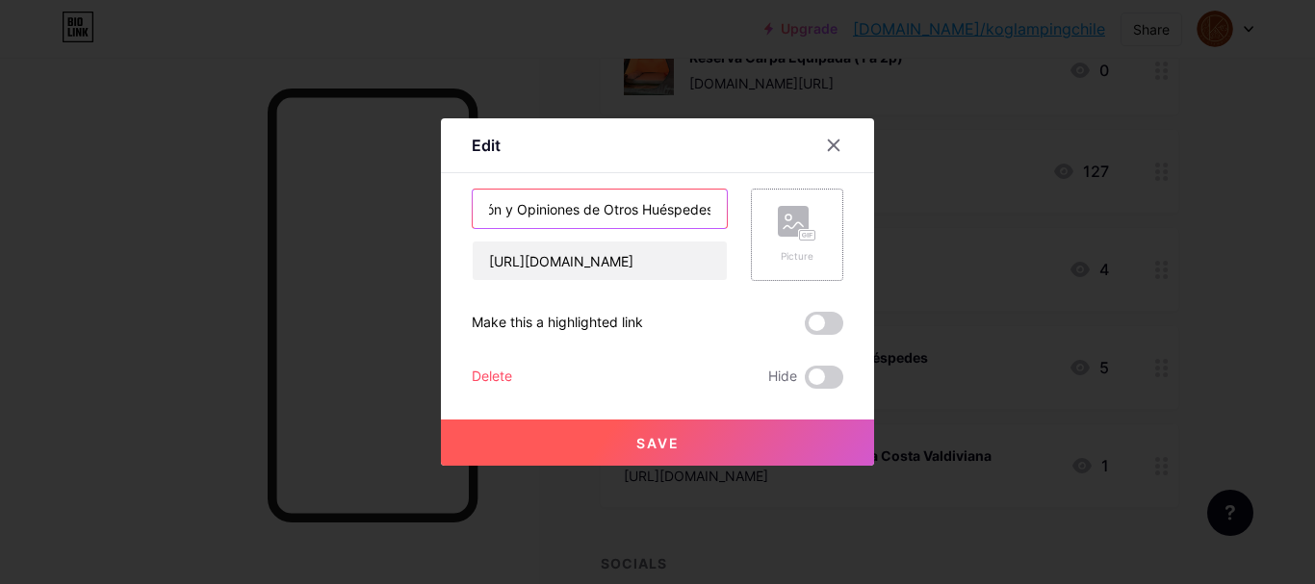
click at [760, 224] on div "📍 Ubicación y Opiniones de Otros Huéspedes https://maps.app.goo.gl/zEpAXoMSxBDj…" at bounding box center [657, 235] width 371 height 92
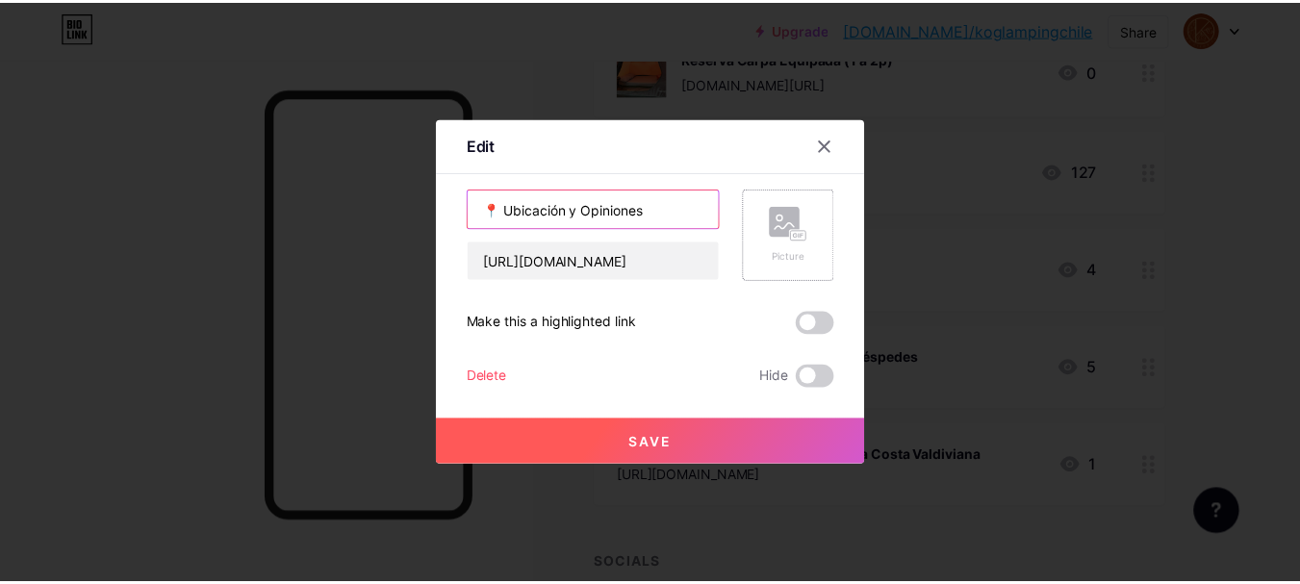
scroll to position [0, 0]
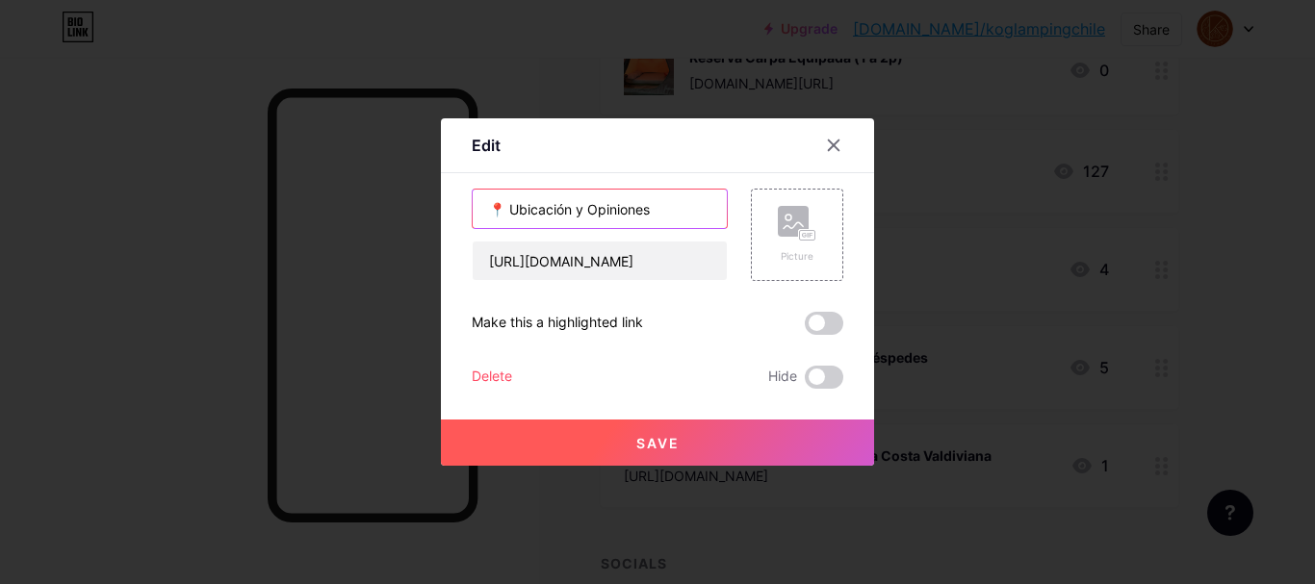
type input "📍 Ubicación y Opiniones"
click at [771, 238] on div "Picture" at bounding box center [797, 235] width 92 height 92
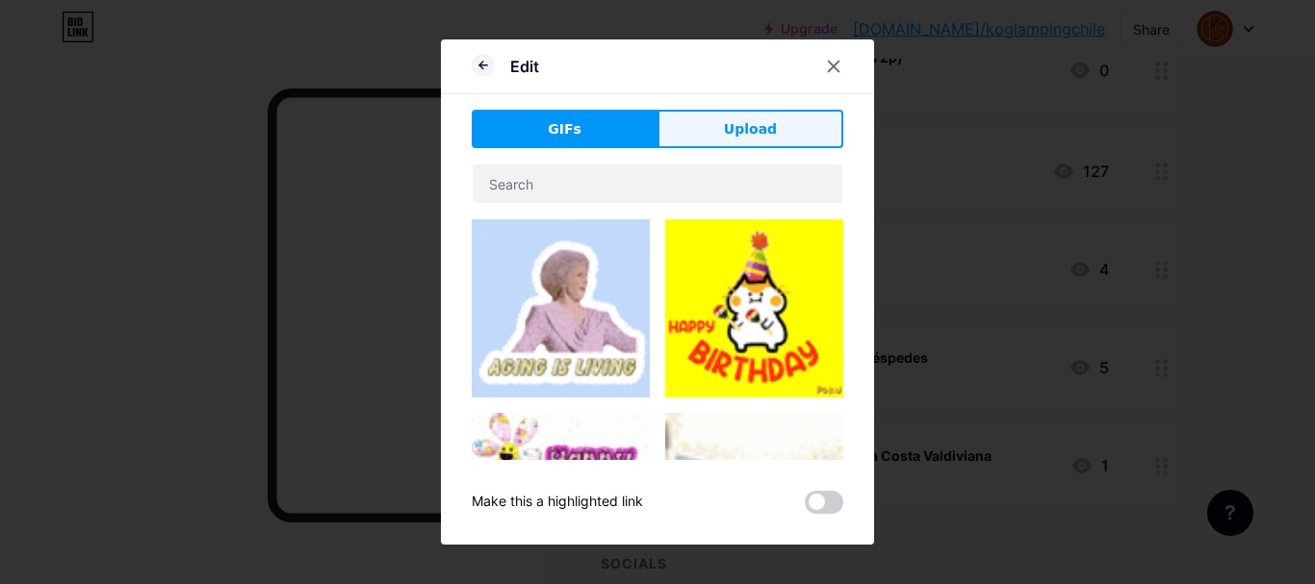
click at [739, 130] on span "Upload" at bounding box center [750, 129] width 53 height 20
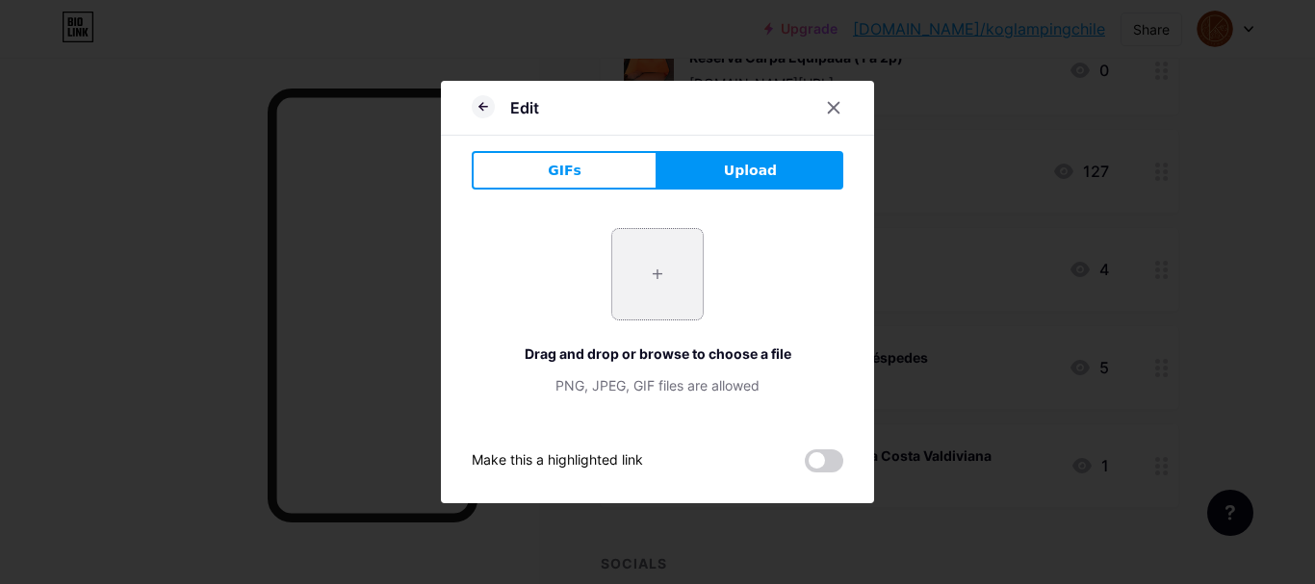
click at [659, 263] on input "file" at bounding box center [657, 274] width 90 height 90
type input "C:\fakepath\mapa.JPG"
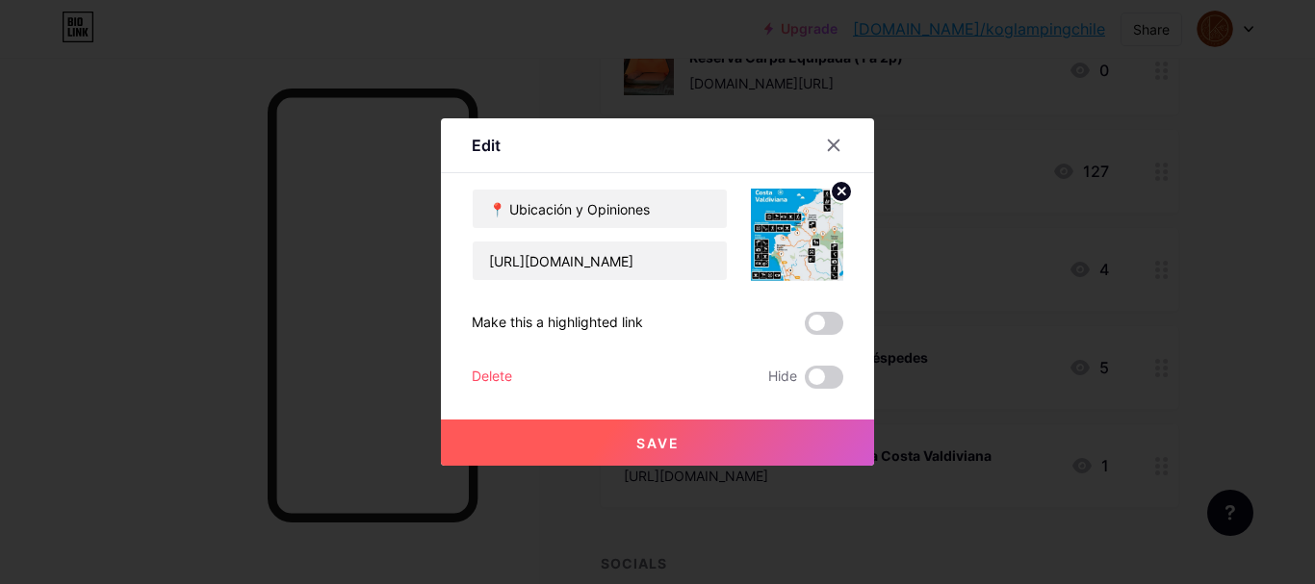
click at [733, 440] on button "Save" at bounding box center [657, 443] width 433 height 46
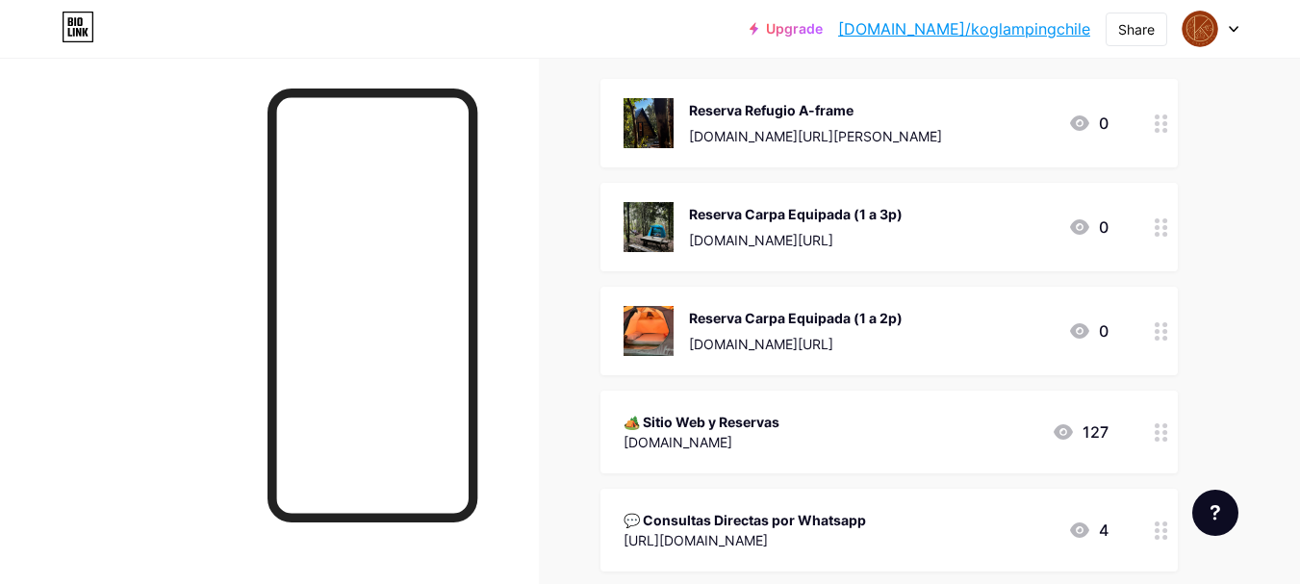
scroll to position [217, 0]
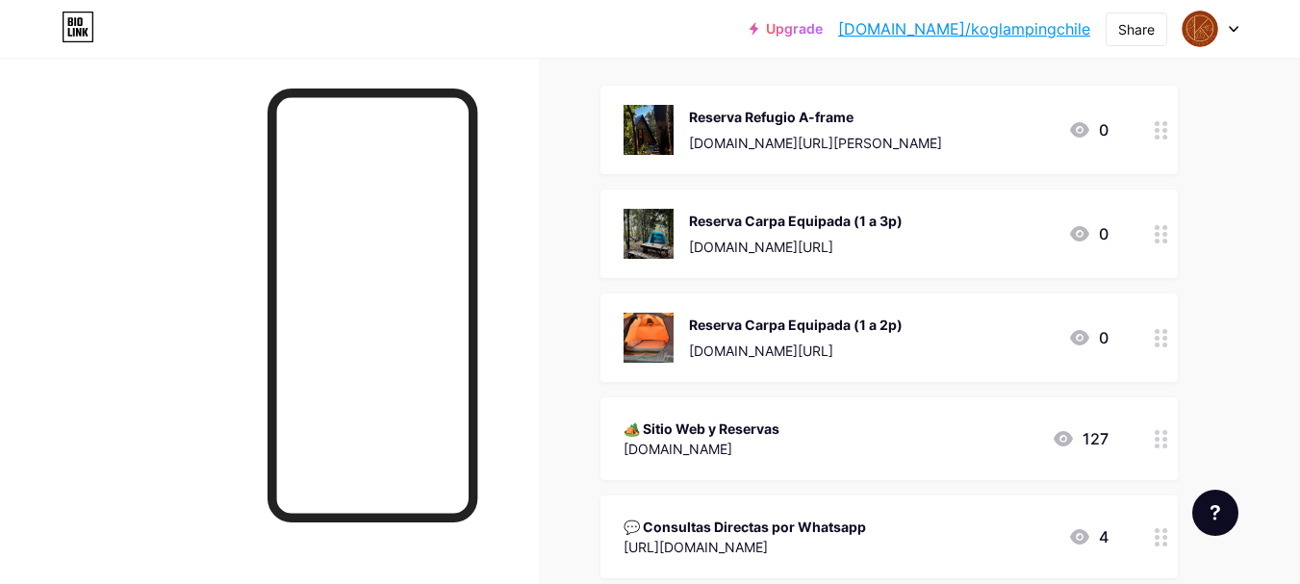
click at [820, 151] on div "[DOMAIN_NAME][URL]" at bounding box center [815, 143] width 253 height 20
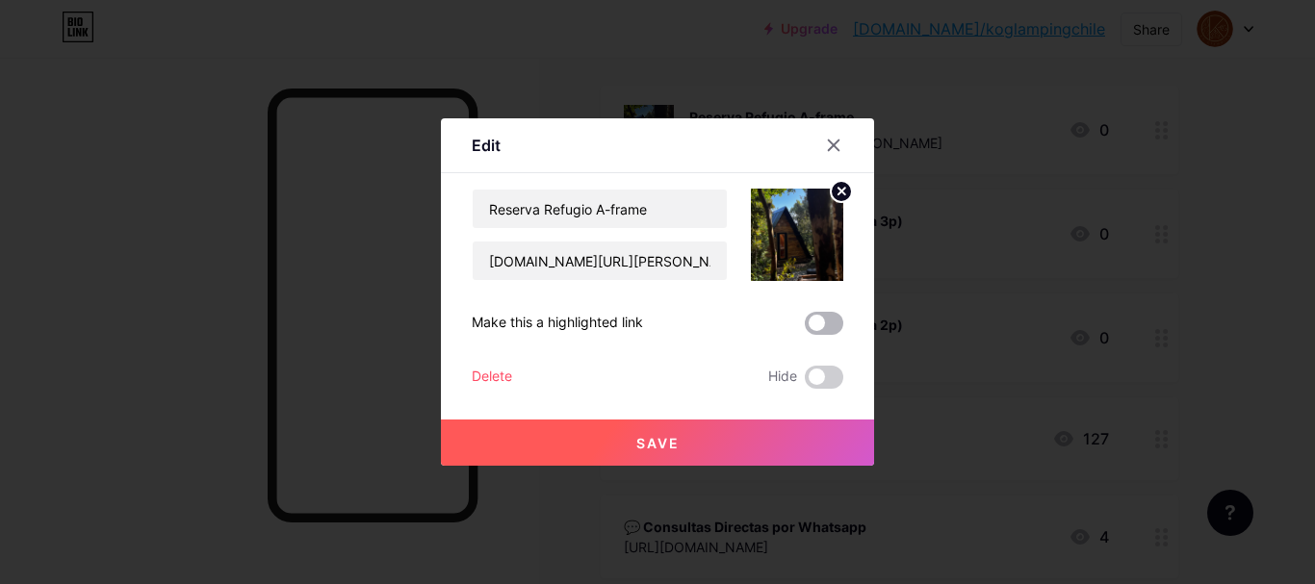
click at [829, 323] on span at bounding box center [824, 323] width 38 height 23
click at [805, 328] on input "checkbox" at bounding box center [805, 328] width 0 height 0
click at [712, 436] on button "Save" at bounding box center [657, 443] width 433 height 46
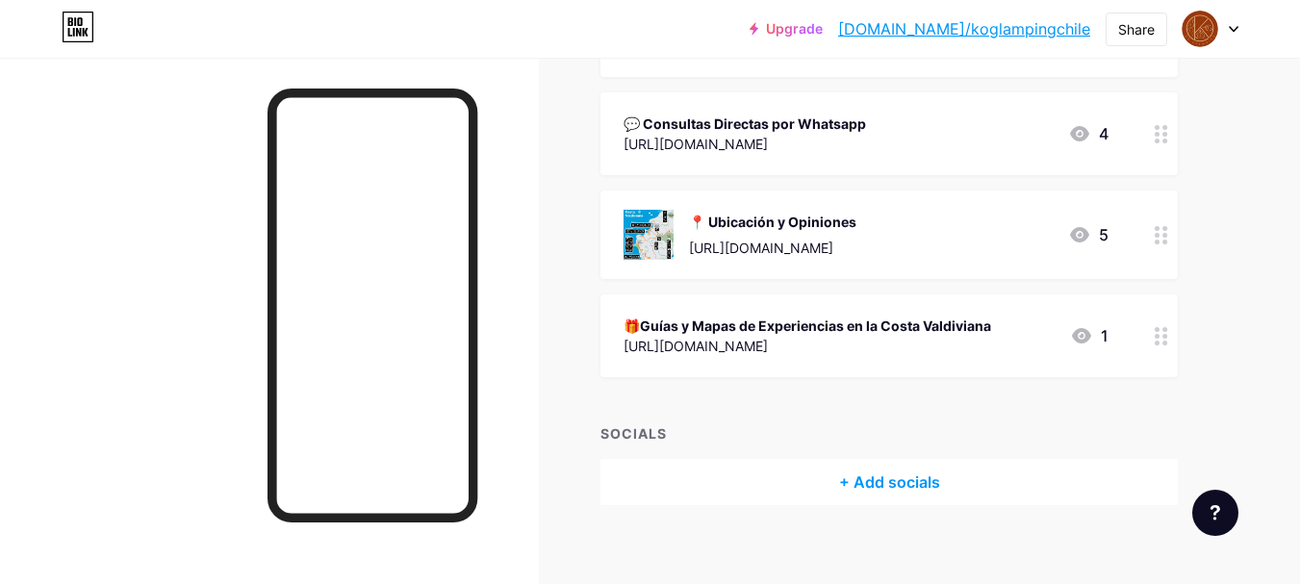
scroll to position [637, 0]
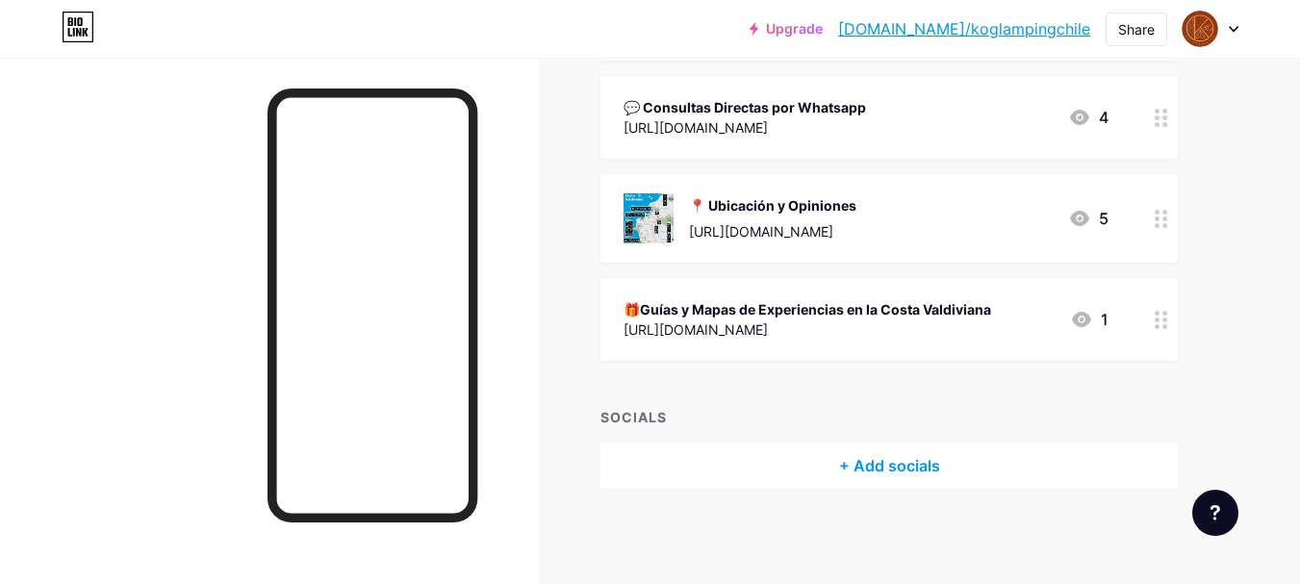
click at [1164, 325] on circle at bounding box center [1165, 326] width 5 height 5
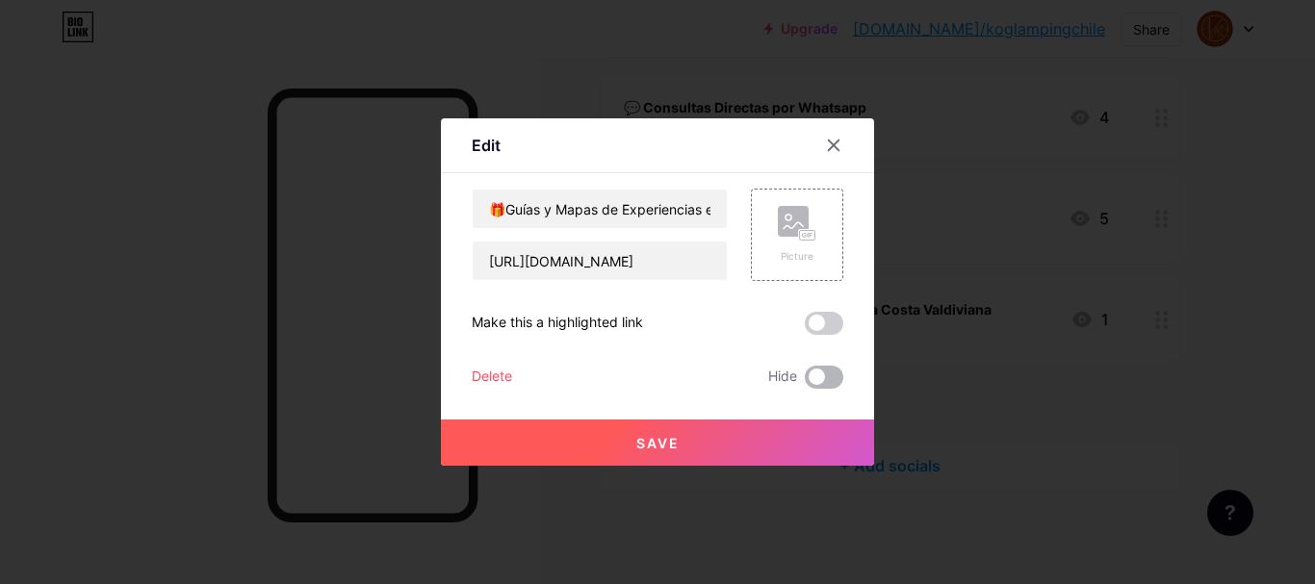
click at [831, 381] on span at bounding box center [824, 377] width 38 height 23
click at [805, 382] on input "checkbox" at bounding box center [805, 382] width 0 height 0
click at [735, 436] on button "Save" at bounding box center [657, 443] width 433 height 46
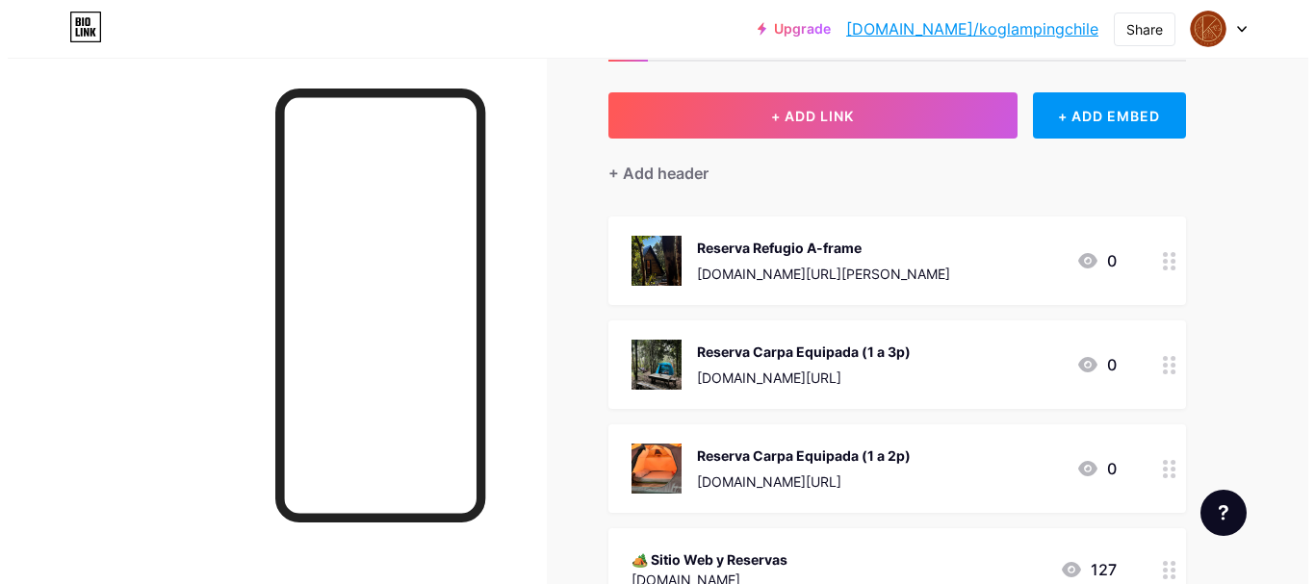
scroll to position [0, 0]
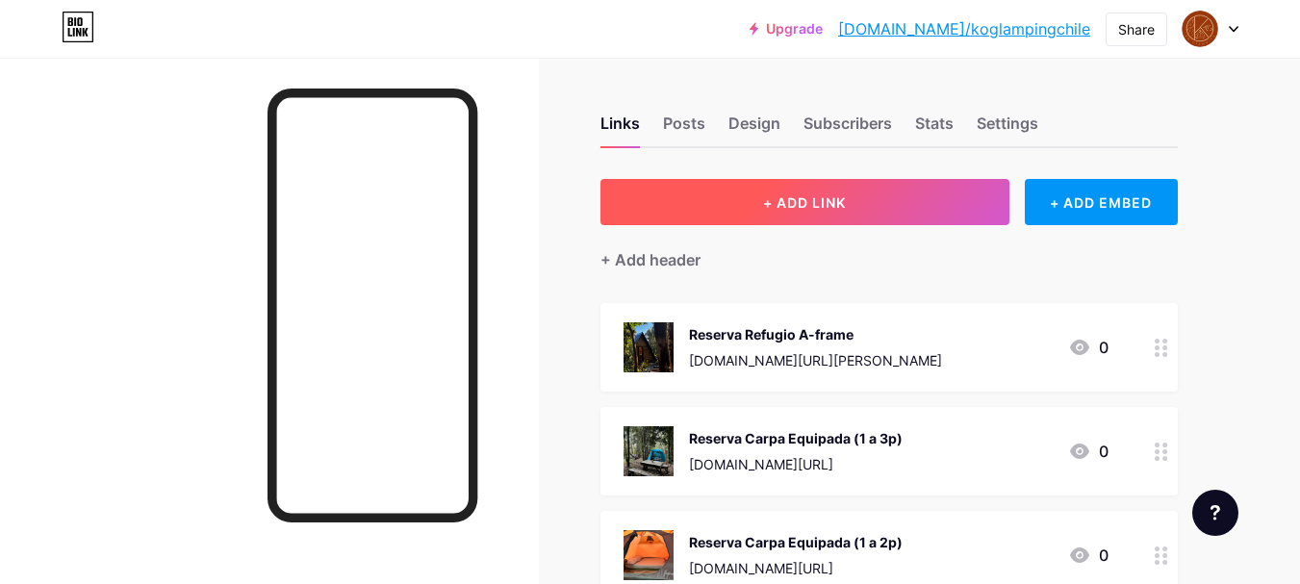
click at [853, 204] on button "+ ADD LINK" at bounding box center [805, 202] width 409 height 46
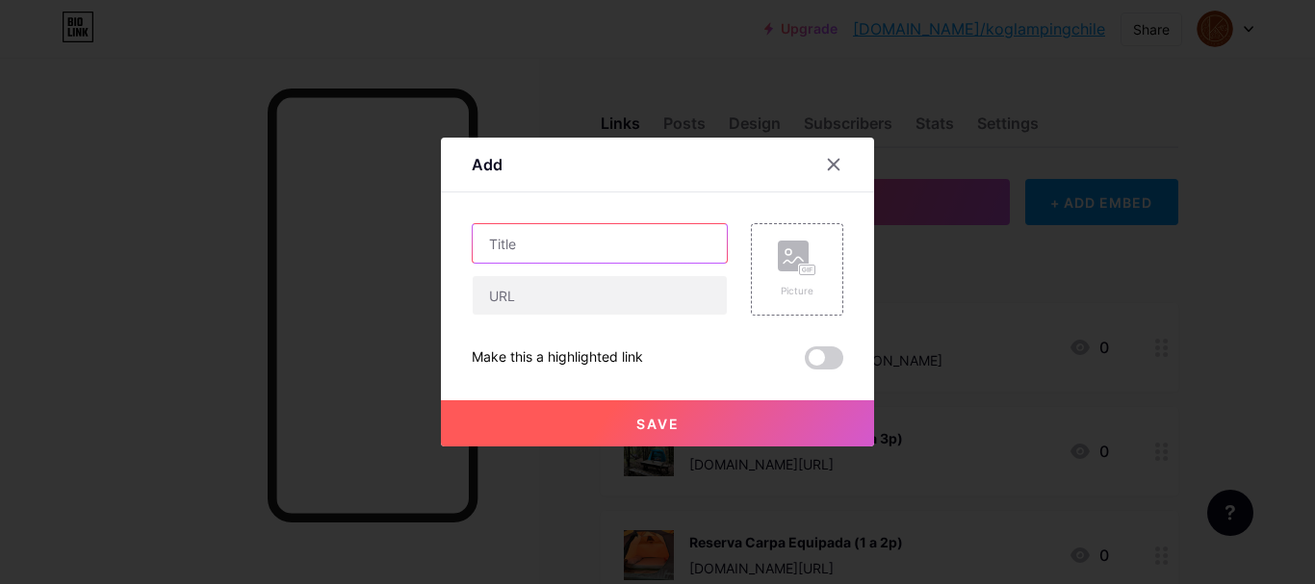
click at [594, 240] on input "text" at bounding box center [600, 243] width 254 height 38
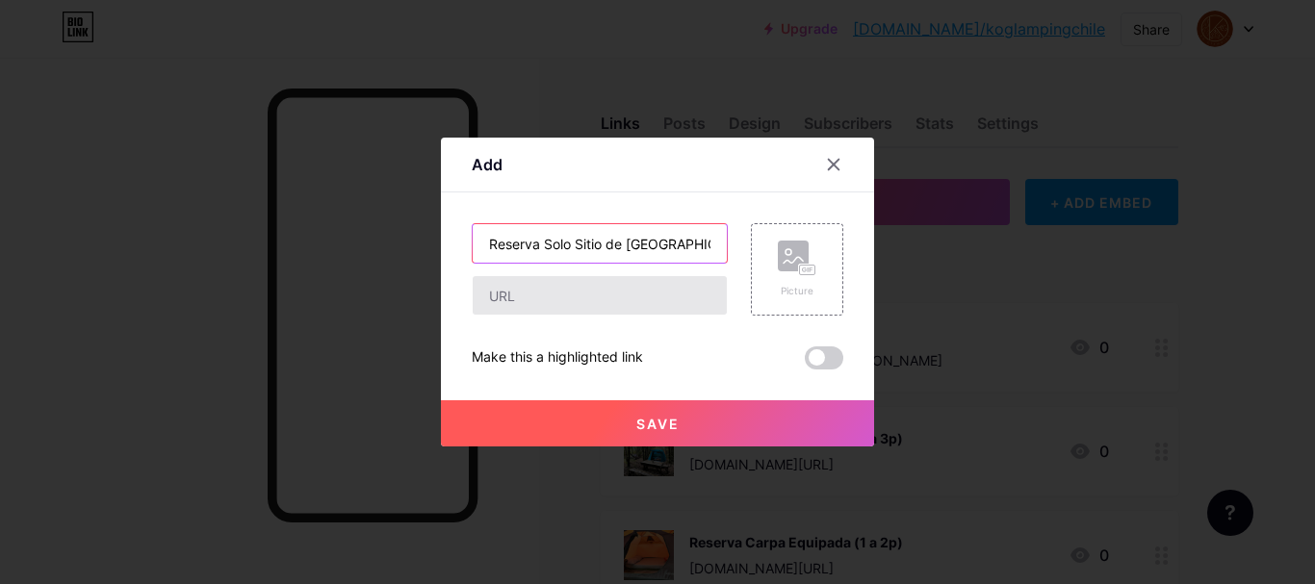
type input "Reserva Solo Sitio de [GEOGRAPHIC_DATA]"
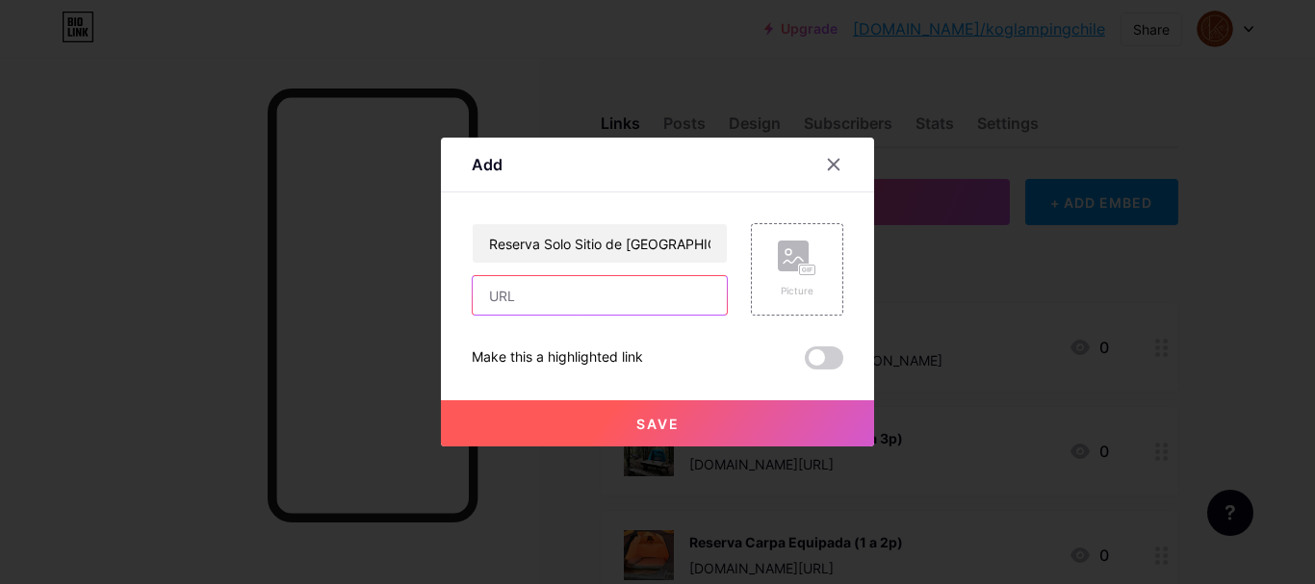
click at [573, 301] on input "text" at bounding box center [600, 295] width 254 height 38
paste input "[DOMAIN_NAME][URL]"
type input "[DOMAIN_NAME][URL]"
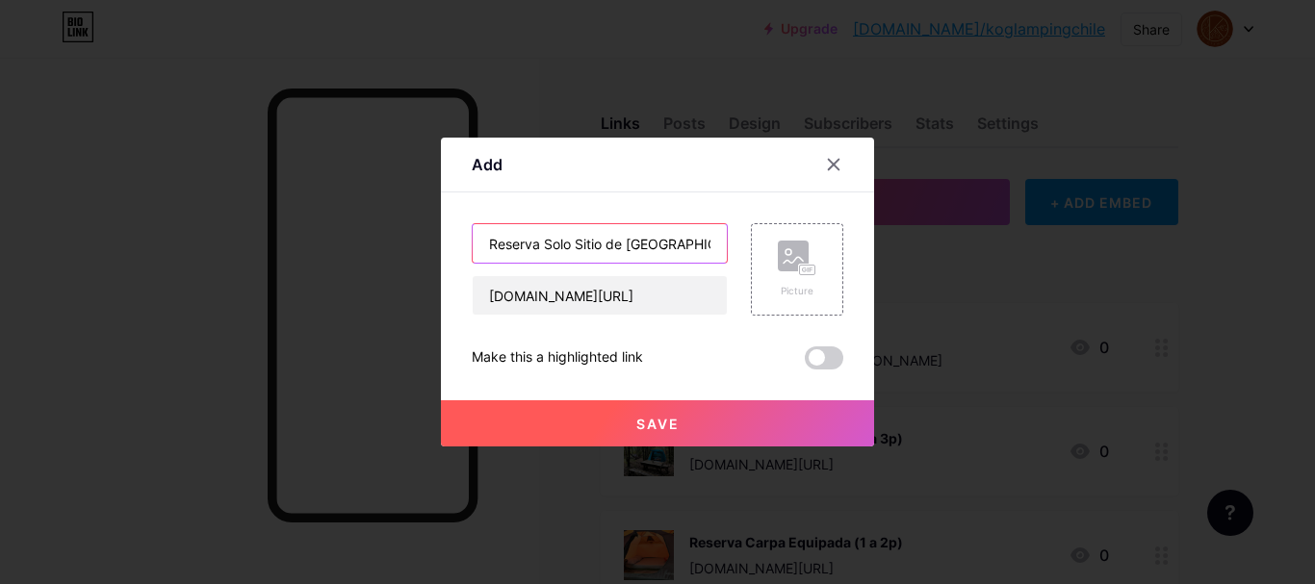
click at [703, 244] on input "Reserva Solo Sitio de [GEOGRAPHIC_DATA]" at bounding box center [600, 243] width 254 height 38
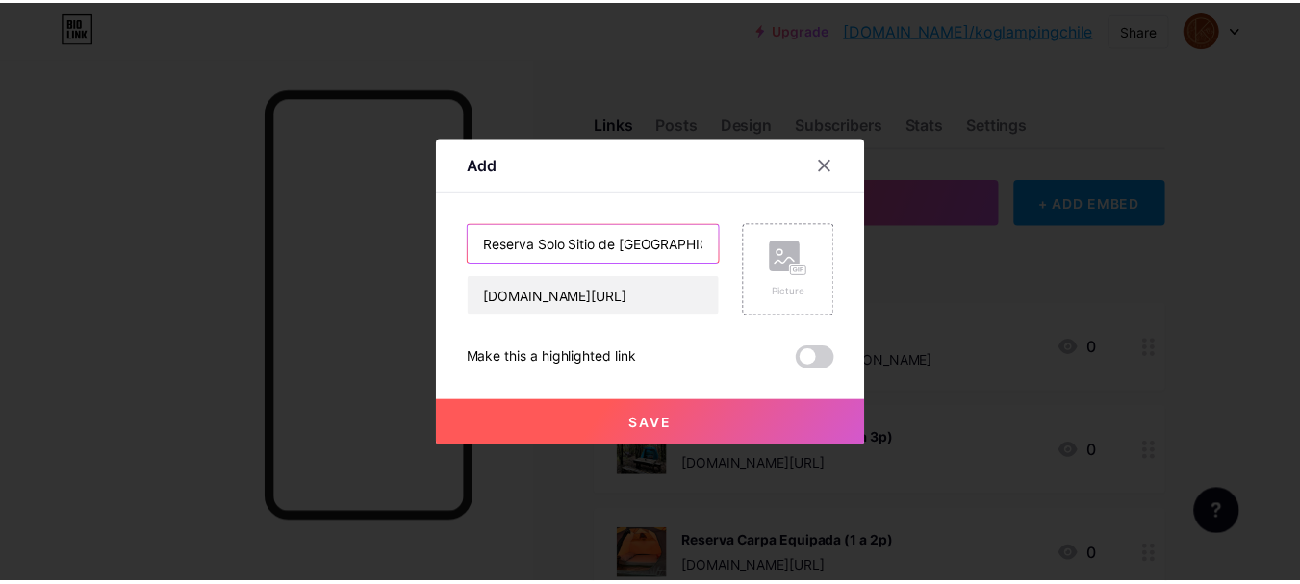
scroll to position [0, 0]
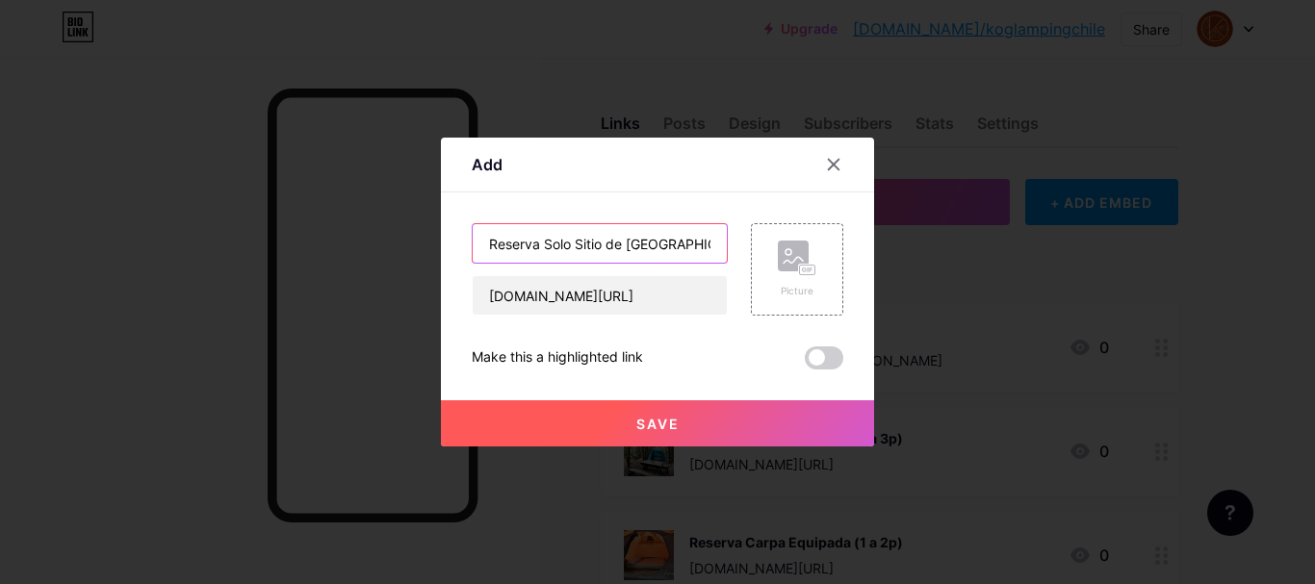
type input "Reserva Solo Sitio de [GEOGRAPHIC_DATA]"
click at [776, 279] on div "Picture" at bounding box center [797, 269] width 92 height 92
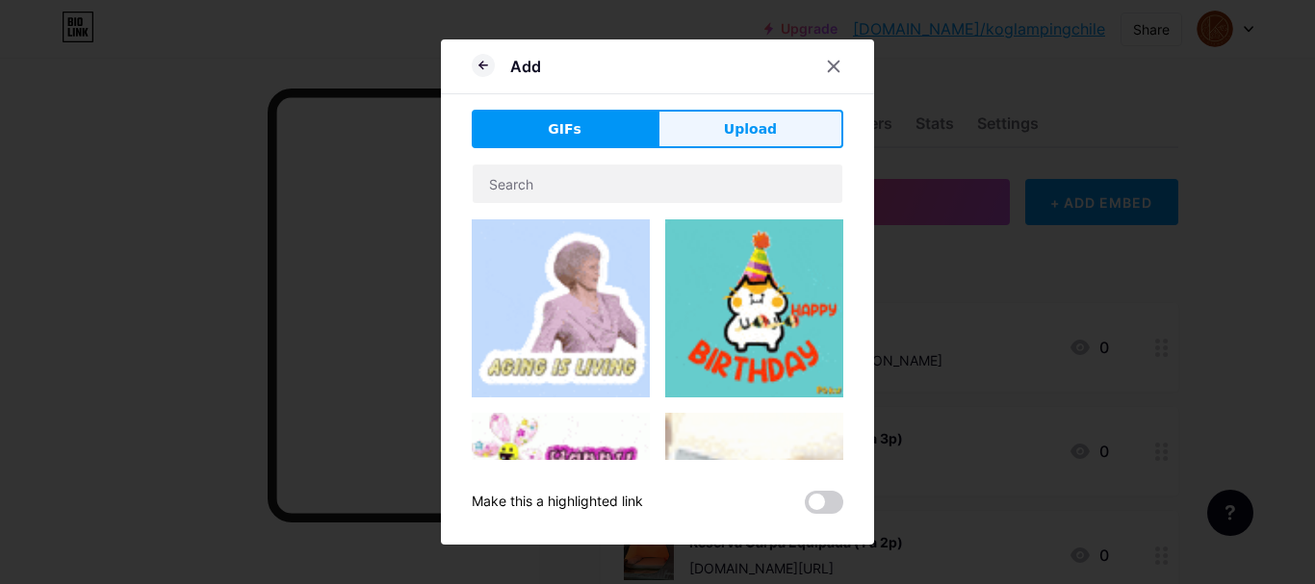
click at [779, 110] on button "Upload" at bounding box center [750, 129] width 186 height 38
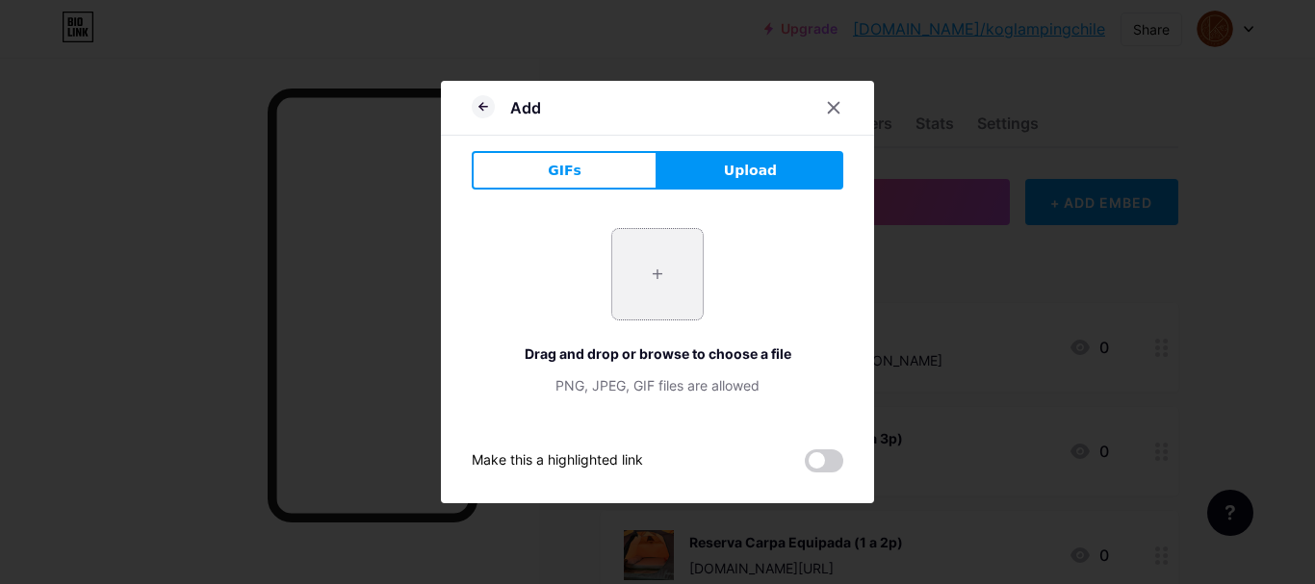
click at [637, 244] on input "file" at bounding box center [657, 274] width 90 height 90
type input "C:\fakepath\sitio camping.jpg"
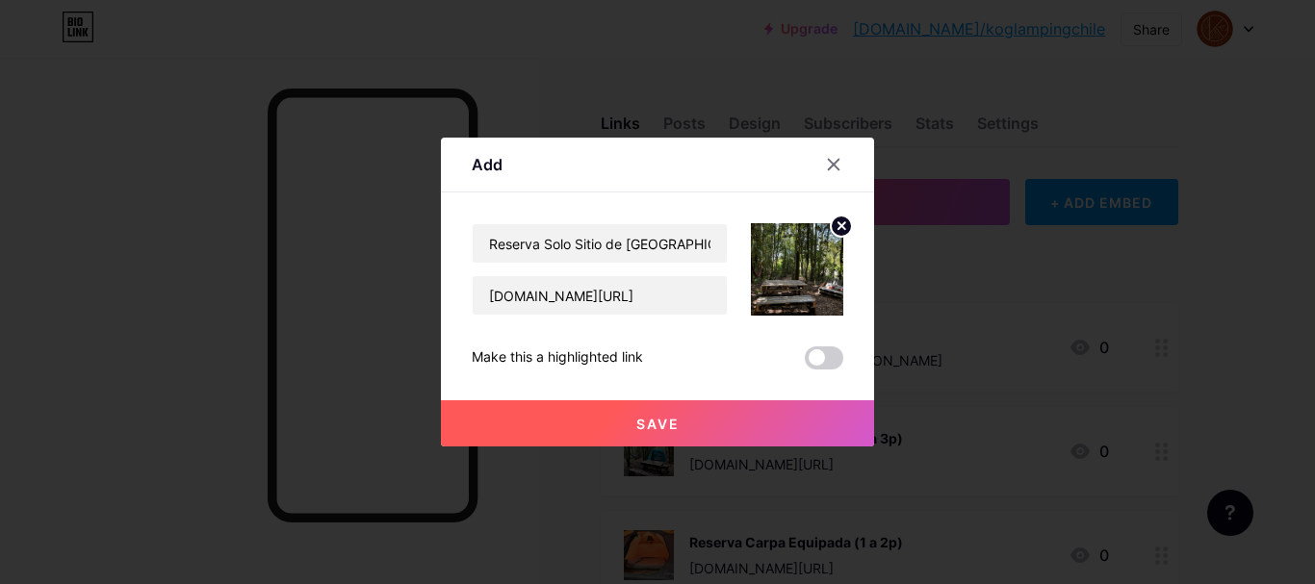
click at [716, 426] on button "Save" at bounding box center [657, 423] width 433 height 46
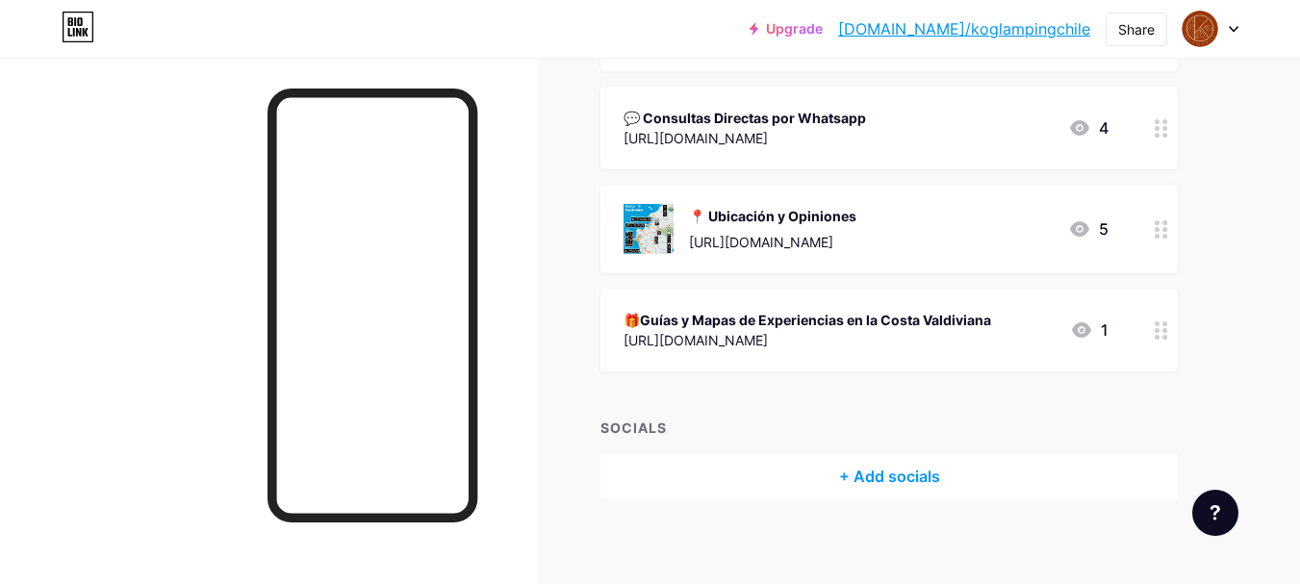
scroll to position [741, 0]
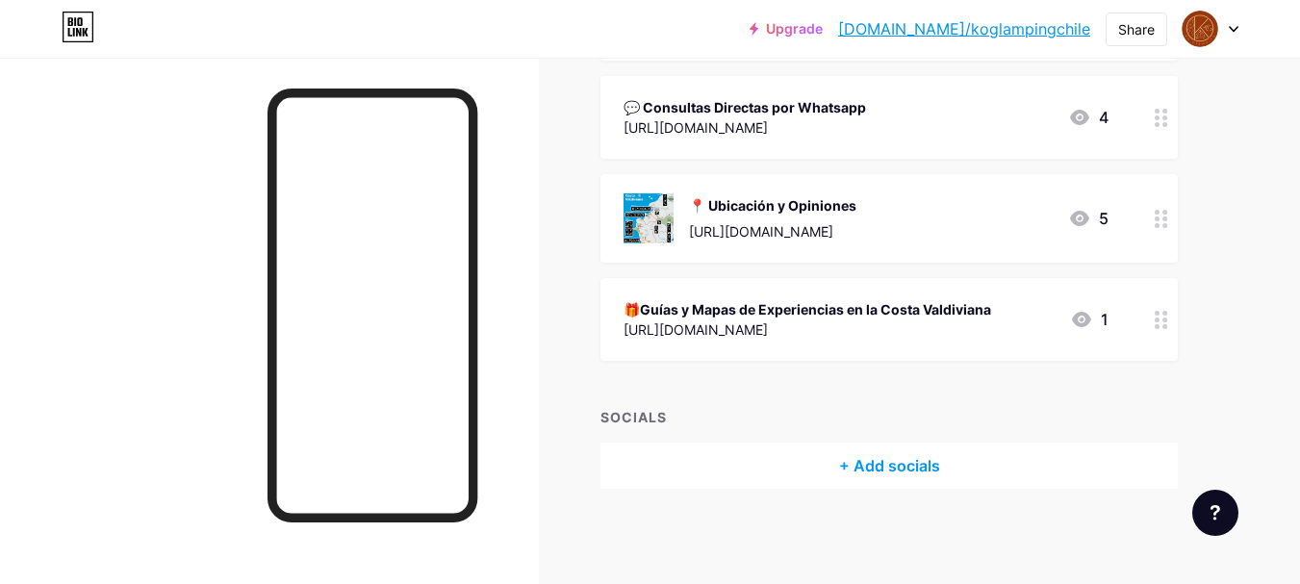
click at [1157, 318] on circle at bounding box center [1157, 320] width 5 height 5
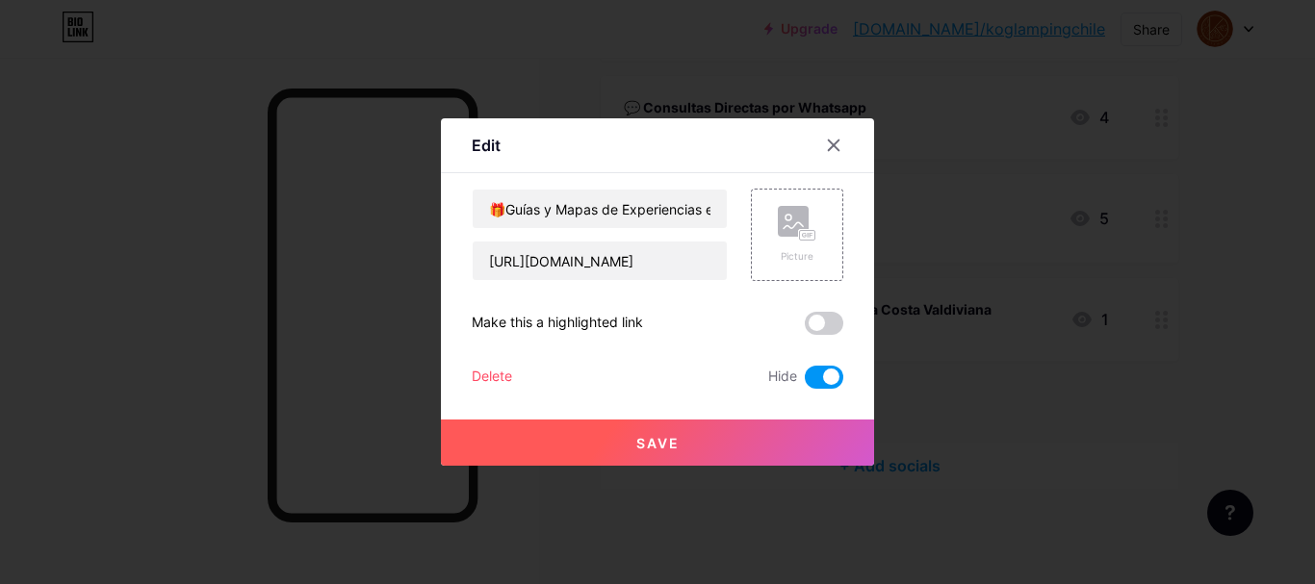
click at [733, 431] on button "Save" at bounding box center [657, 443] width 433 height 46
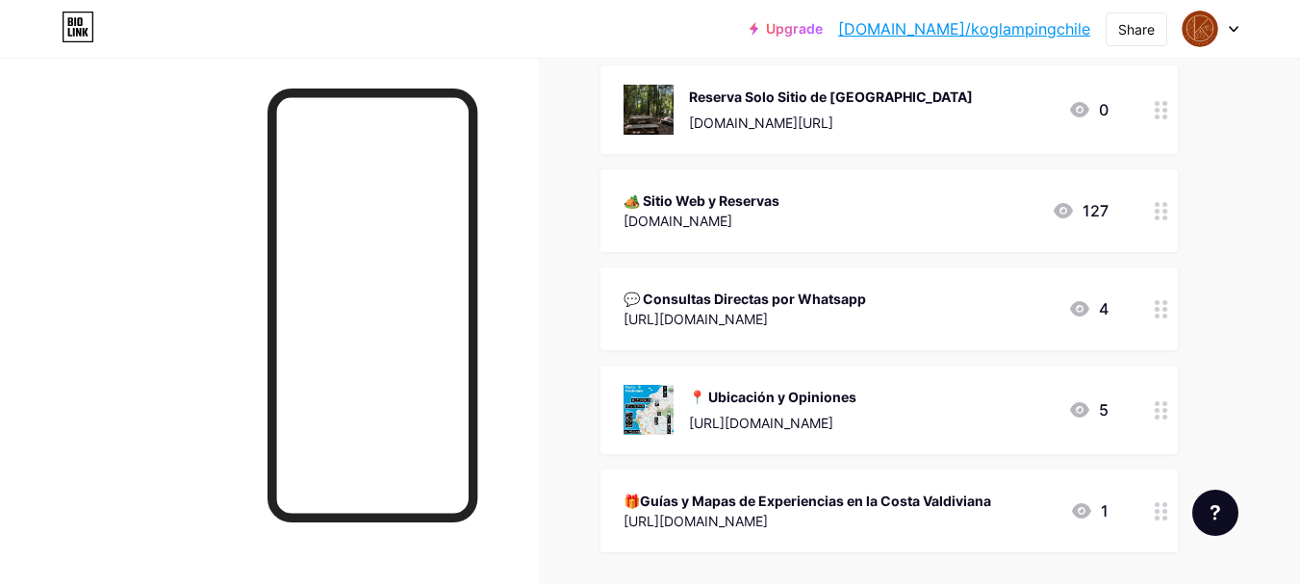
scroll to position [592, 0]
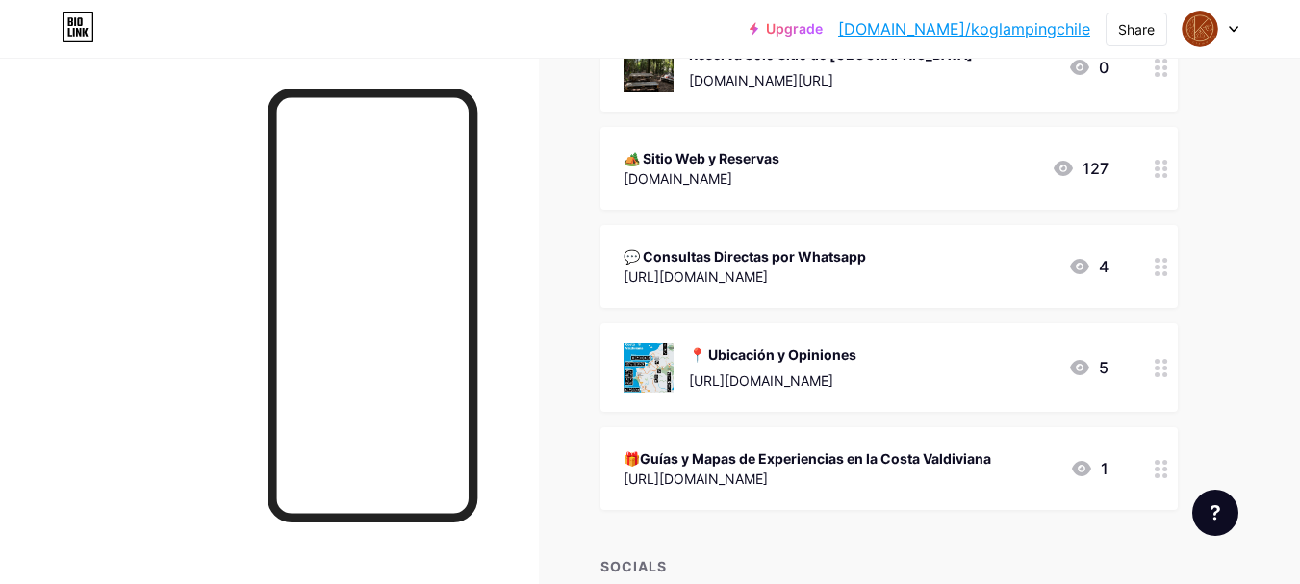
click at [1277, 278] on div "Upgrade [DOMAIN_NAME]/koglam... [DOMAIN_NAME]/koglampingchile Share Switch acco…" at bounding box center [650, 71] width 1300 height 1326
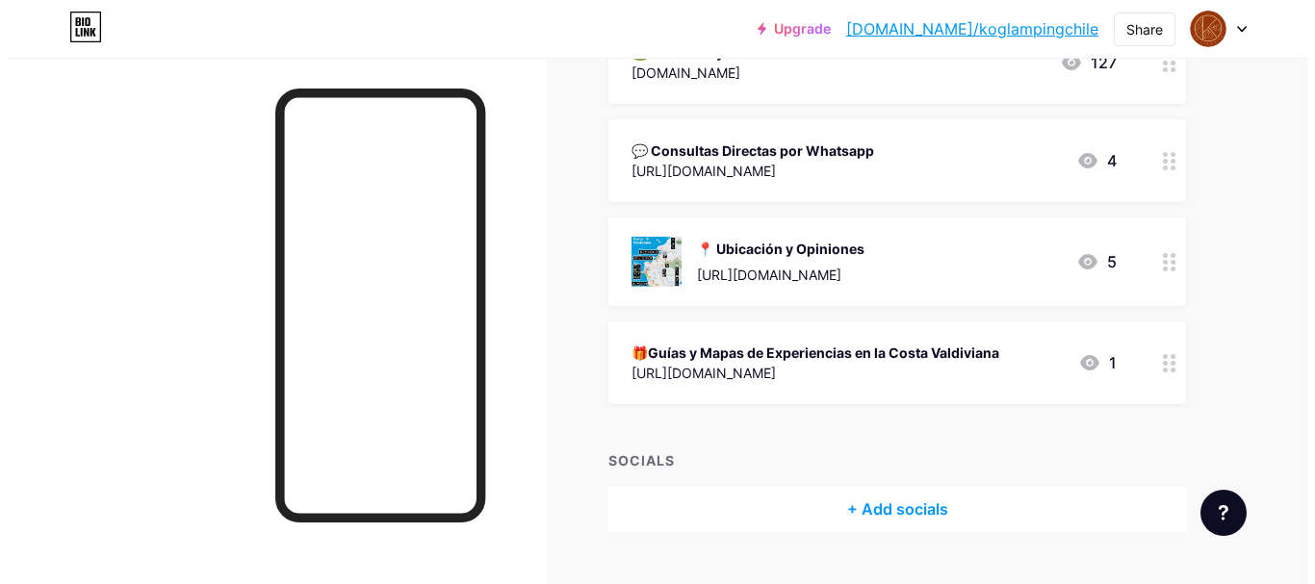
scroll to position [741, 0]
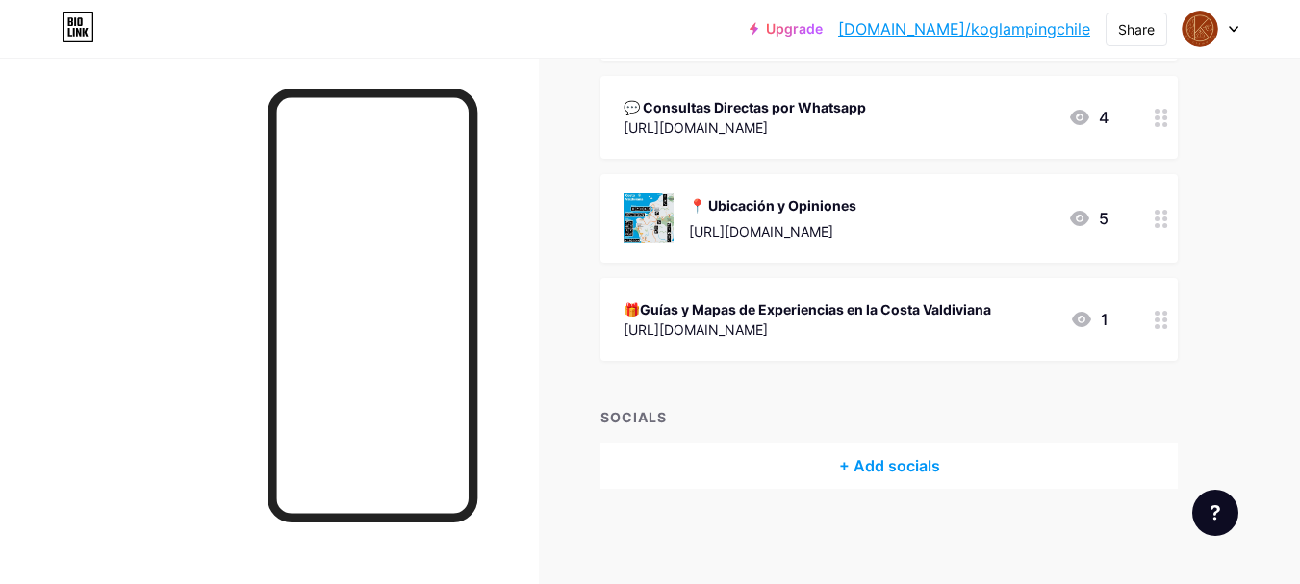
click at [896, 463] on div "+ Add socials" at bounding box center [889, 466] width 577 height 46
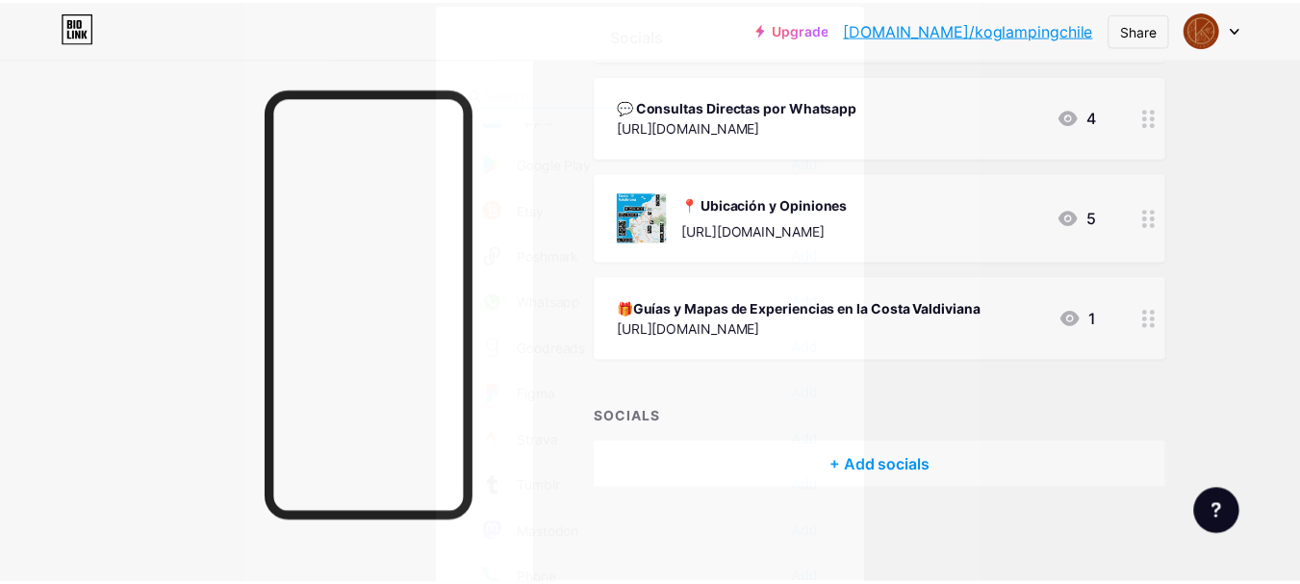
scroll to position [1504, 0]
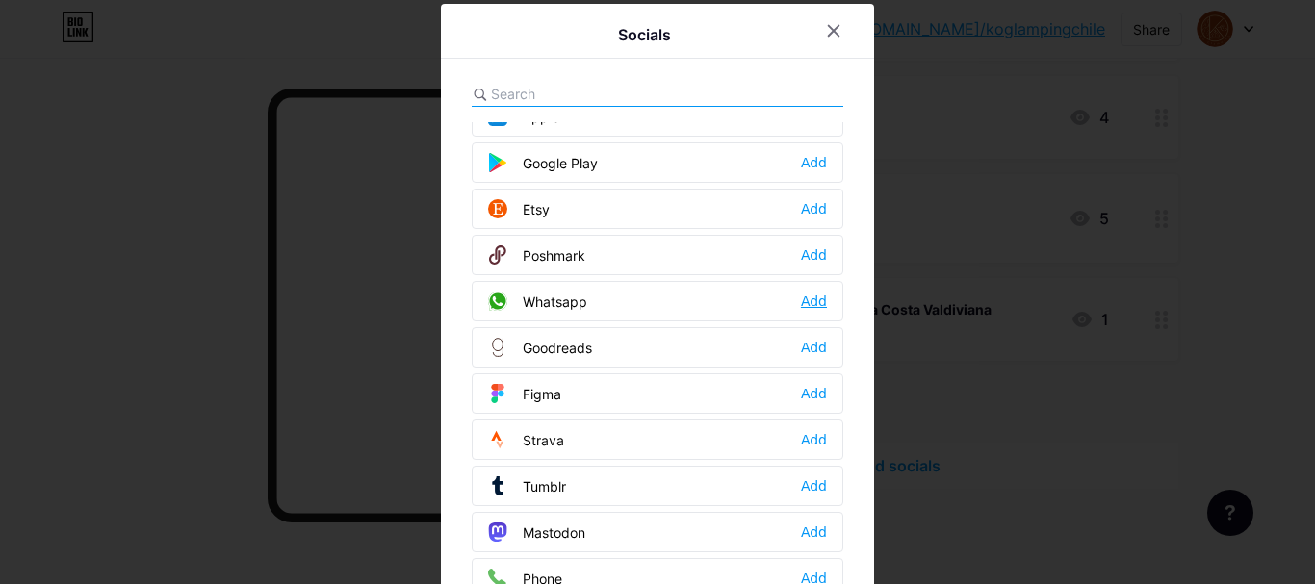
click at [809, 303] on div "Add" at bounding box center [814, 301] width 26 height 19
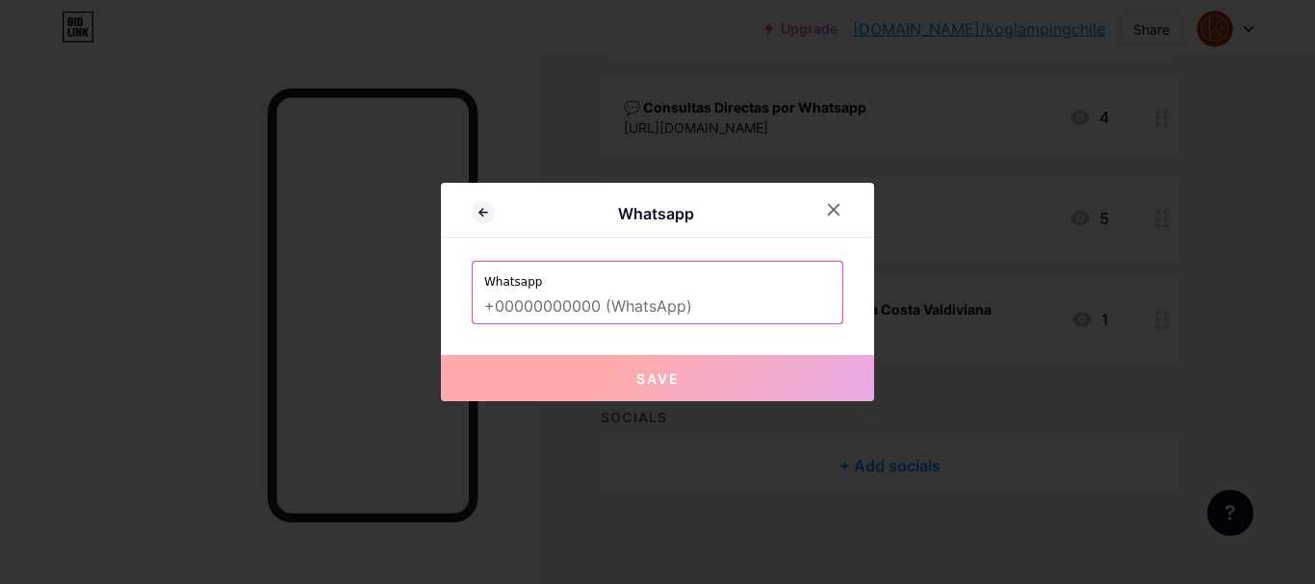
click at [691, 314] on input "text" at bounding box center [657, 307] width 346 height 33
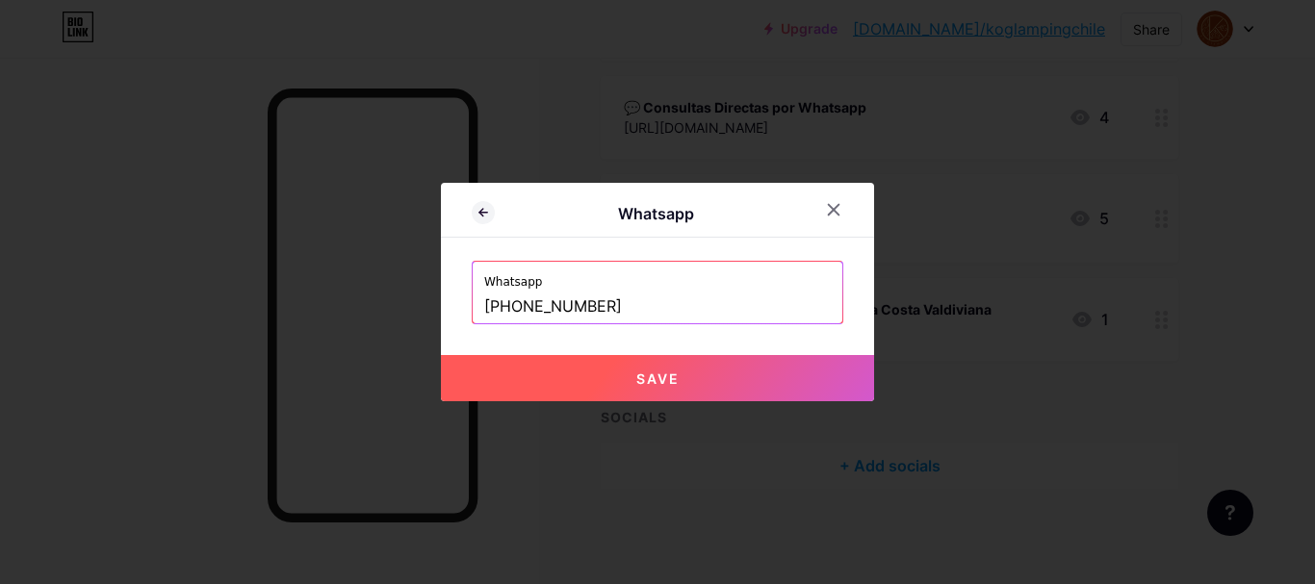
click at [684, 374] on button "Save" at bounding box center [657, 378] width 433 height 46
type input "[URL][DOMAIN_NAME][PHONE_NUMBER]"
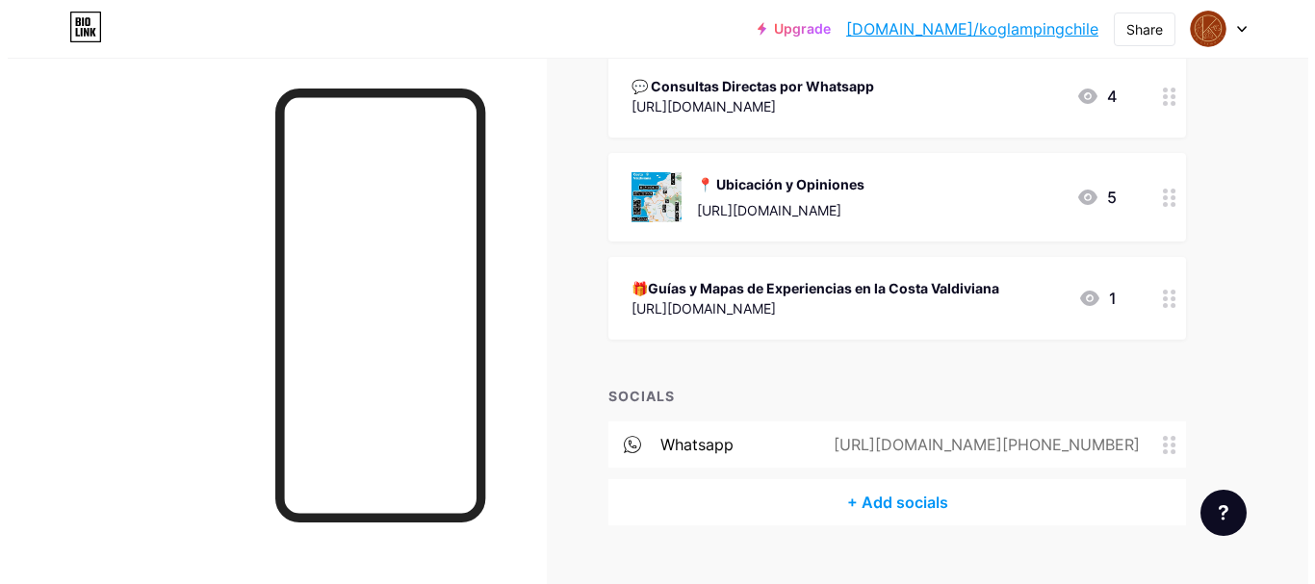
scroll to position [763, 0]
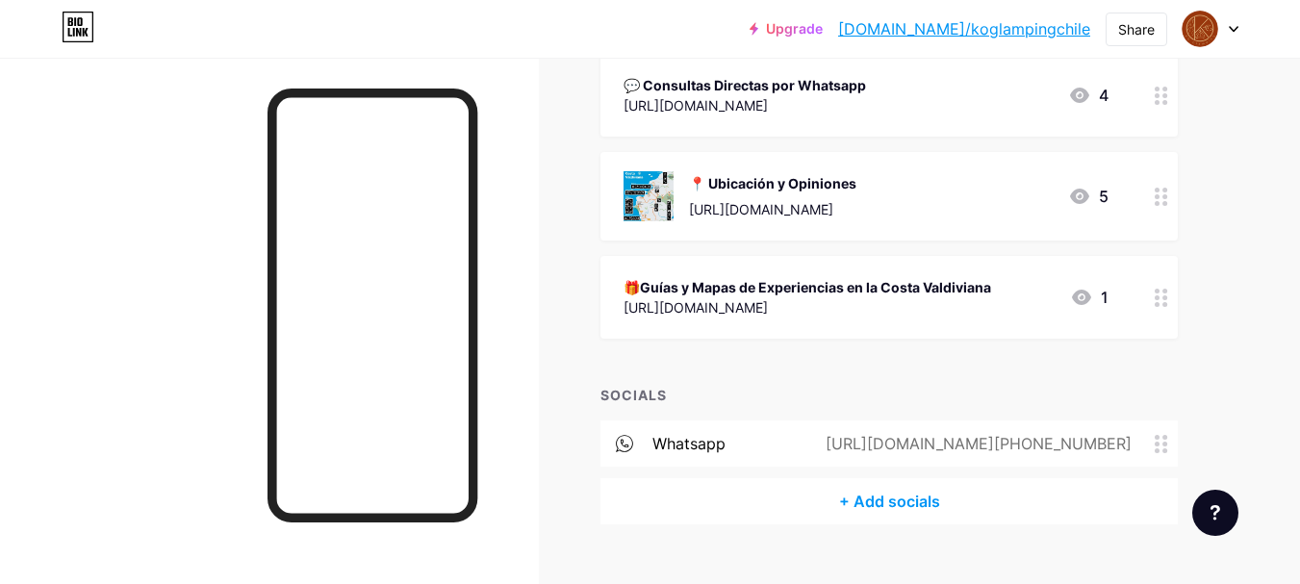
click at [874, 501] on div "+ Add socials" at bounding box center [889, 501] width 577 height 46
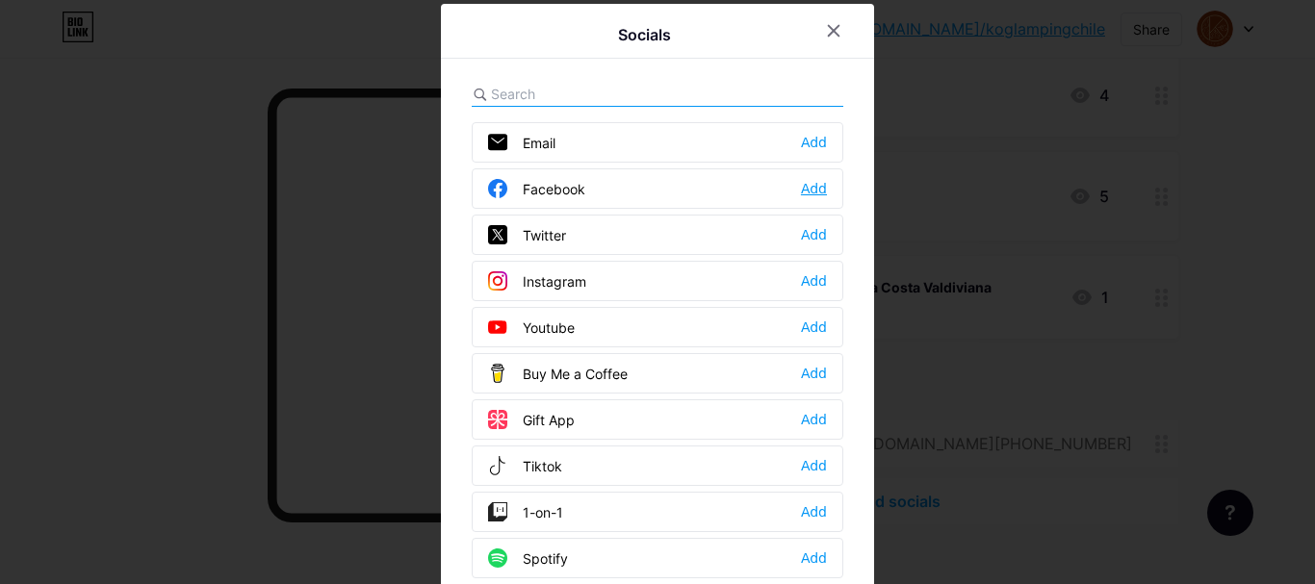
click at [811, 180] on div "Add" at bounding box center [814, 188] width 26 height 19
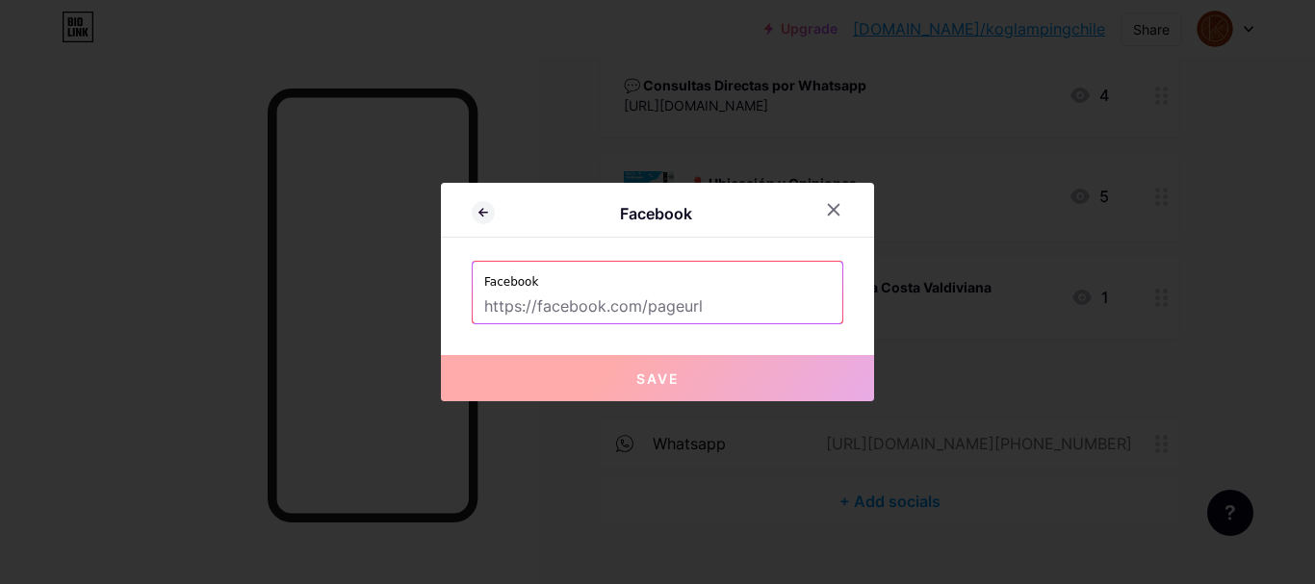
click at [568, 303] on input "text" at bounding box center [657, 307] width 346 height 33
type input "+56941620255"
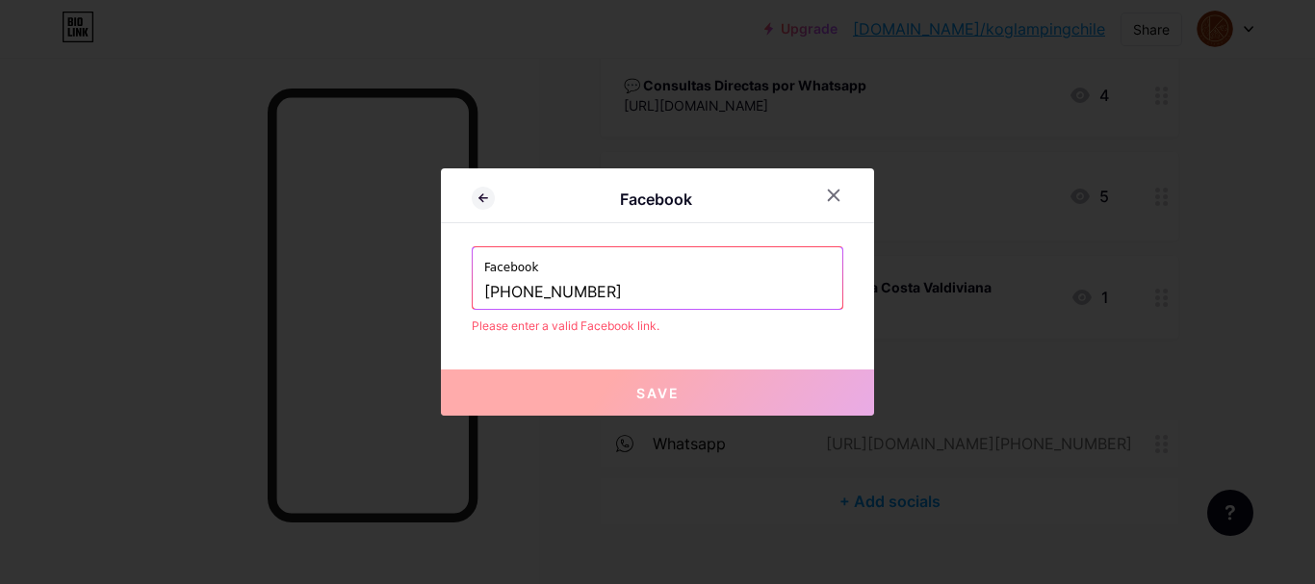
drag, startPoint x: 618, startPoint y: 293, endPoint x: 379, endPoint y: 299, distance: 238.8
click at [375, 297] on div "Facebook Facebook +56941620255 Please enter a valid Facebook link. Save" at bounding box center [657, 292] width 1315 height 584
paste input "https://web.facebook.com/?locale=es_LA&_rdc=1&_rdr#"
click at [744, 348] on div "Facebook Facebook https://web.facebook.com/?locale=es_LA&_rdc=1&_rdr# Please en…" at bounding box center [657, 291] width 433 height 247
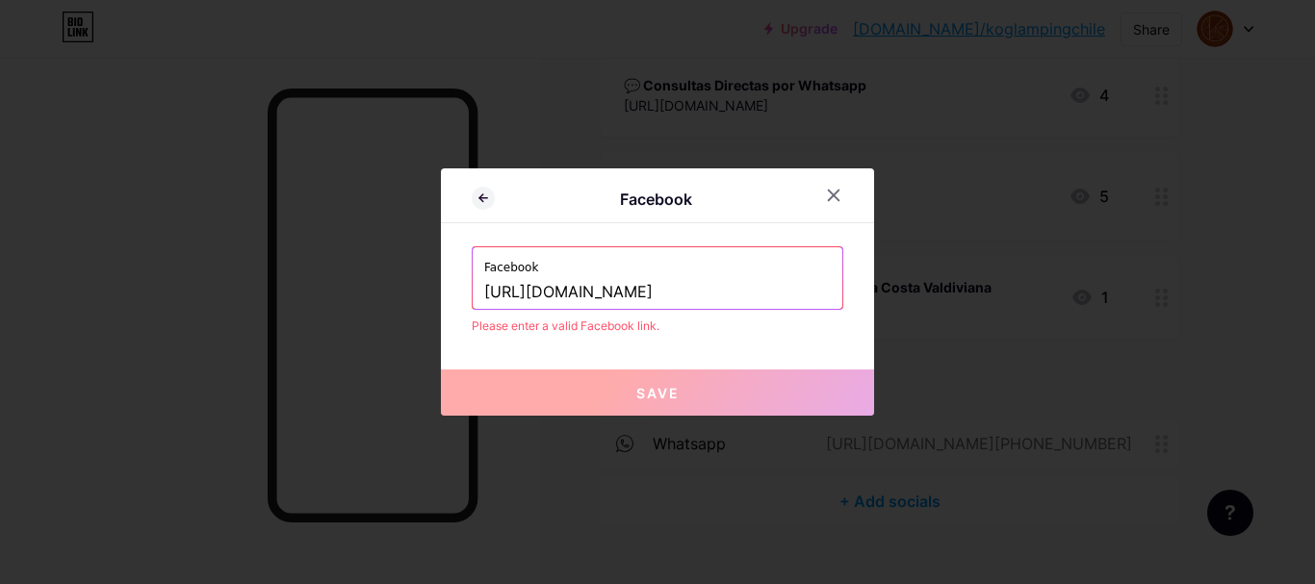
scroll to position [0, 61]
drag, startPoint x: 489, startPoint y: 300, endPoint x: 961, endPoint y: 312, distance: 472.7
click at [961, 312] on div "Facebook Facebook https://web.facebook.com/?locale=es_LA&_rdc=1&_rdr# Please en…" at bounding box center [657, 292] width 1315 height 584
type input "h"
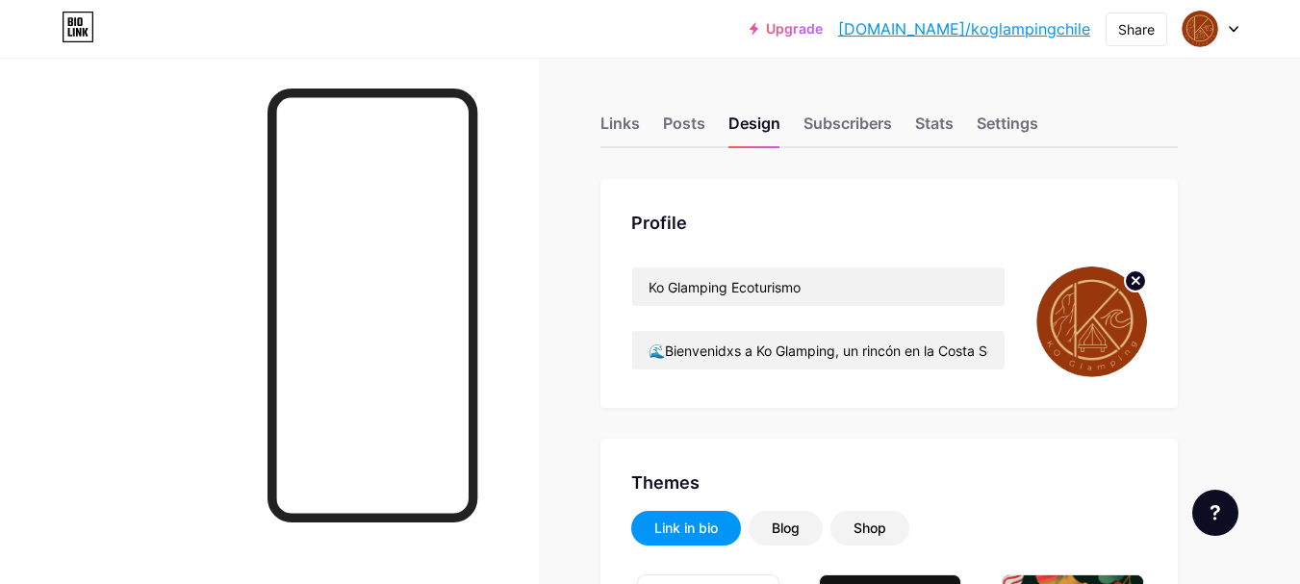
type input "#619b27"
type input "#ffffff"
click at [513, 23] on div "Upgrade [DOMAIN_NAME]/koglam... [DOMAIN_NAME]/koglampingchile Share Switch acco…" at bounding box center [650, 29] width 1300 height 35
click at [615, 121] on div "Links" at bounding box center [620, 129] width 39 height 35
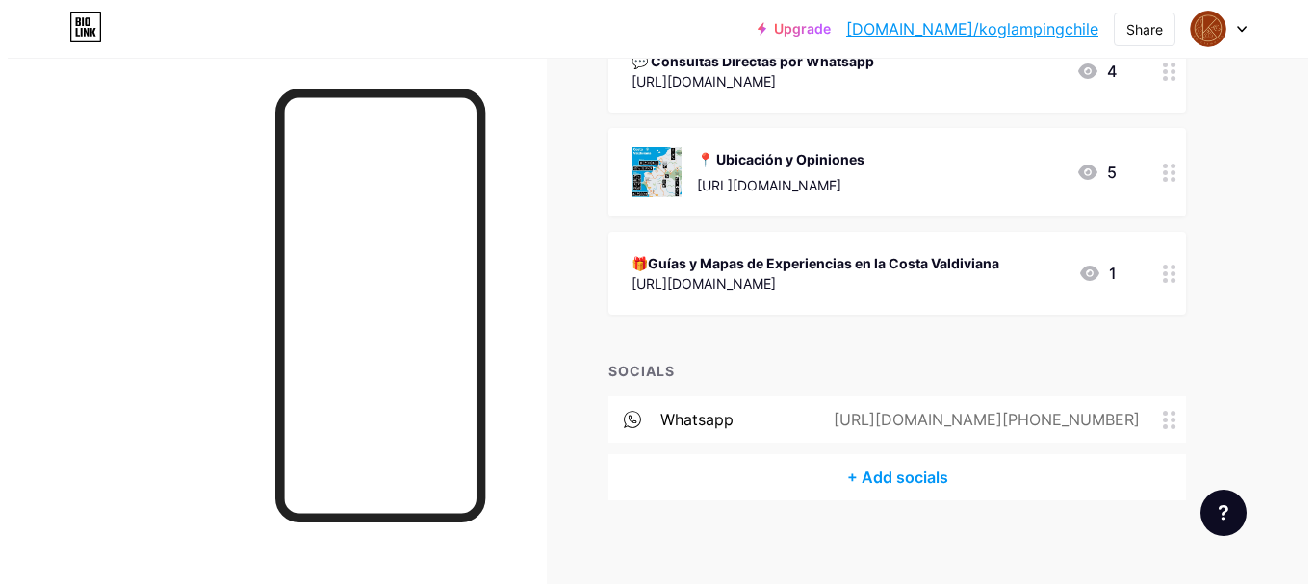
scroll to position [799, 0]
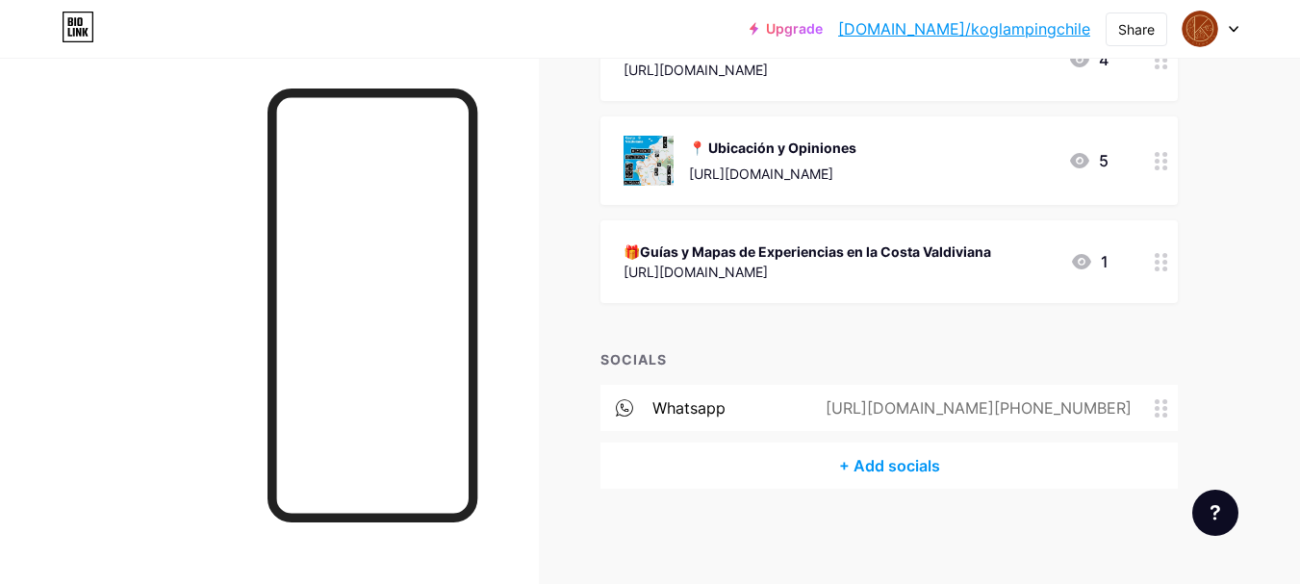
click at [881, 472] on div "+ Add socials" at bounding box center [889, 466] width 577 height 46
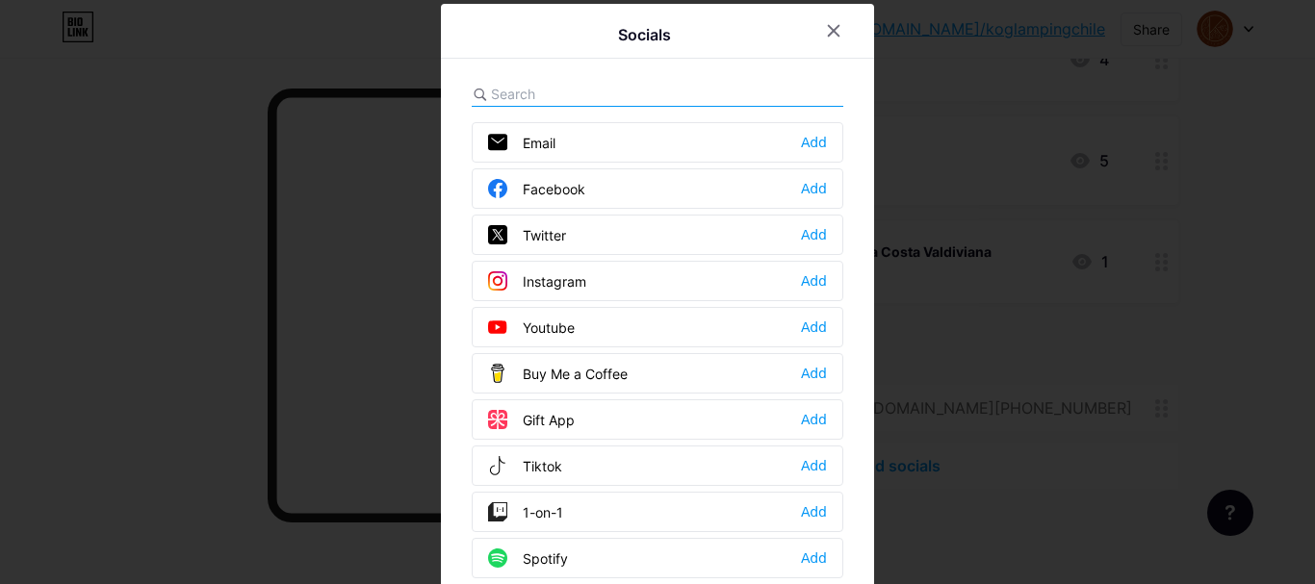
click at [812, 203] on div "Facebook Add" at bounding box center [657, 188] width 371 height 40
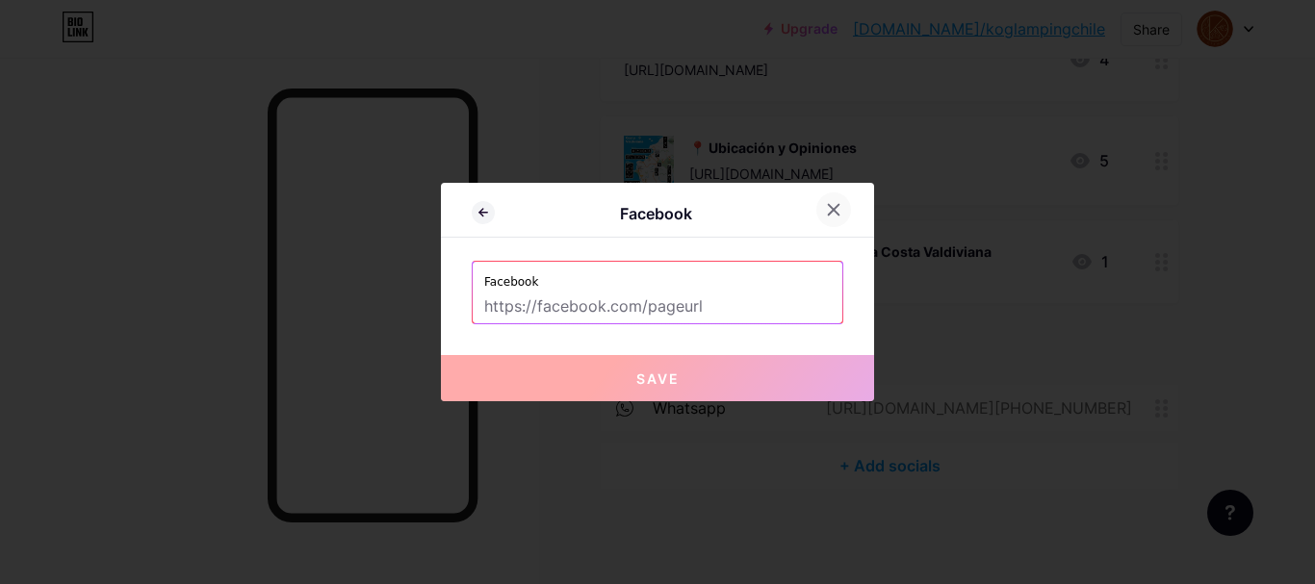
click at [824, 217] on div at bounding box center [833, 209] width 35 height 35
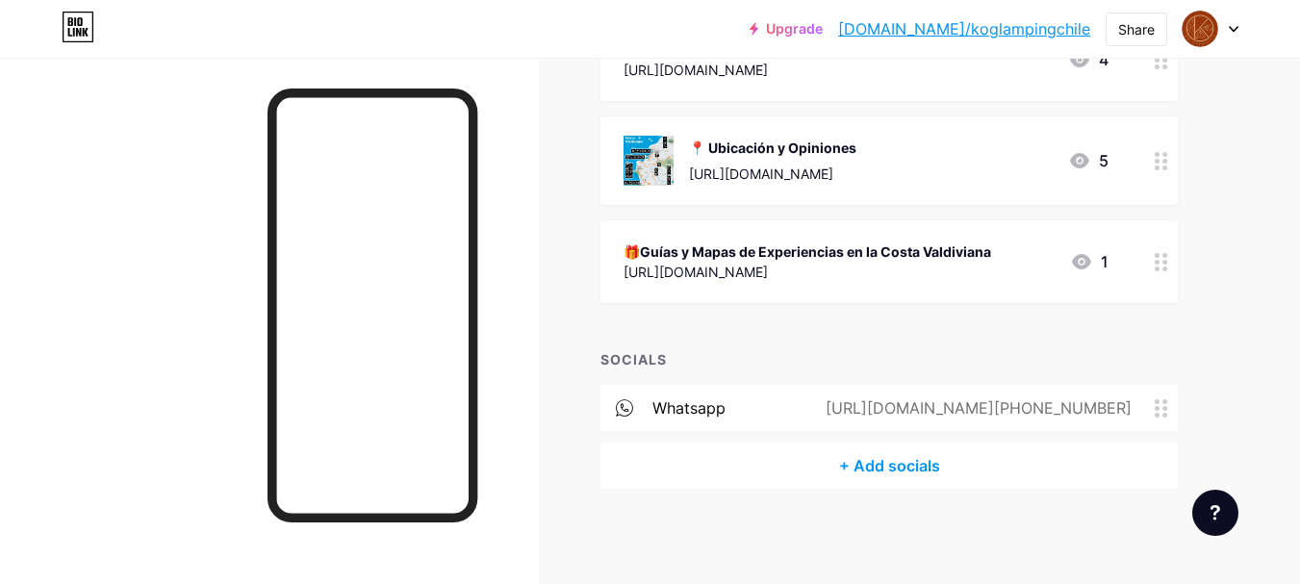
click at [878, 466] on div "+ Add socials" at bounding box center [889, 466] width 577 height 46
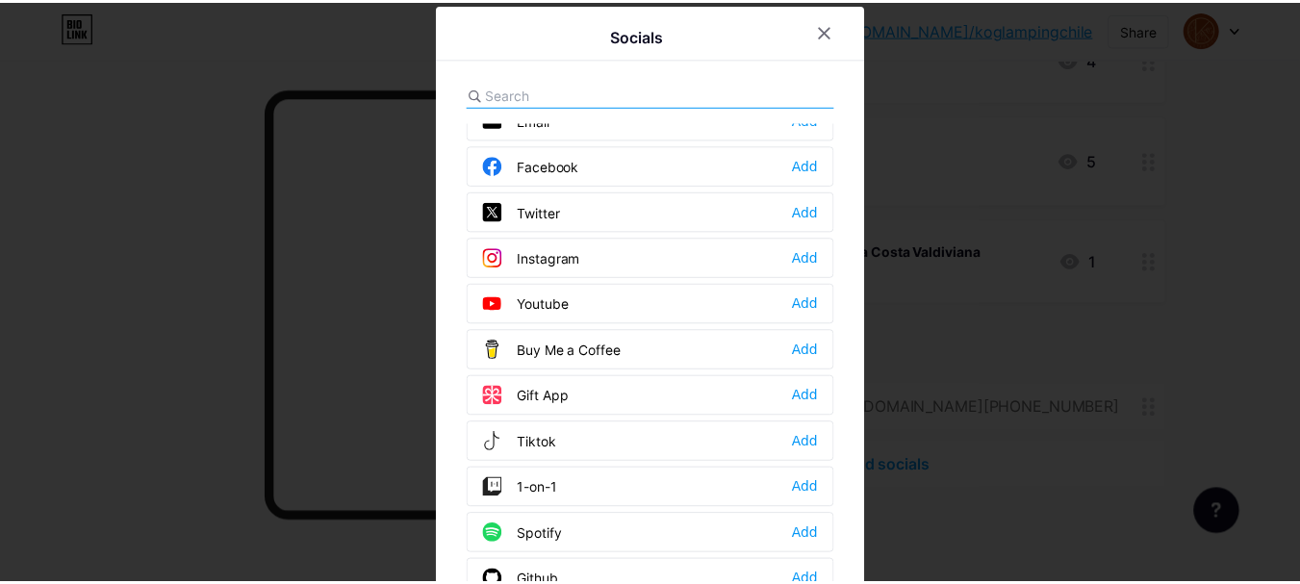
scroll to position [0, 0]
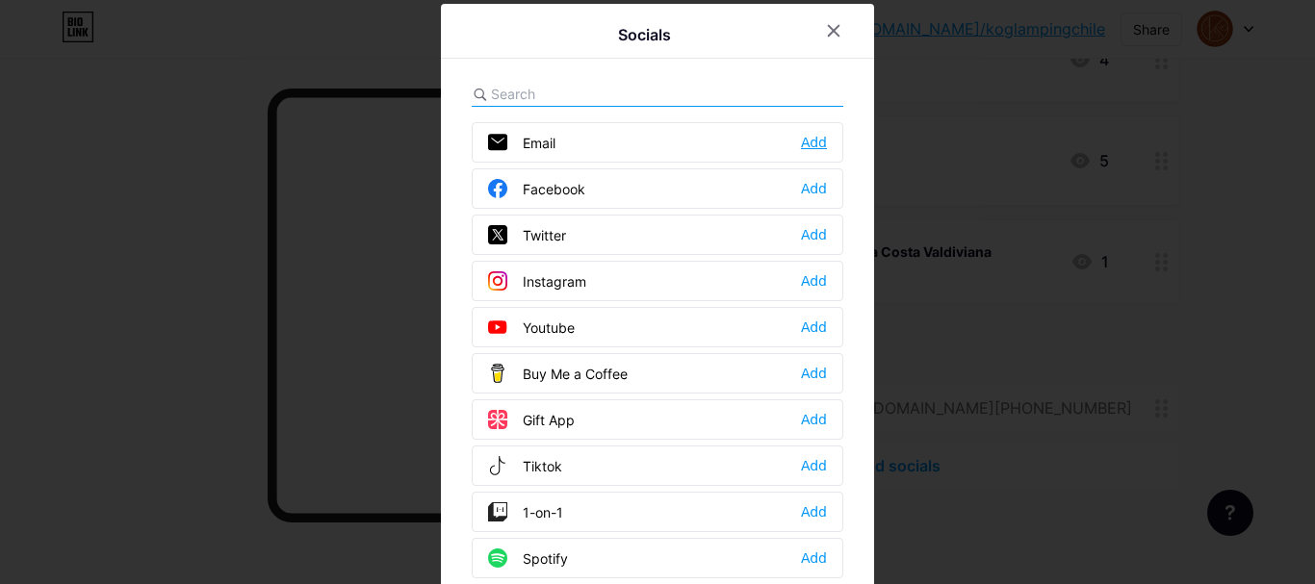
click at [809, 145] on div "Add" at bounding box center [814, 142] width 26 height 19
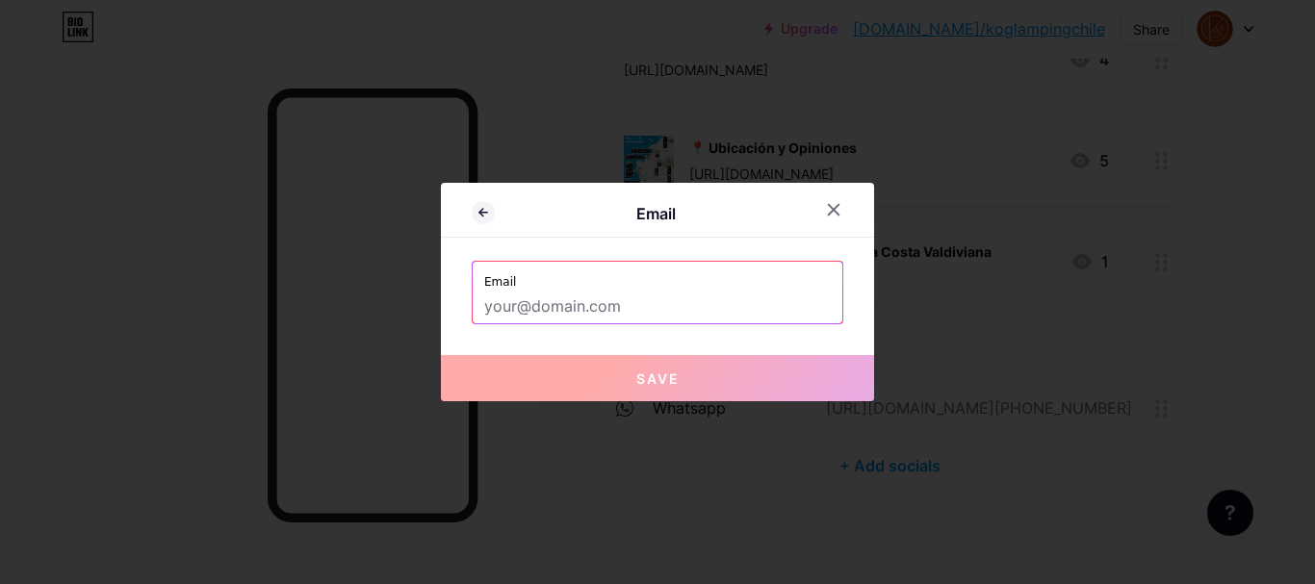
click at [603, 311] on input "text" at bounding box center [657, 307] width 346 height 33
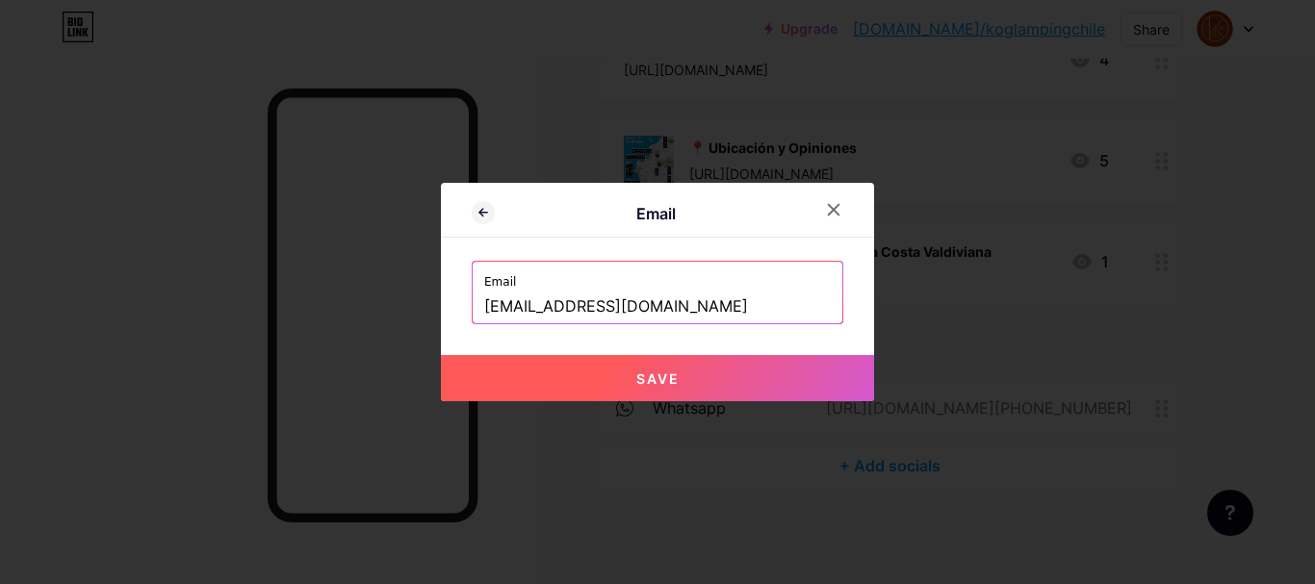
click at [718, 371] on button "Save" at bounding box center [657, 378] width 433 height 46
type input "mailto:[EMAIL_ADDRESS][DOMAIN_NAME]"
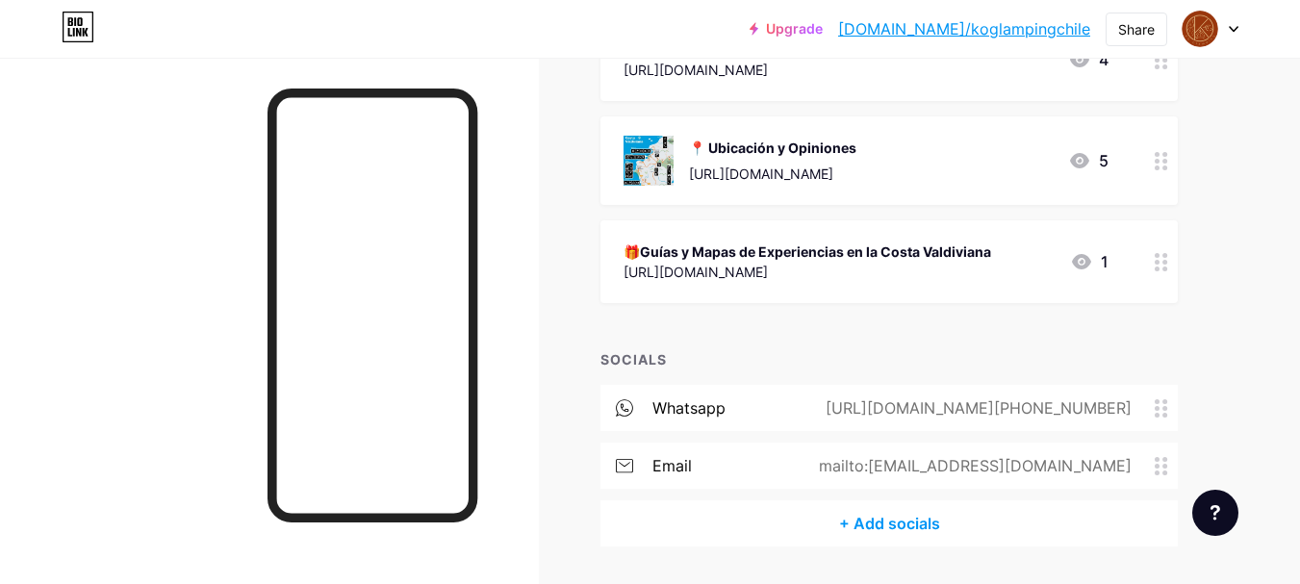
click at [994, 480] on div "email mailto:[EMAIL_ADDRESS][DOMAIN_NAME]" at bounding box center [889, 466] width 577 height 46
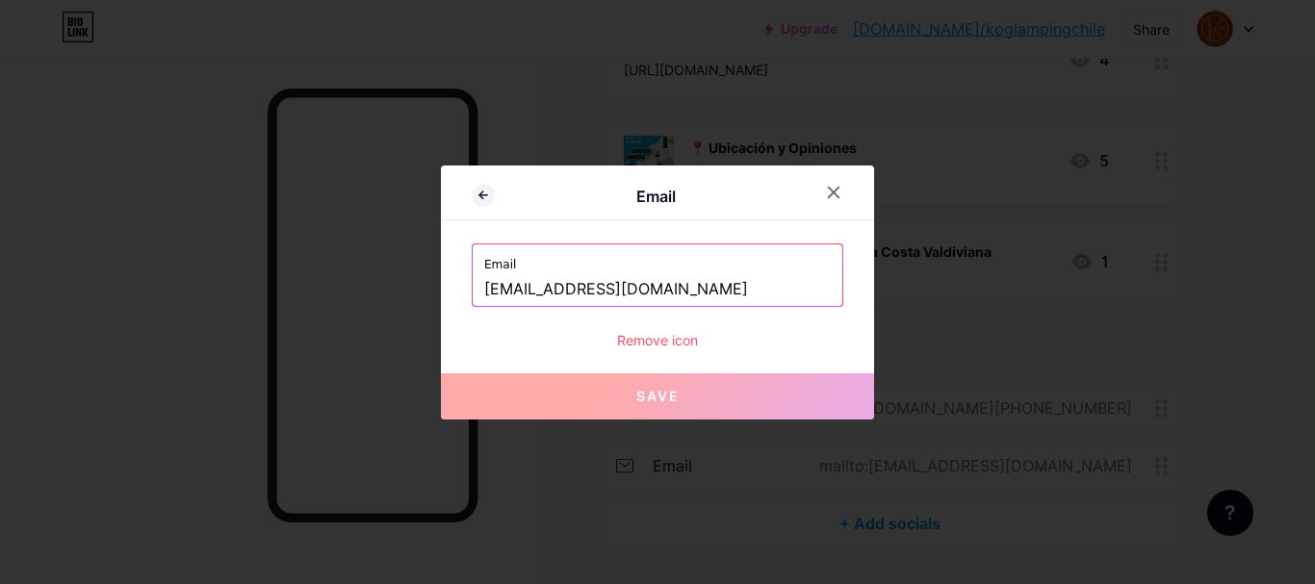
click at [534, 296] on input "[EMAIL_ADDRESS][DOMAIN_NAME]" at bounding box center [657, 289] width 346 height 33
click at [833, 188] on icon at bounding box center [833, 192] width 15 height 15
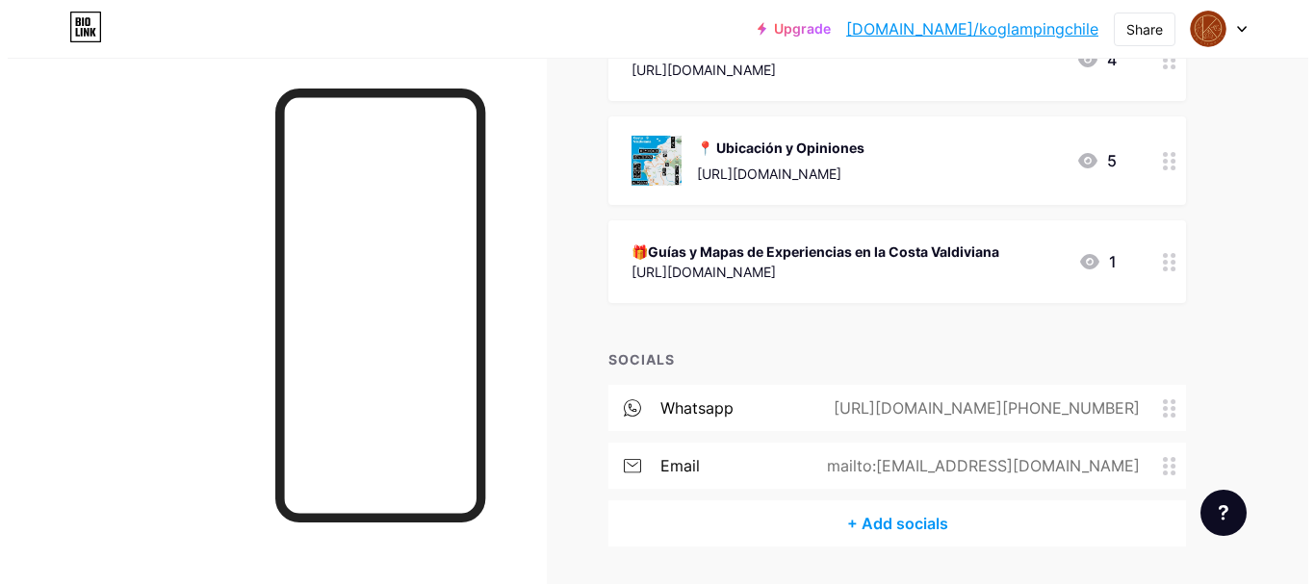
scroll to position [857, 0]
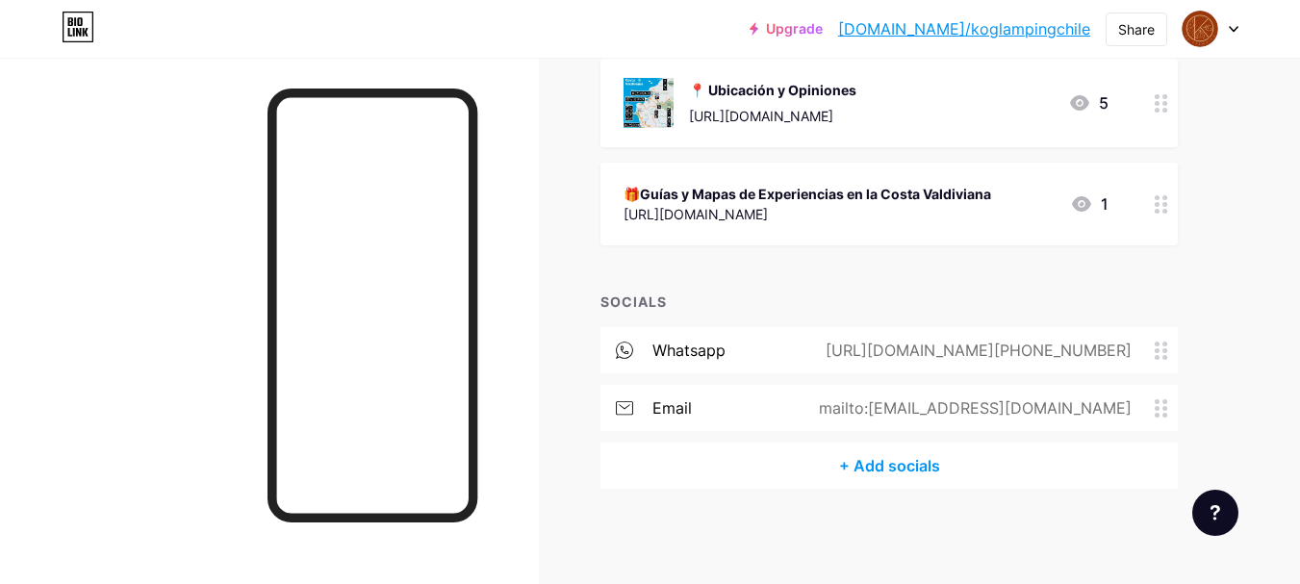
click at [872, 468] on div "+ Add socials" at bounding box center [889, 466] width 577 height 46
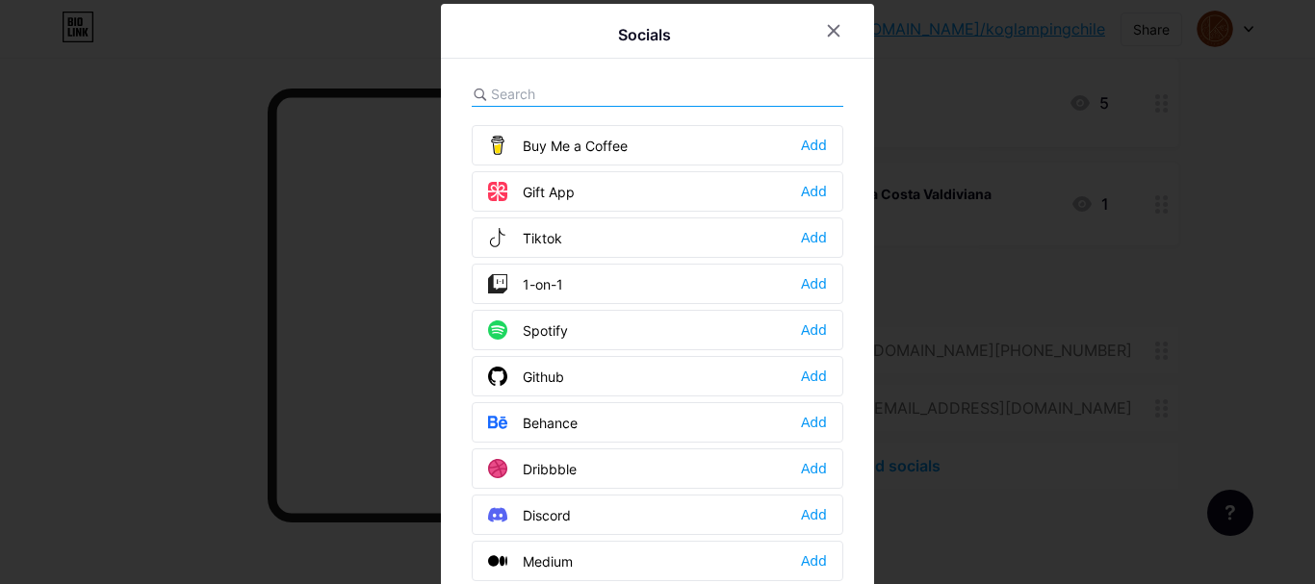
scroll to position [229, 0]
click at [804, 232] on div "Add" at bounding box center [814, 236] width 26 height 19
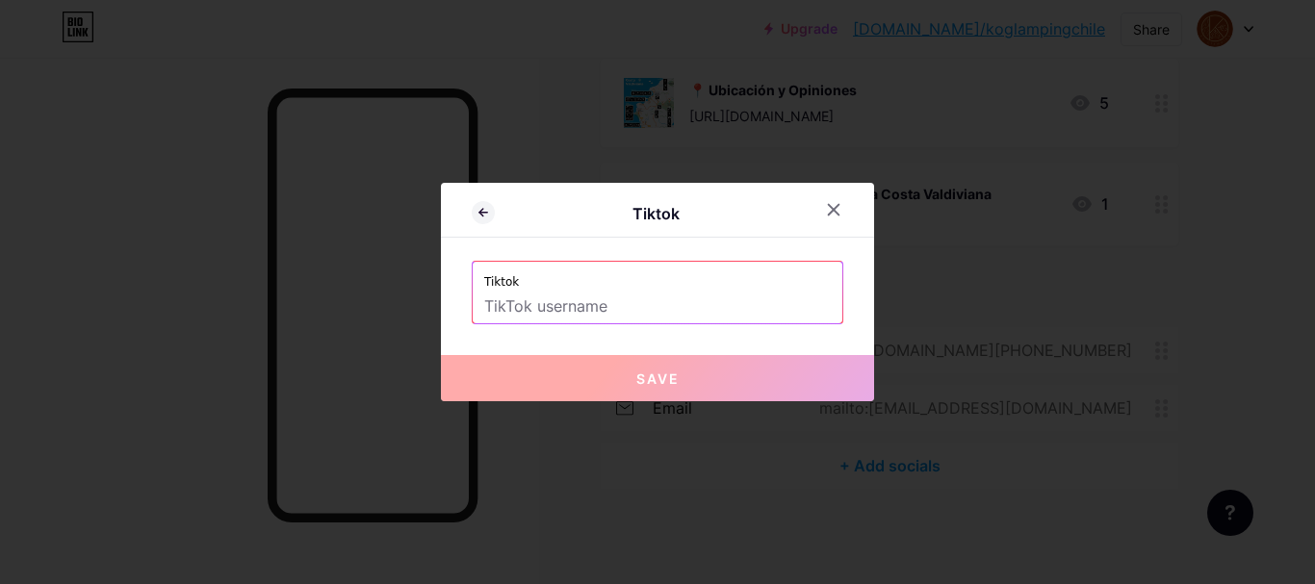
click at [601, 310] on input "text" at bounding box center [657, 307] width 346 height 33
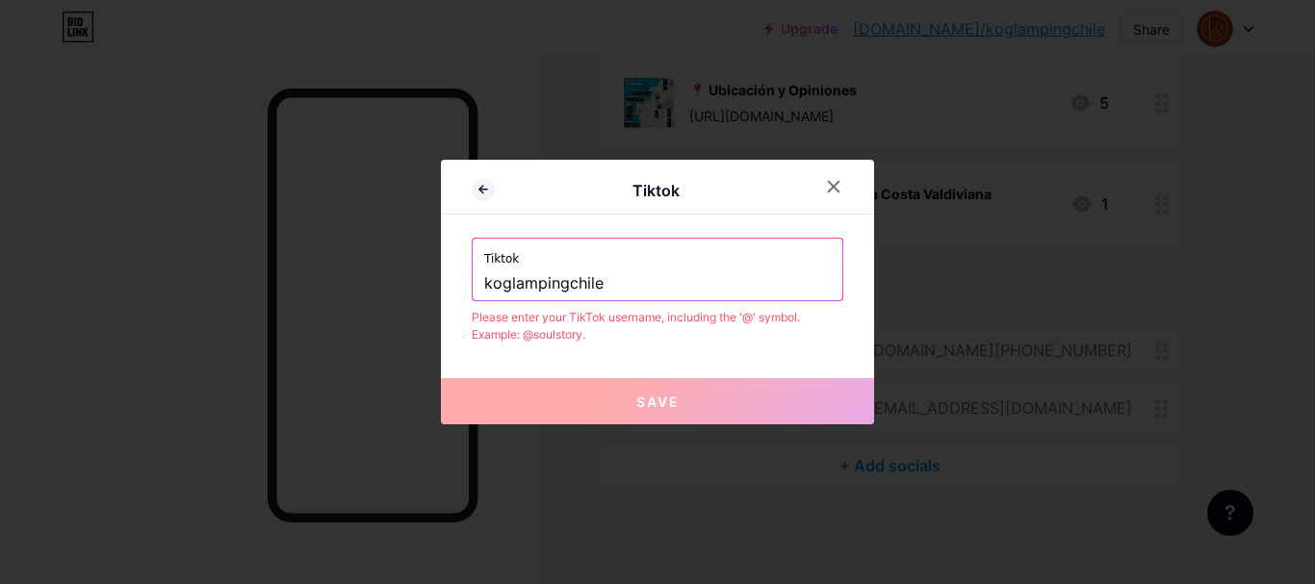
drag, startPoint x: 631, startPoint y: 290, endPoint x: 403, endPoint y: 290, distance: 228.1
click at [403, 290] on div "Tiktok Tiktok koglampingchile Please enter your TikTok username, including the …" at bounding box center [657, 292] width 1315 height 584
click at [491, 284] on input "koglampingchile" at bounding box center [657, 284] width 346 height 33
click at [484, 285] on input "koglampingchile" at bounding box center [657, 284] width 346 height 33
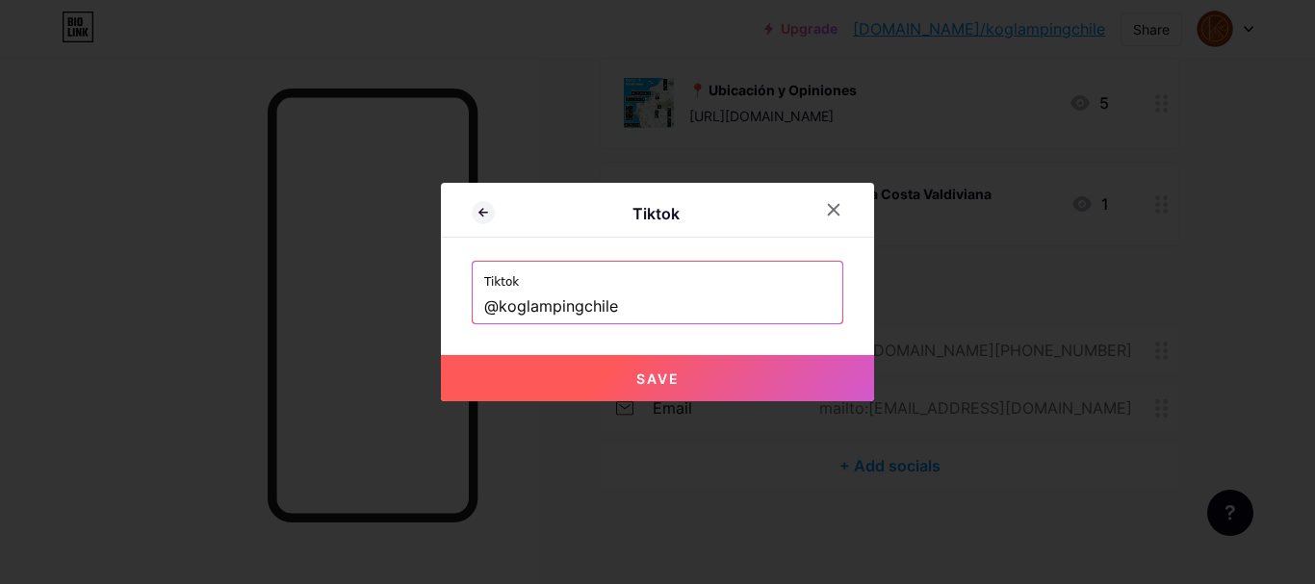
click at [666, 378] on span "Save" at bounding box center [657, 379] width 43 height 16
type input "[URL][DOMAIN_NAME]"
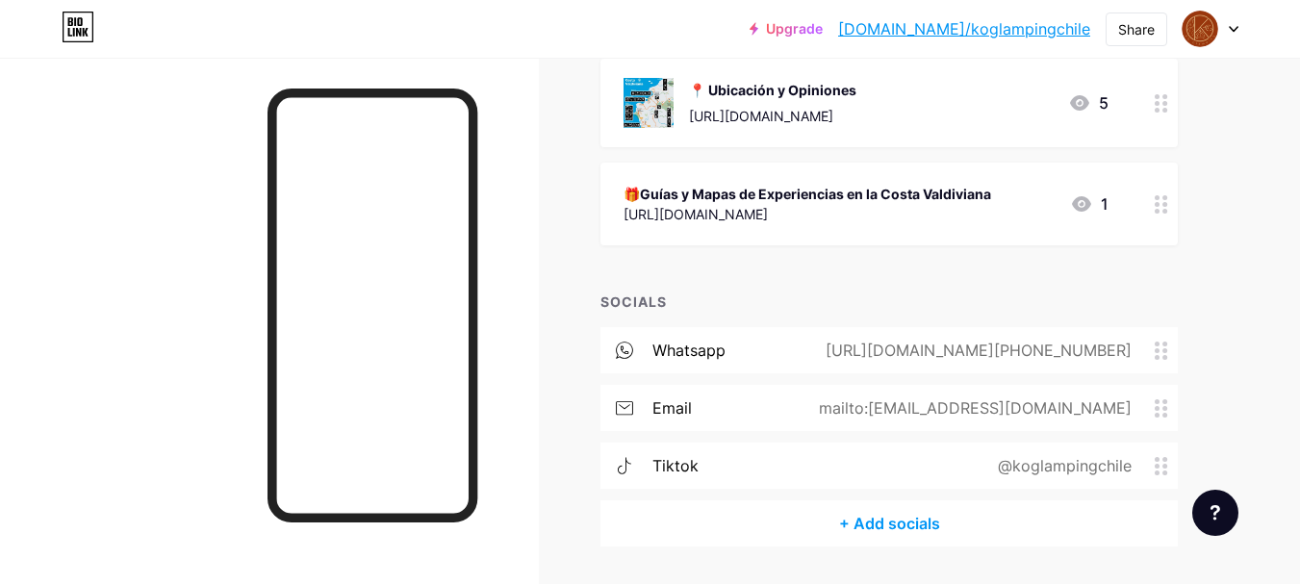
click at [899, 517] on div "+ Add socials" at bounding box center [889, 523] width 577 height 46
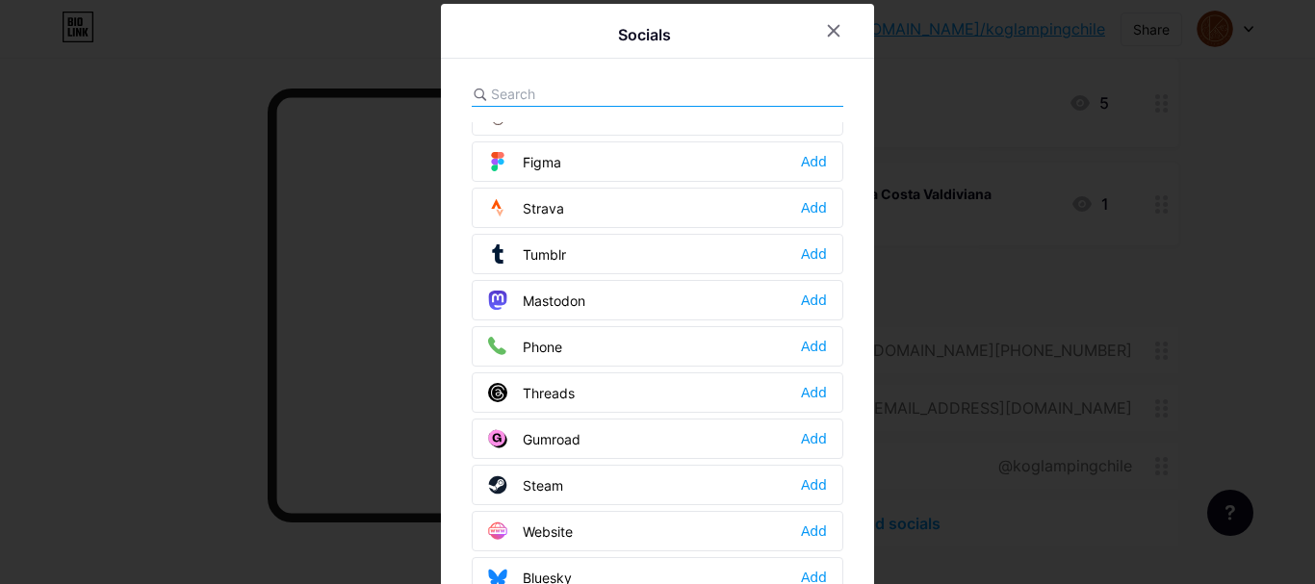
scroll to position [54, 0]
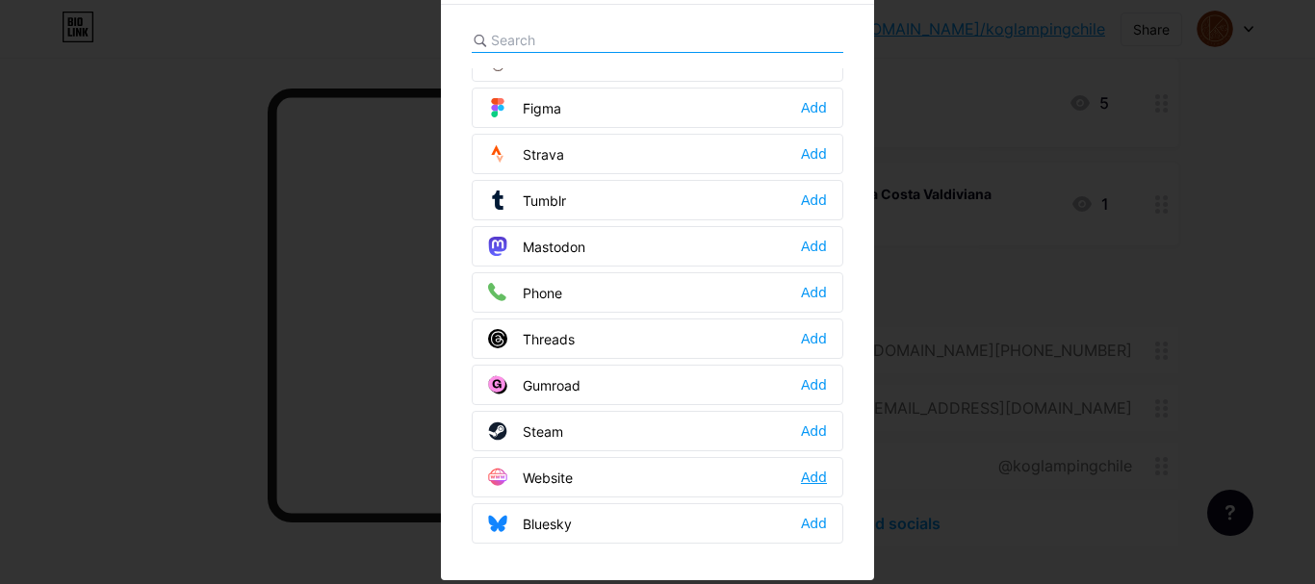
click at [806, 473] on div "Add" at bounding box center [814, 477] width 26 height 19
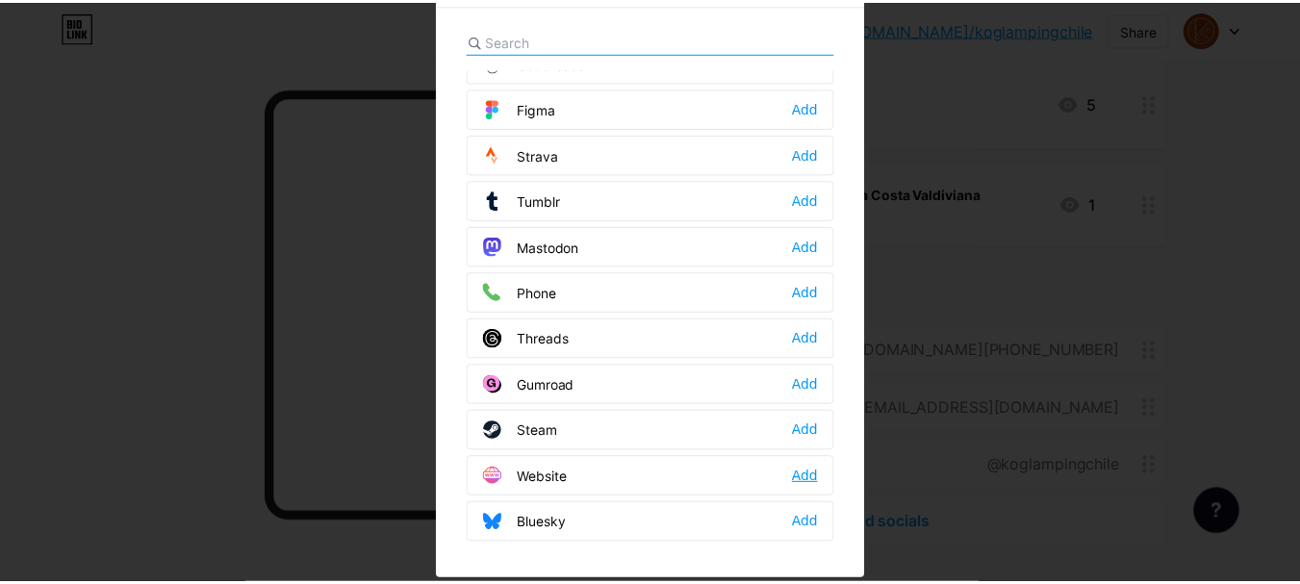
scroll to position [0, 0]
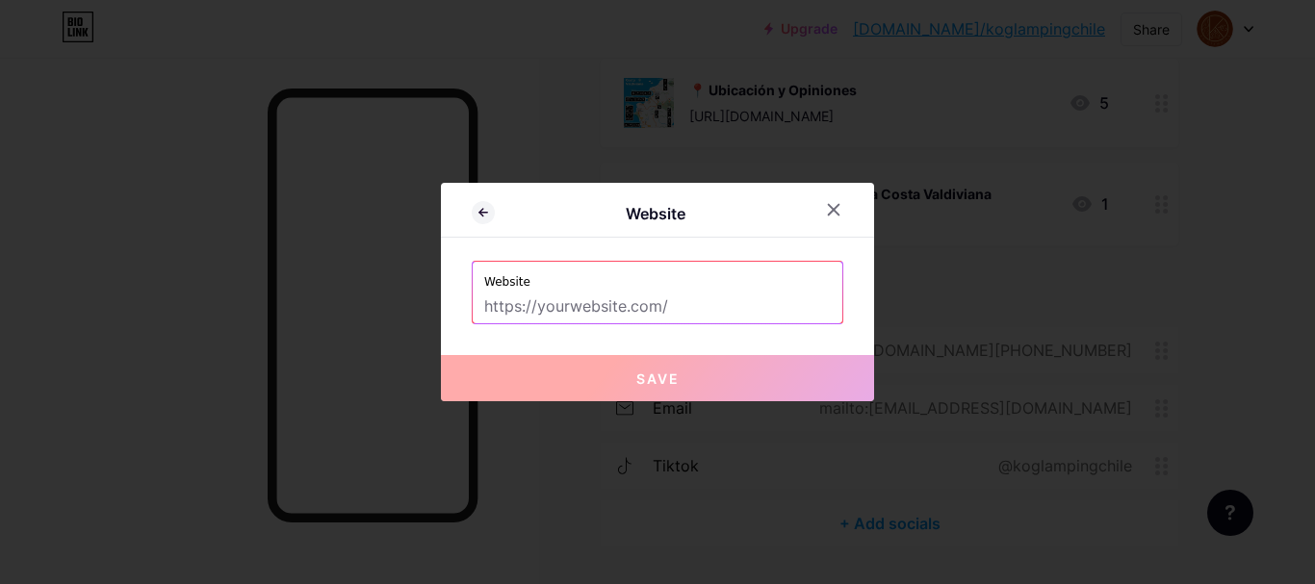
click at [582, 298] on input "text" at bounding box center [657, 307] width 346 height 33
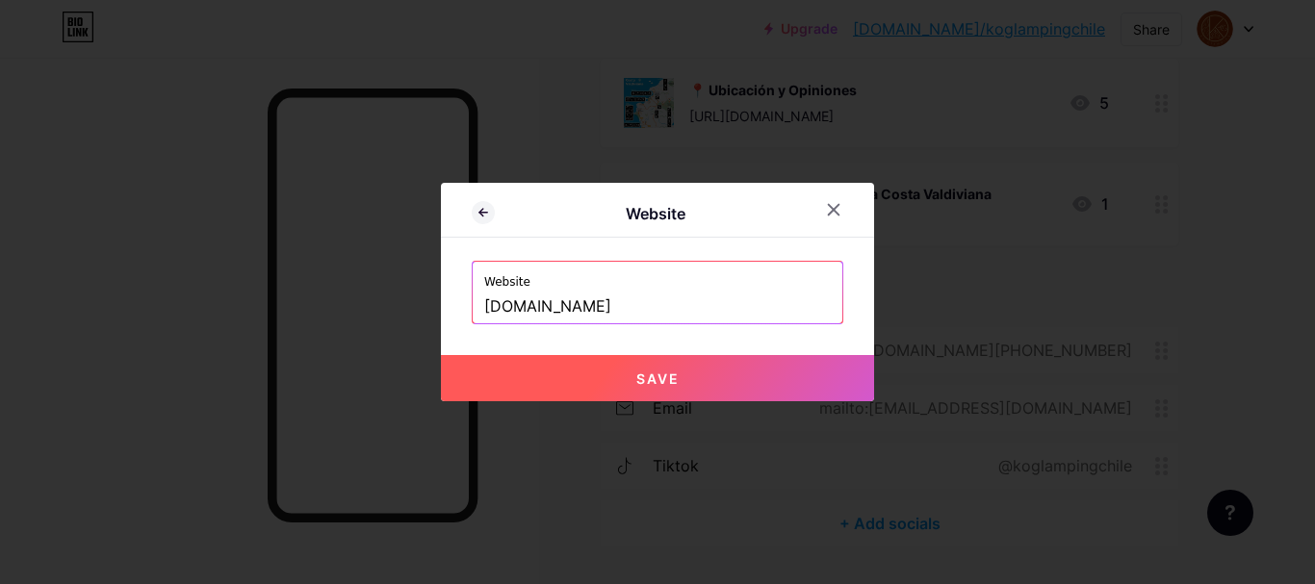
click at [678, 383] on span "Save" at bounding box center [657, 379] width 43 height 16
type input "[URL][DOMAIN_NAME]"
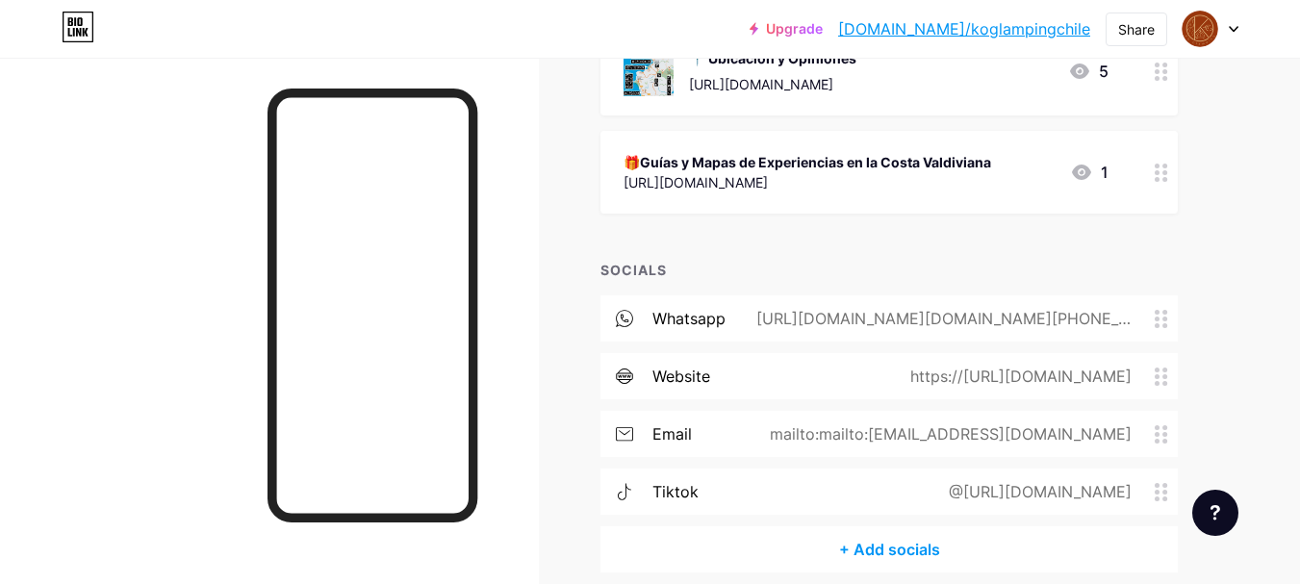
scroll to position [972, 0]
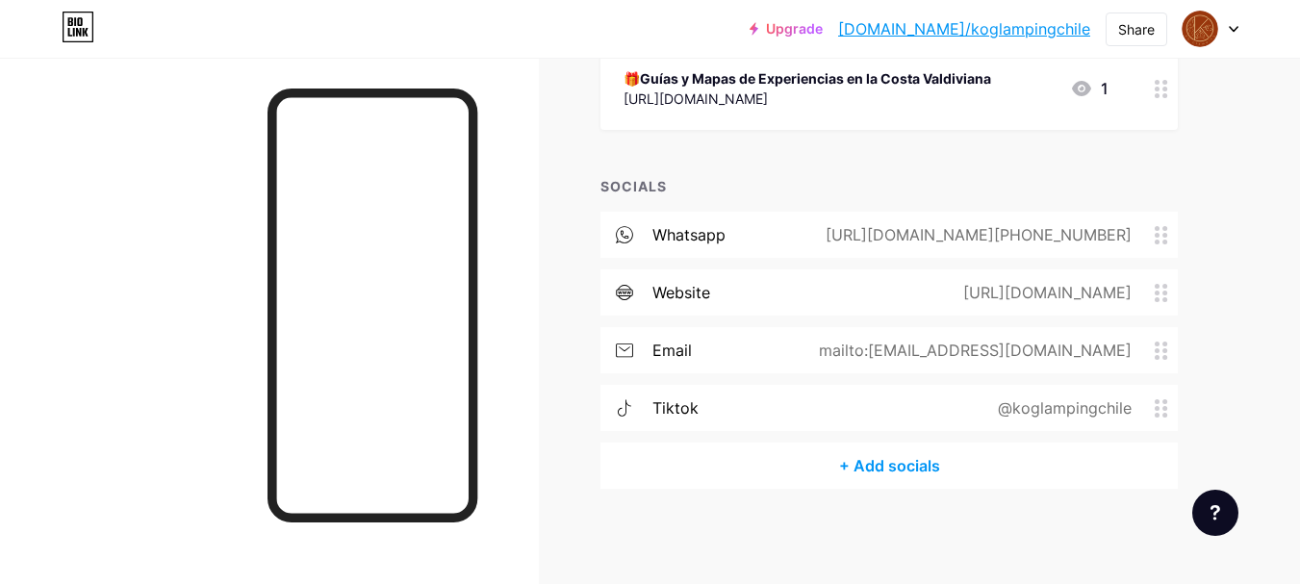
drag, startPoint x: 1152, startPoint y: 350, endPoint x: 1158, endPoint y: 277, distance: 73.4
click at [1158, 277] on div "whatsapp [URL][DOMAIN_NAME][PHONE_NUMBER] website [URL][DOMAIN_NAME] email mail…" at bounding box center [889, 327] width 577 height 231
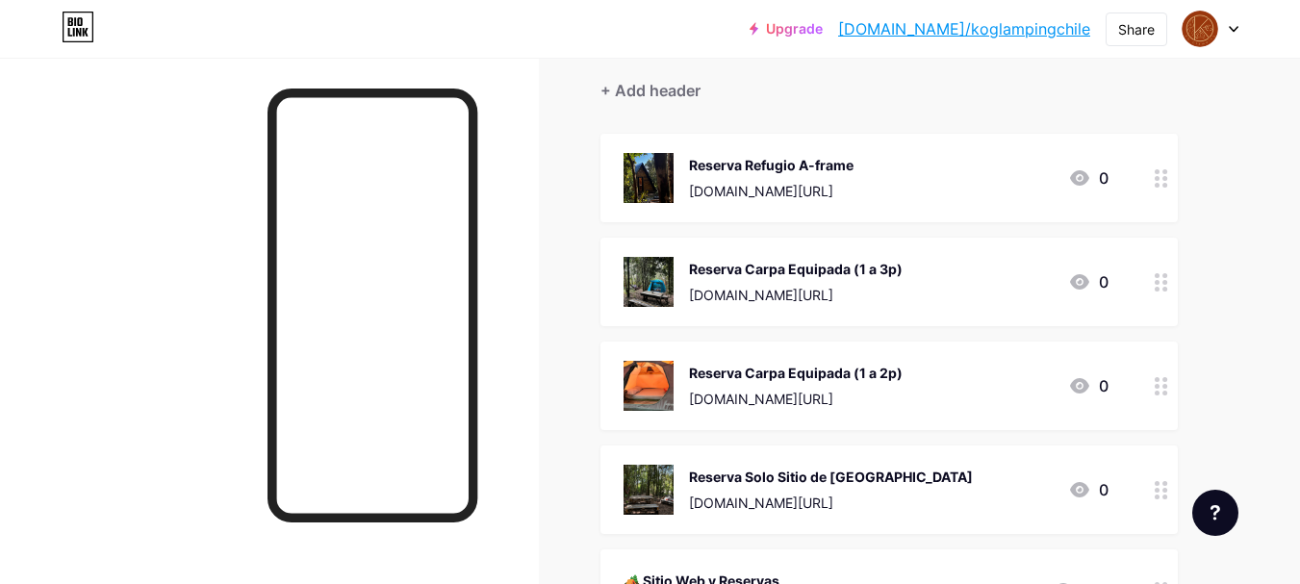
scroll to position [0, 0]
